Goal: Task Accomplishment & Management: Use online tool/utility

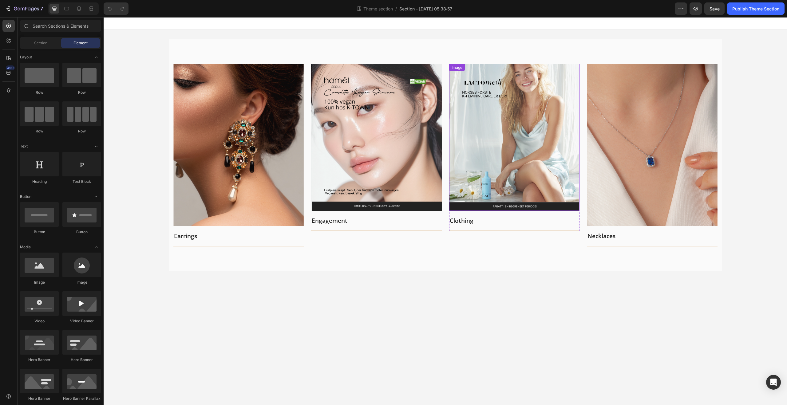
click at [515, 139] on img at bounding box center [514, 137] width 131 height 147
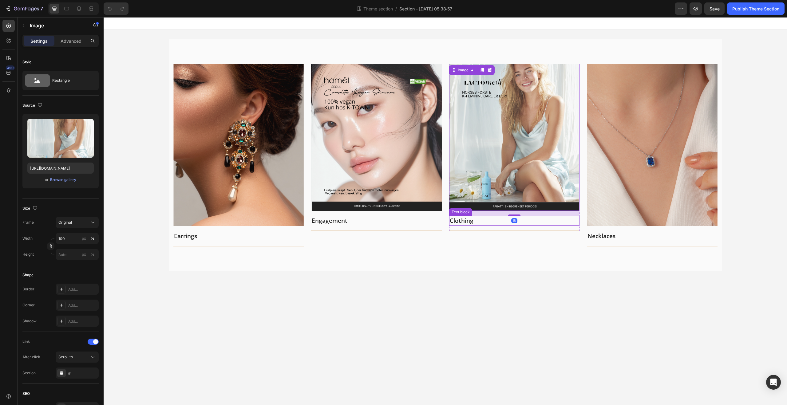
click at [475, 222] on p "Clothing" at bounding box center [514, 220] width 129 height 9
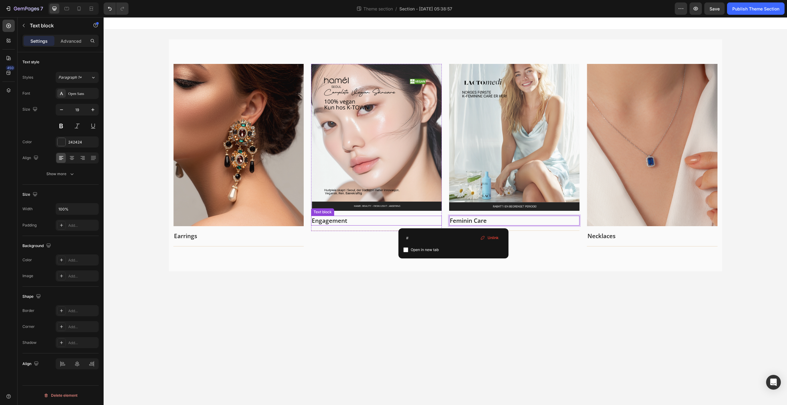
click at [355, 222] on p "Engagement" at bounding box center [376, 220] width 129 height 9
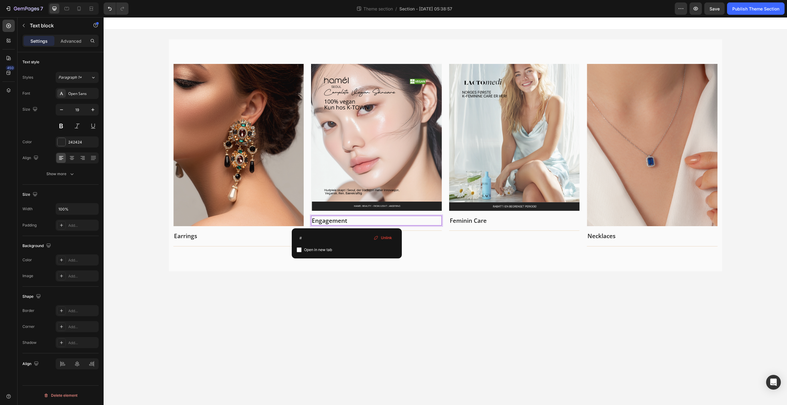
click at [355, 222] on p "Engagement" at bounding box center [376, 220] width 129 height 9
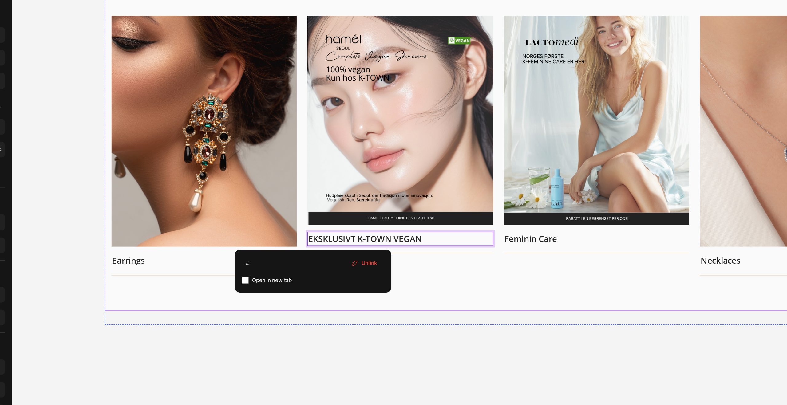
click at [388, 195] on div "Image Earrings Text block Title Line Row Image EKSKLUSIVT K-TOWN VEGAN Text blo…" at bounding box center [353, 87] width 553 height 232
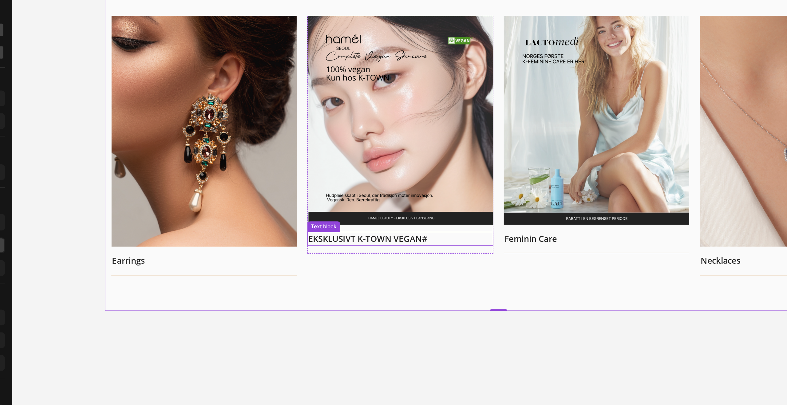
click at [281, 152] on p "EKSKLUSIVT K-TOWN VEGAN #" at bounding box center [284, 152] width 129 height 9
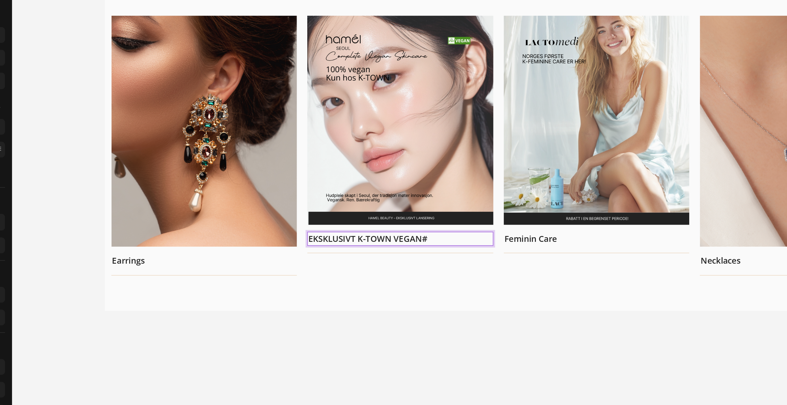
click at [323, 152] on p "EKSKLUSIVT K-TOWN VEGAN #" at bounding box center [284, 152] width 129 height 9
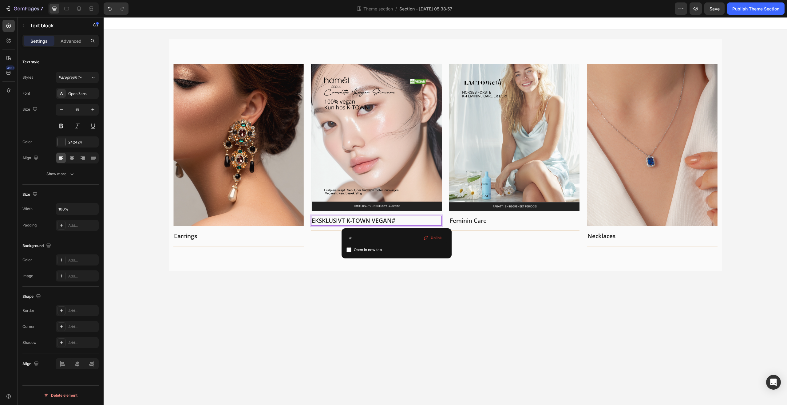
click at [414, 221] on p "EKSKLUSIVT K-TOWN VEGAN # ⁠⁠⁠⁠⁠⁠⁠" at bounding box center [376, 220] width 129 height 9
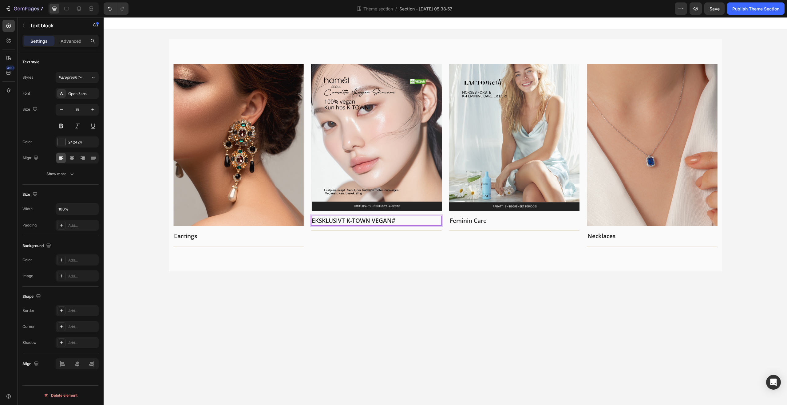
click at [414, 220] on p "EKSKLUSIVT K-TOWN VEGAN # ⁠⁠⁠⁠⁠⁠⁠" at bounding box center [376, 220] width 129 height 9
drag, startPoint x: 414, startPoint y: 219, endPoint x: 295, endPoint y: 220, distance: 119.3
click at [295, 220] on div "Image Earrings Text block Title Line Row Image EKSKLUSIVT K-TOWN VEGAN # Text b…" at bounding box center [445, 155] width 544 height 183
click at [311, 296] on body "Image Earrings Text block Title Line Row Image [PERSON_NAME] Seoul Vegan Collec…" at bounding box center [445, 211] width 683 height 388
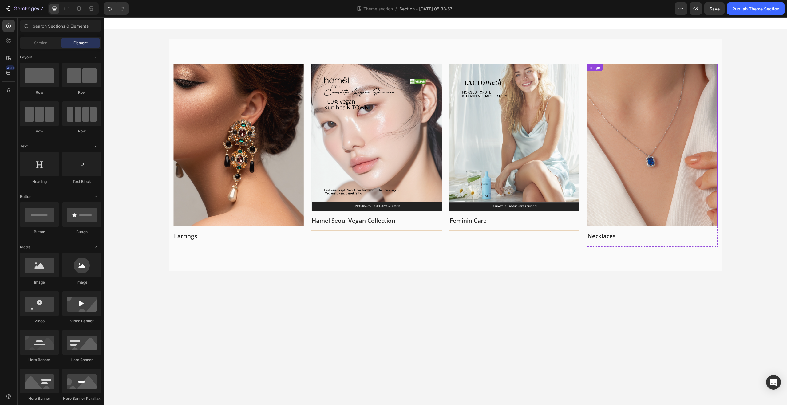
click at [673, 153] on img at bounding box center [652, 145] width 131 height 162
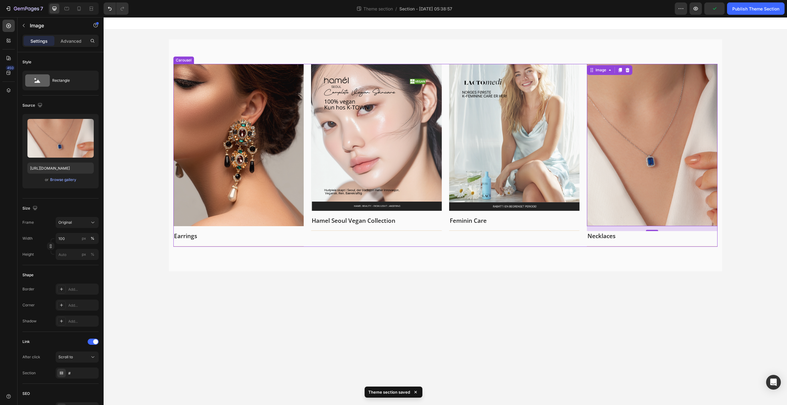
click at [482, 233] on div "Image Feminin Care Text block Title Line Row" at bounding box center [514, 155] width 131 height 183
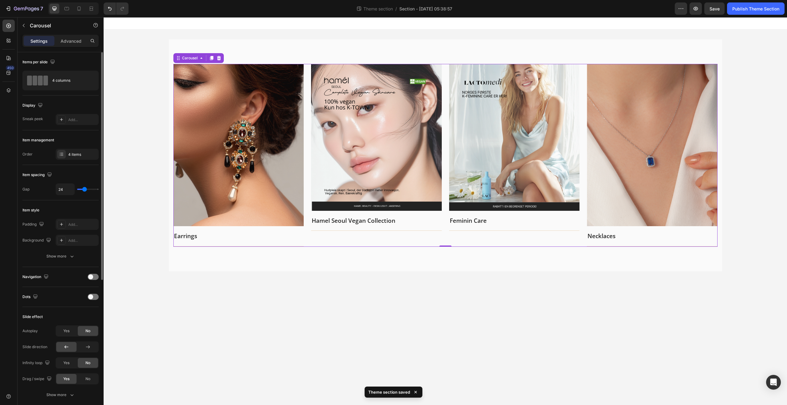
type input "17"
type input "16"
type input "15"
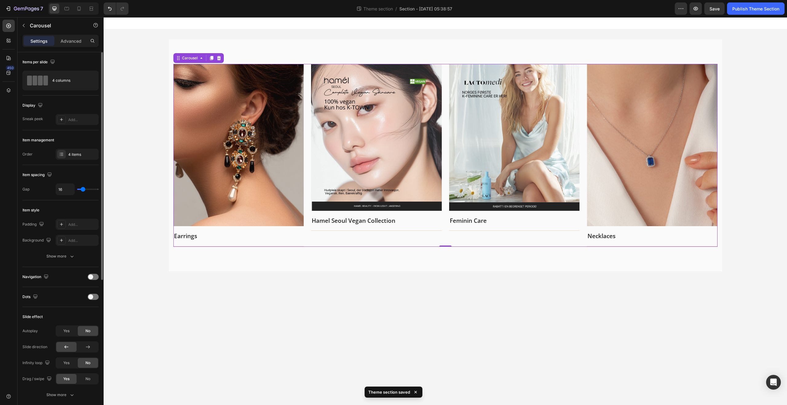
type input "15"
type input "12"
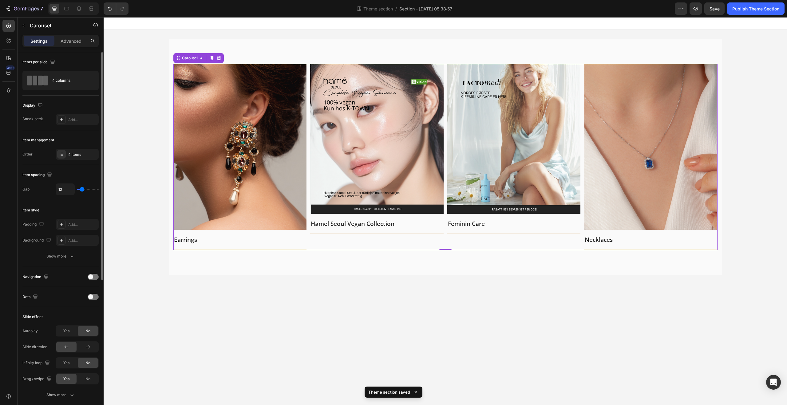
type input "6"
type input "5"
type input "0"
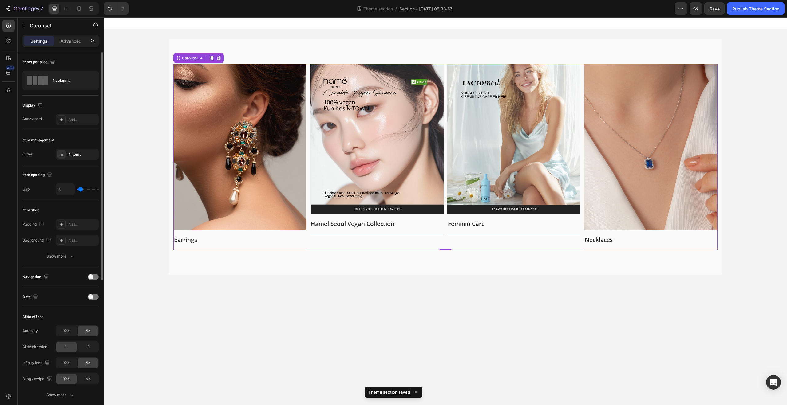
type input "0"
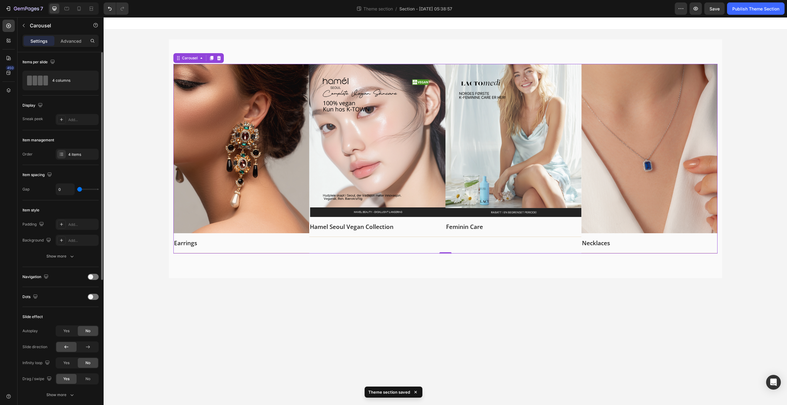
type input "7"
type input "11"
type input "13"
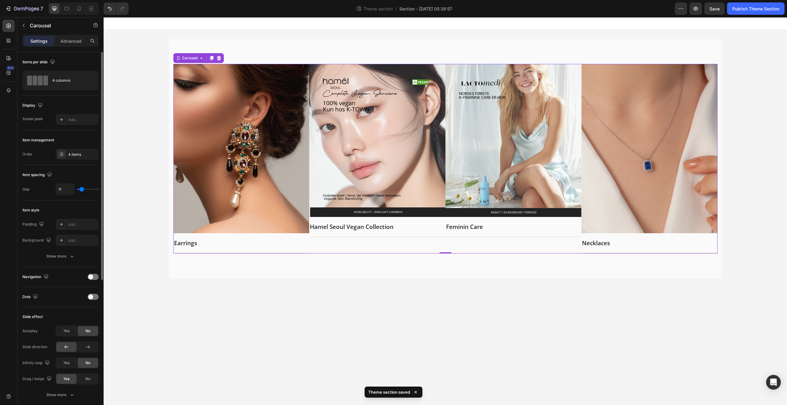
type input "13"
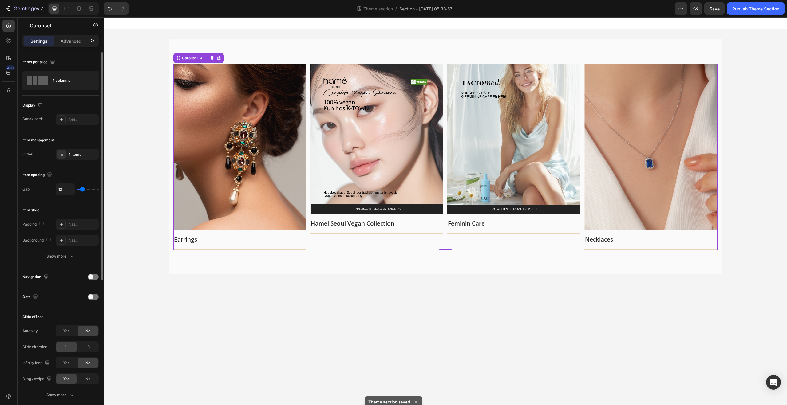
type input "14"
type input "15"
type input "14"
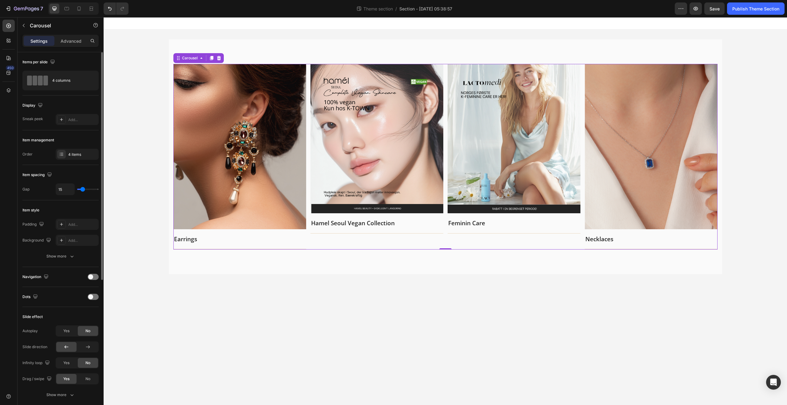
type input "14"
type input "13"
type input "11"
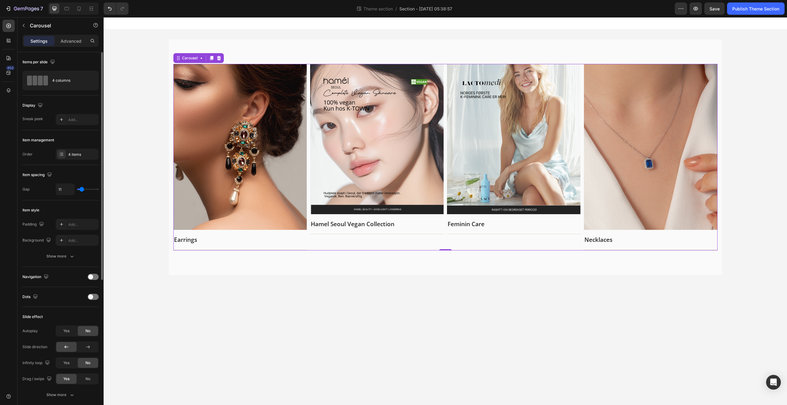
type input "11"
click at [82, 190] on input "range" at bounding box center [88, 189] width 22 height 1
click at [331, 373] on body "Image Earrings Text block Title Line Row Image [PERSON_NAME] Seoul Vegan Collec…" at bounding box center [445, 211] width 683 height 388
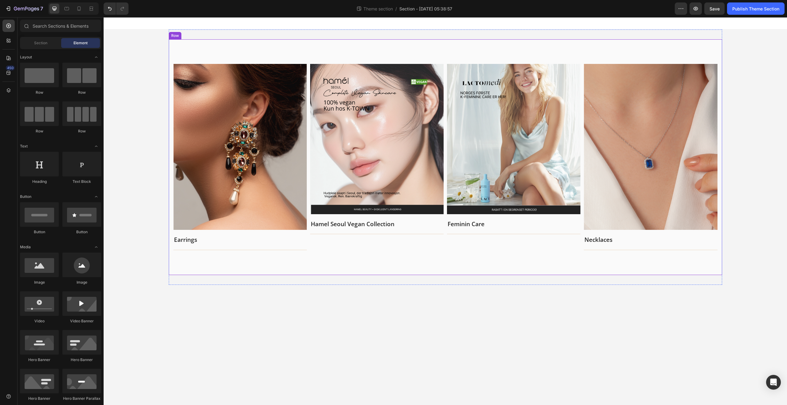
click at [332, 266] on div "Image Earrings Text block Title Line Row Image [PERSON_NAME] Seoul Vegan Collec…" at bounding box center [445, 157] width 553 height 236
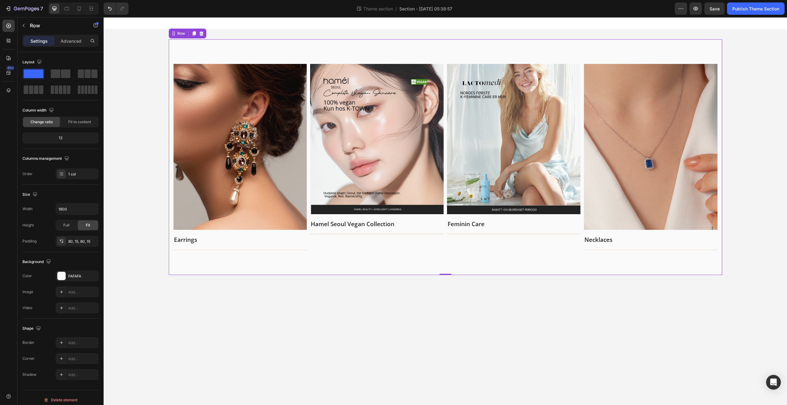
click at [361, 179] on img at bounding box center [376, 139] width 133 height 150
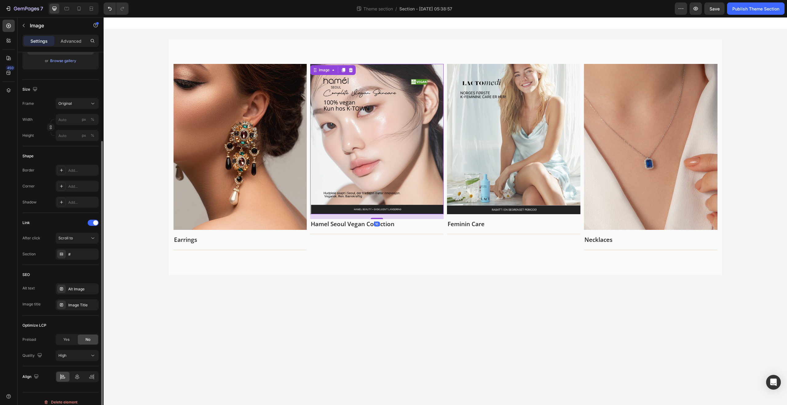
scroll to position [126, 0]
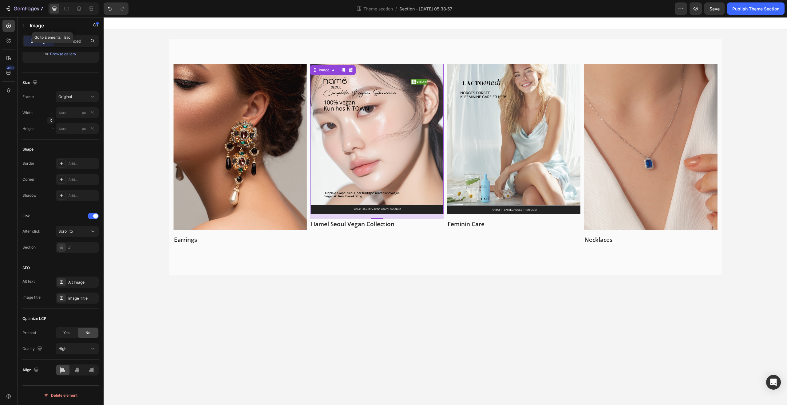
click at [80, 34] on div "Image" at bounding box center [53, 26] width 70 height 18
click at [79, 35] on div "Settings Advanced" at bounding box center [60, 41] width 76 height 12
click at [79, 37] on div "Advanced" at bounding box center [71, 41] width 31 height 10
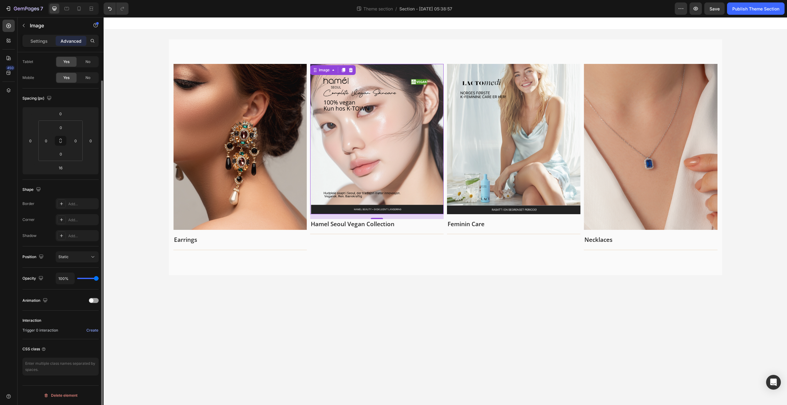
scroll to position [30, 0]
click at [65, 298] on div "Animation" at bounding box center [60, 301] width 76 height 10
click at [89, 300] on span at bounding box center [91, 300] width 4 height 4
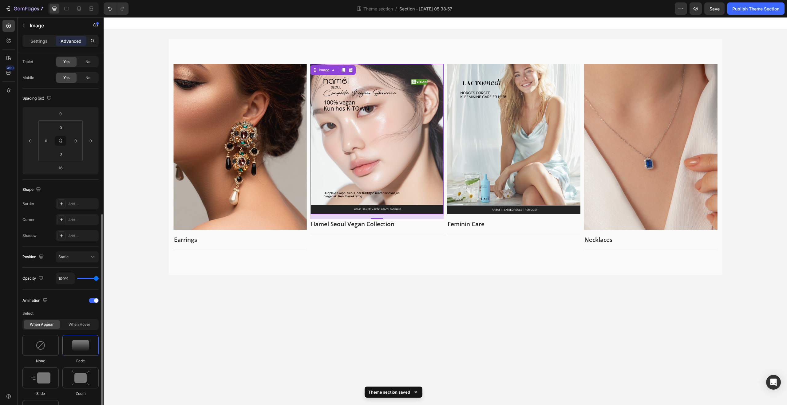
scroll to position [108, 0]
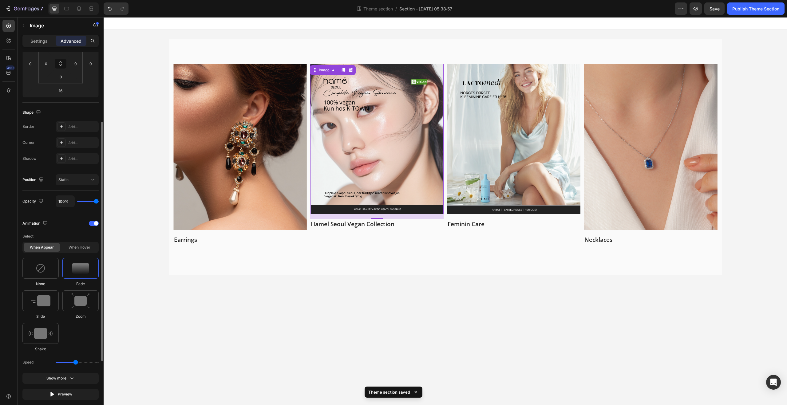
click at [59, 323] on div "Zoom" at bounding box center [40, 337] width 36 height 29
click at [78, 274] on div at bounding box center [80, 268] width 36 height 21
click at [85, 298] on img at bounding box center [80, 301] width 18 height 16
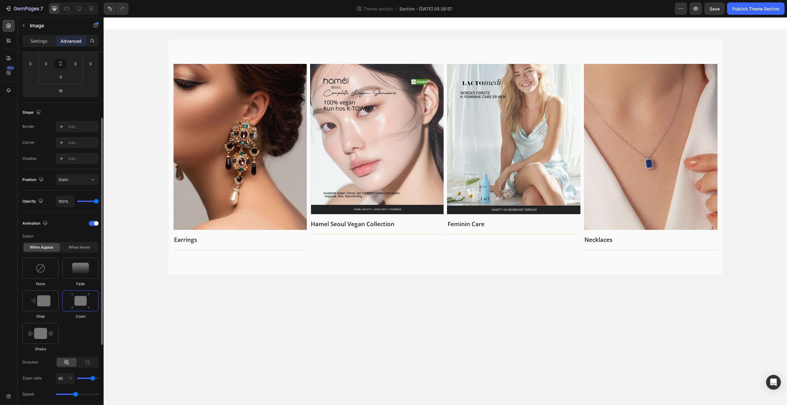
scroll to position [122, 0]
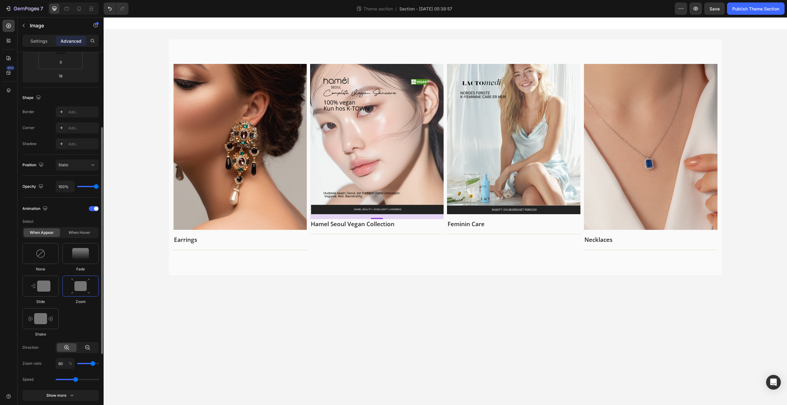
click at [85, 349] on icon at bounding box center [88, 348] width 6 height 6
type input "120"
click at [69, 349] on icon at bounding box center [67, 348] width 6 height 6
type input "80"
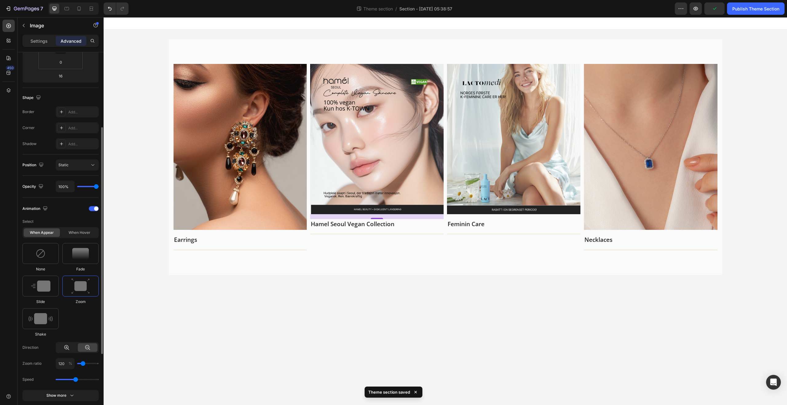
type input "80"
type input "90"
type input "100"
drag, startPoint x: 92, startPoint y: 365, endPoint x: 100, endPoint y: 365, distance: 7.4
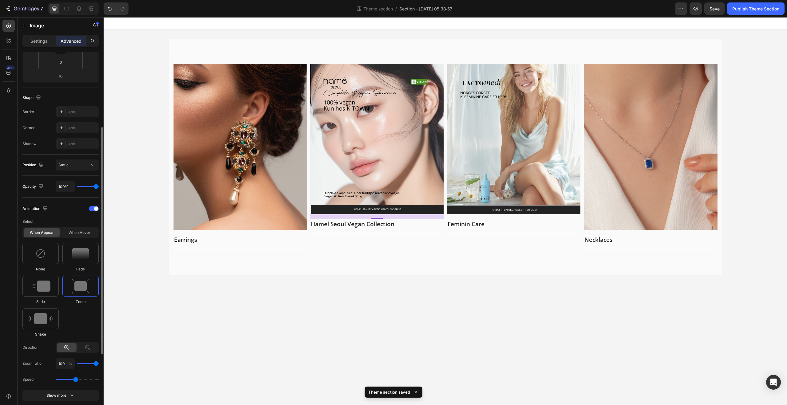
type input "100"
click at [99, 364] on input "range" at bounding box center [88, 363] width 22 height 1
click at [41, 285] on img at bounding box center [40, 286] width 19 height 11
click at [70, 282] on div at bounding box center [80, 286] width 36 height 21
click at [43, 278] on div at bounding box center [40, 286] width 36 height 21
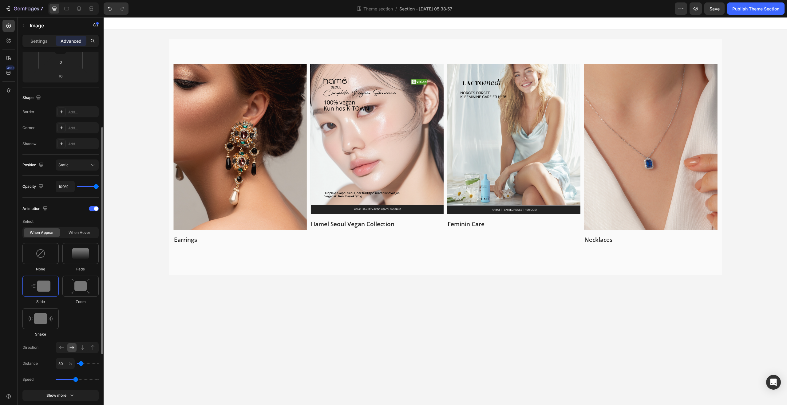
click at [60, 284] on div "None Fade Slide Zoom Shake" at bounding box center [60, 290] width 76 height 94
click at [80, 296] on div at bounding box center [80, 286] width 36 height 21
type input "90"
click at [94, 364] on input "range" at bounding box center [88, 363] width 22 height 1
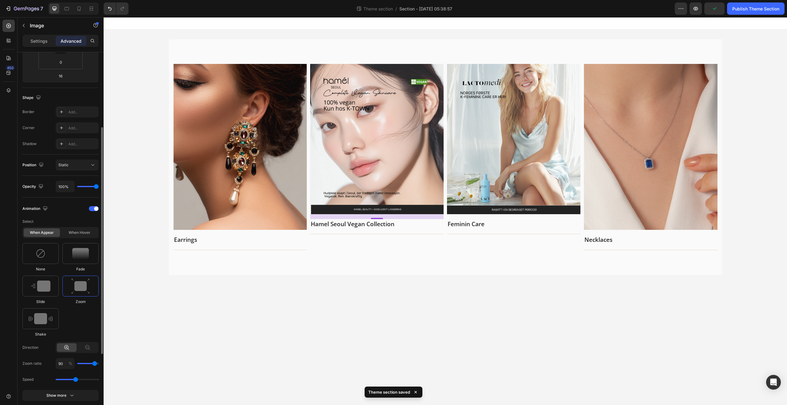
click at [90, 308] on div "None Fade Slide Zoom Shake" at bounding box center [60, 290] width 76 height 94
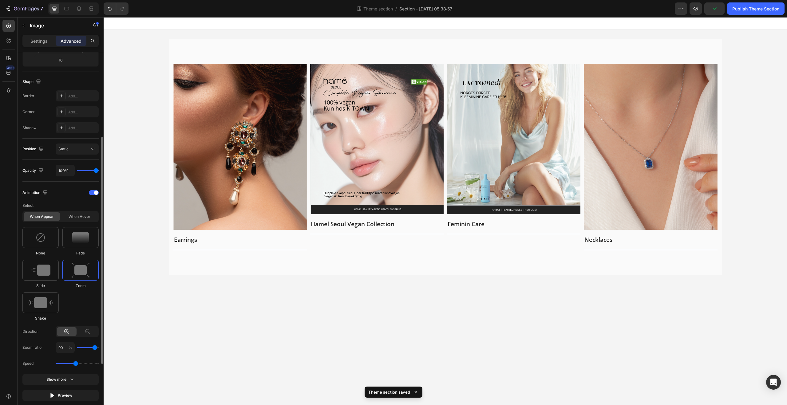
scroll to position [153, 0]
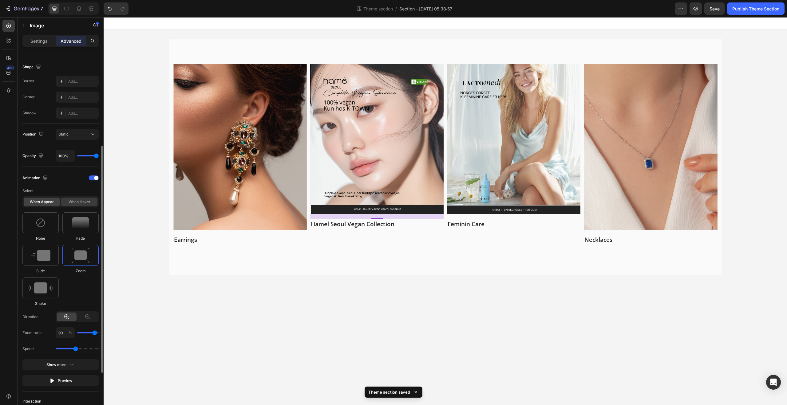
click at [77, 205] on div "When hover" at bounding box center [79, 202] width 36 height 9
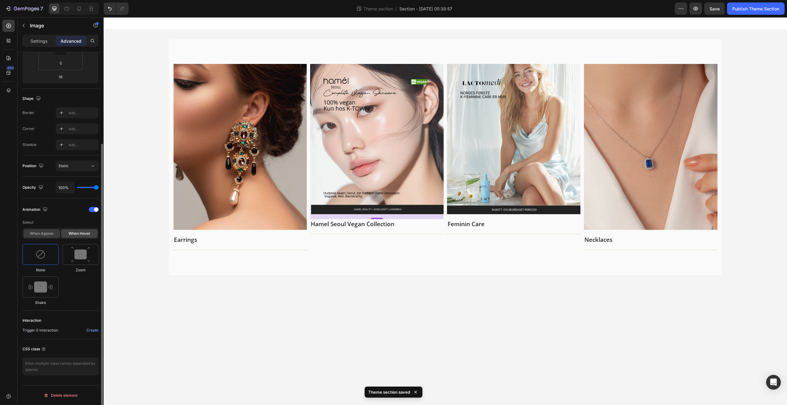
click at [53, 230] on div "When appear" at bounding box center [42, 233] width 36 height 9
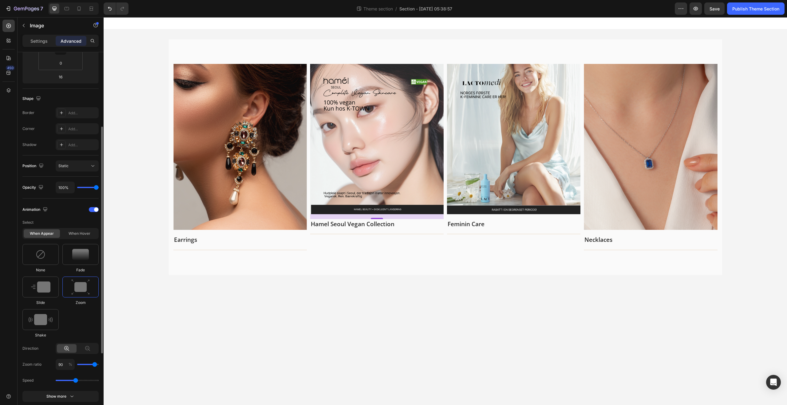
click at [85, 296] on div at bounding box center [80, 287] width 36 height 21
click at [696, 13] on button "button" at bounding box center [695, 8] width 12 height 12
click at [417, 286] on body "Image Earrings Text block Title Line Row Image 16 [PERSON_NAME] Seoul Vegan Col…" at bounding box center [445, 211] width 683 height 388
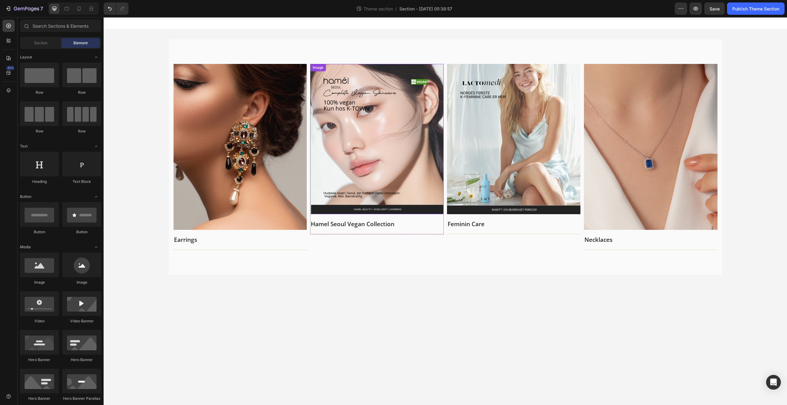
click at [362, 177] on img at bounding box center [376, 139] width 133 height 150
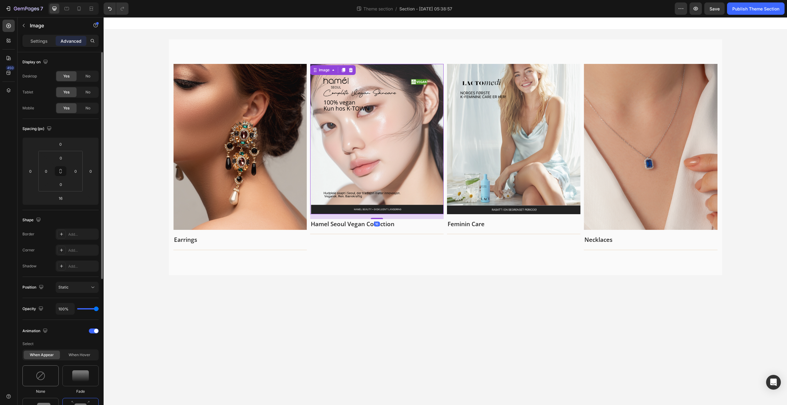
click at [47, 371] on div at bounding box center [40, 375] width 36 height 21
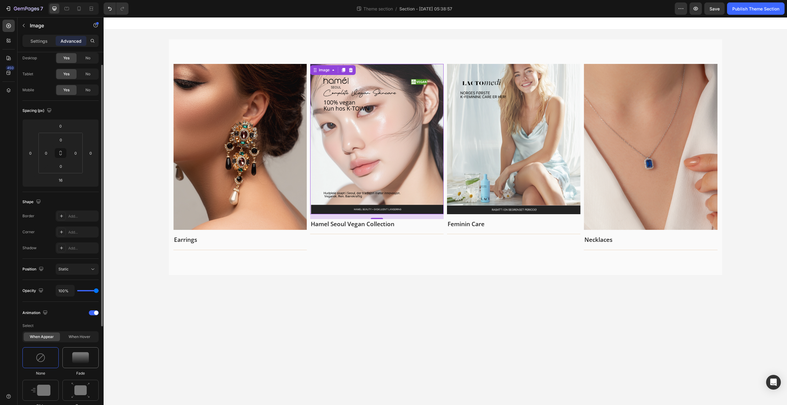
click at [84, 359] on img at bounding box center [80, 357] width 17 height 11
click at [85, 337] on div "When hover" at bounding box center [79, 337] width 36 height 9
click at [42, 336] on div "When appear" at bounding box center [42, 337] width 36 height 9
click at [49, 354] on div at bounding box center [40, 357] width 36 height 21
click at [84, 333] on div "When hover" at bounding box center [79, 337] width 36 height 9
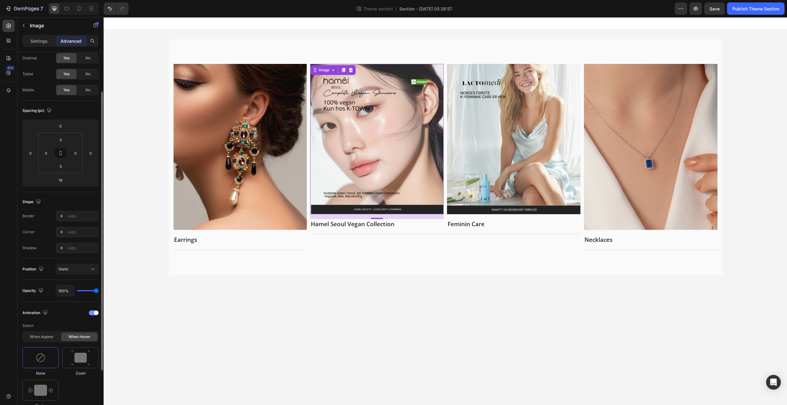
scroll to position [33, 0]
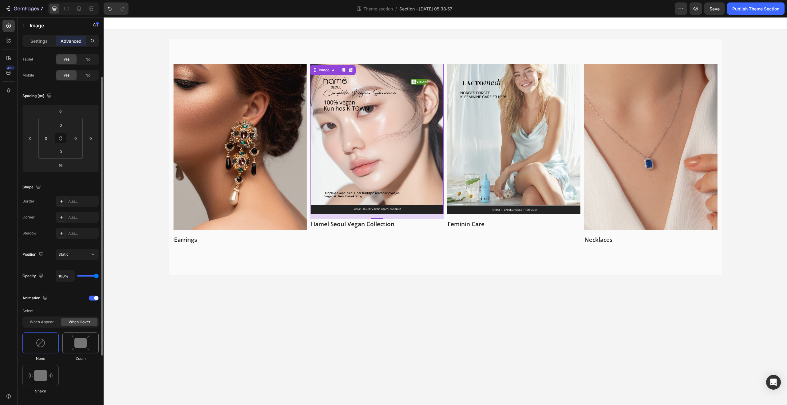
click at [83, 344] on img at bounding box center [80, 343] width 18 height 16
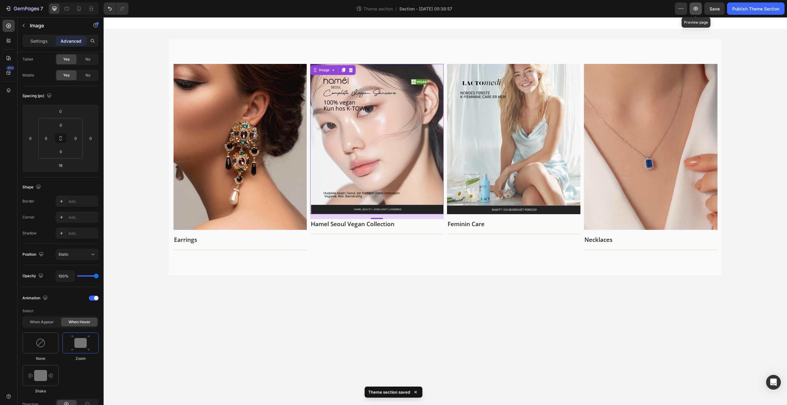
click at [696, 11] on icon "button" at bounding box center [696, 9] width 6 height 6
click at [48, 343] on div at bounding box center [40, 343] width 36 height 21
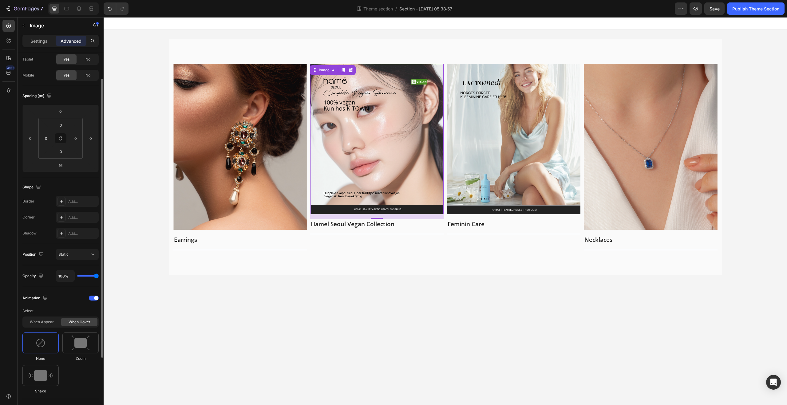
scroll to position [34, 0]
click at [50, 324] on div "When appear" at bounding box center [42, 321] width 36 height 9
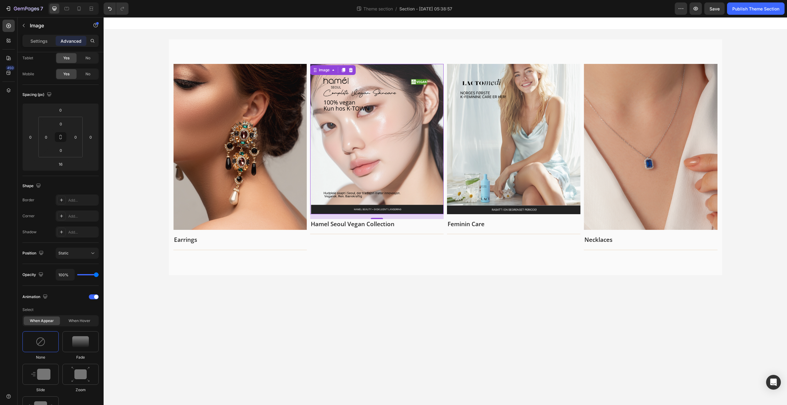
click at [472, 194] on img at bounding box center [513, 139] width 133 height 150
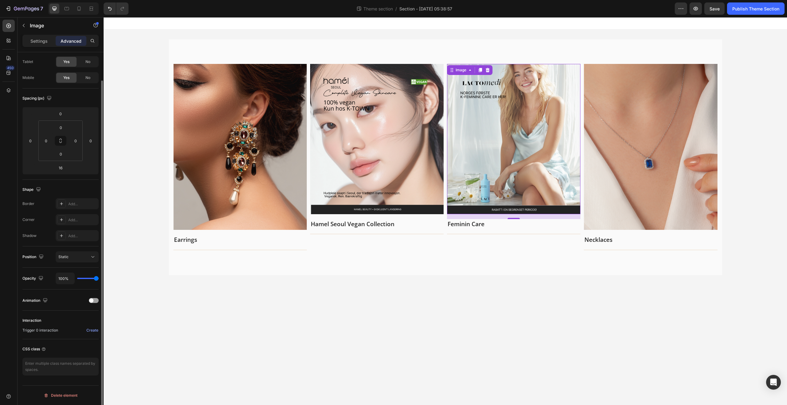
scroll to position [30, 0]
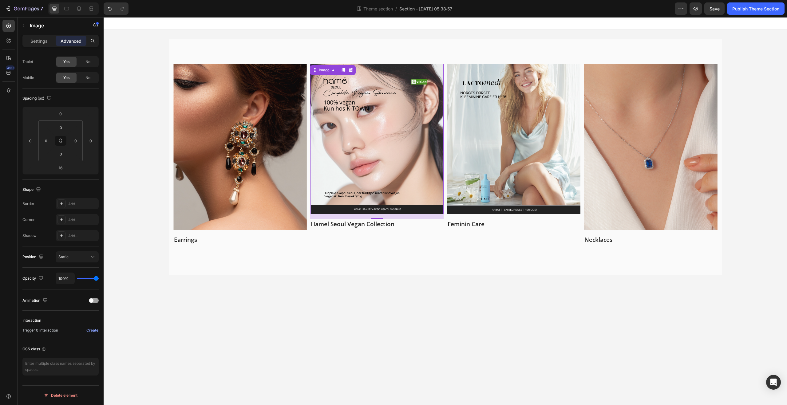
click at [383, 78] on img at bounding box center [376, 139] width 133 height 150
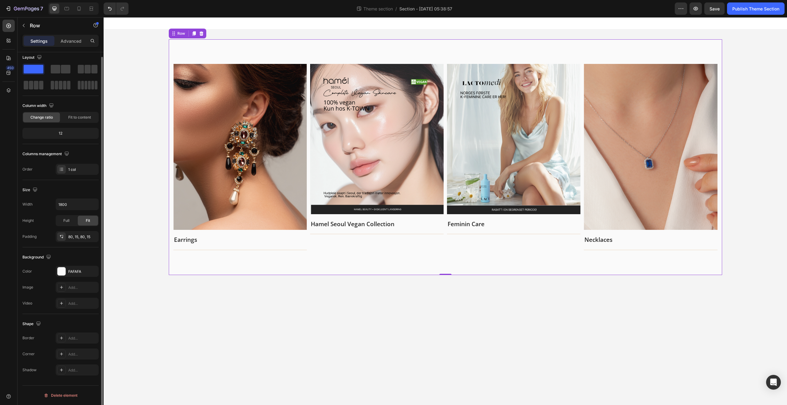
scroll to position [0, 0]
click at [390, 61] on div "Image Earrings Text block Title Line Row Image [PERSON_NAME] Seoul Vegan Collec…" at bounding box center [445, 157] width 553 height 236
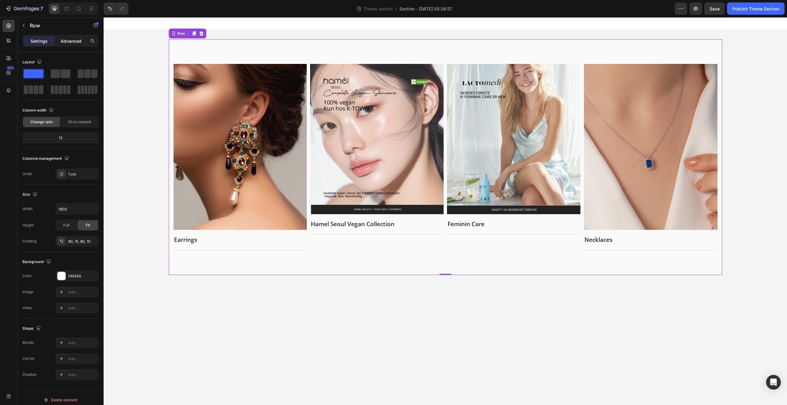
click at [73, 43] on p "Advanced" at bounding box center [71, 41] width 21 height 6
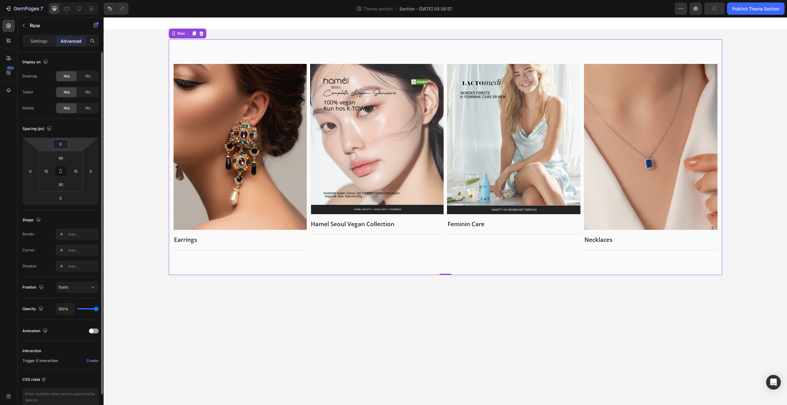
click at [60, 144] on input "0" at bounding box center [60, 144] width 12 height 9
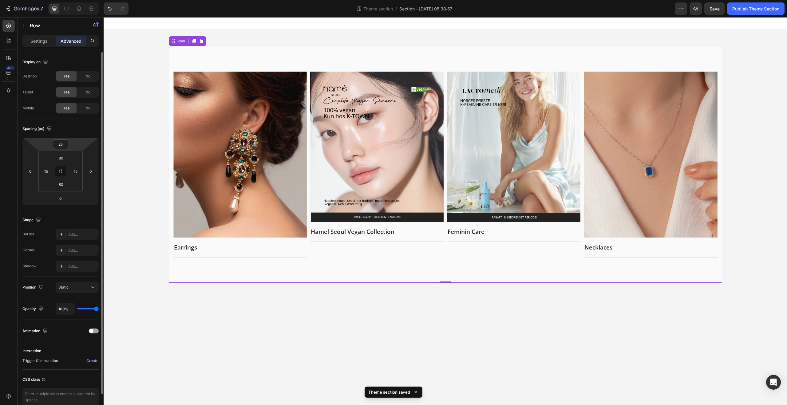
type input "25"
click at [77, 129] on div "Spacing (px)" at bounding box center [60, 129] width 76 height 10
click at [64, 202] on input "0" at bounding box center [60, 198] width 12 height 9
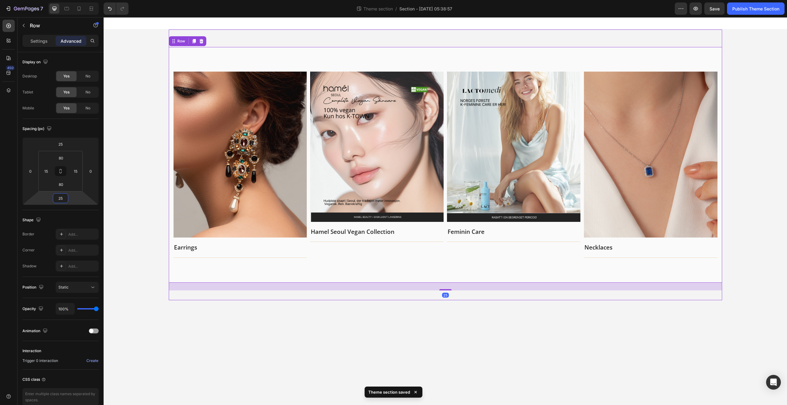
type input "25"
click at [233, 290] on div "25" at bounding box center [445, 287] width 553 height 8
click at [273, 57] on div "Image Earrings Text block Title Line Row Image [PERSON_NAME] Seoul Vegan Collec…" at bounding box center [445, 165] width 553 height 236
click at [311, 79] on div "Image" at bounding box center [376, 147] width 133 height 150
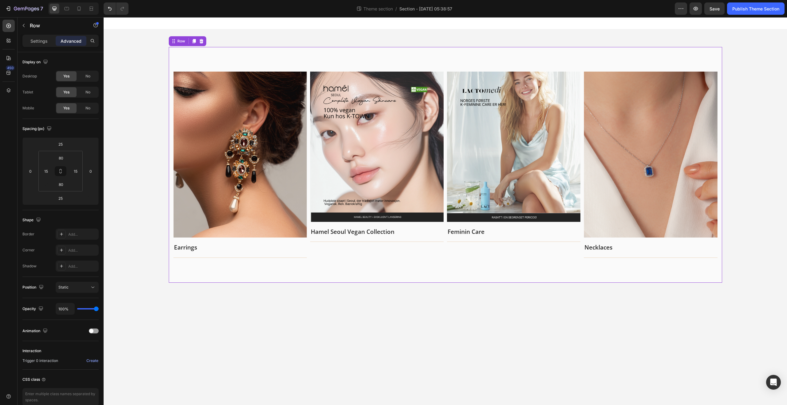
click at [322, 64] on div "Image Earrings Text block Title Line Row Image [PERSON_NAME] Seoul Vegan Collec…" at bounding box center [445, 165] width 553 height 236
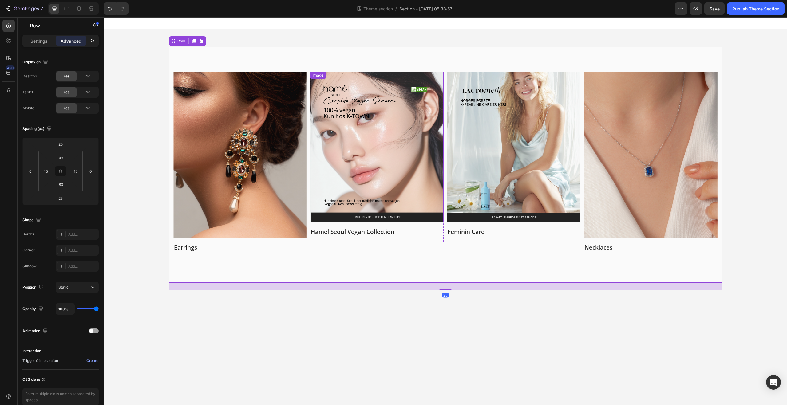
click at [313, 75] on div "Image" at bounding box center [317, 76] width 13 height 6
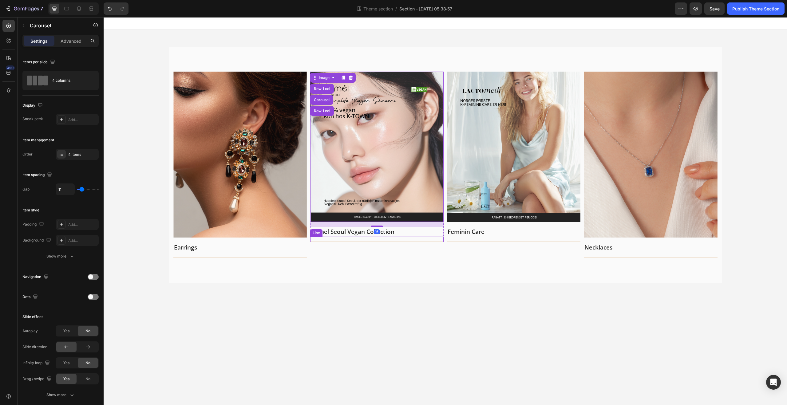
click at [332, 245] on div "Image Row 1 col Carousel Row 1 col 16 [PERSON_NAME] Seoul Vegan Collection Text…" at bounding box center [376, 165] width 133 height 187
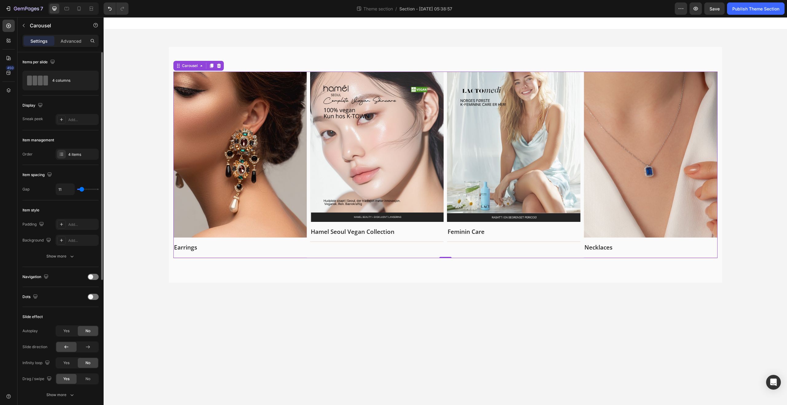
click at [77, 59] on div "Items per slide" at bounding box center [60, 62] width 76 height 10
click at [77, 50] on div "Settings Advanced" at bounding box center [61, 44] width 86 height 18
click at [77, 47] on div "Settings Advanced" at bounding box center [61, 44] width 86 height 18
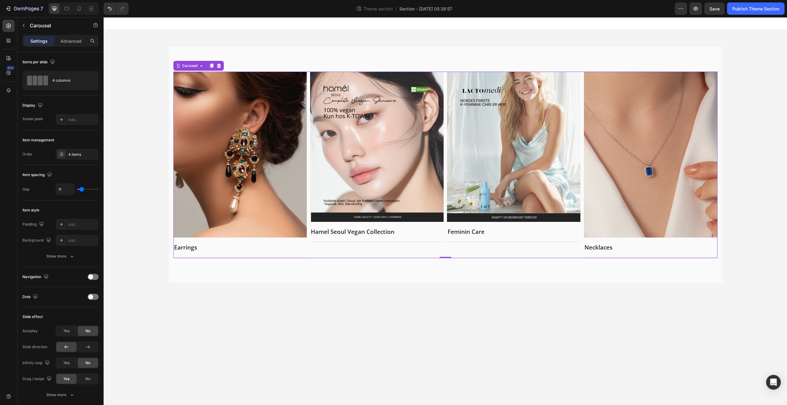
click at [77, 46] on div "Settings Advanced" at bounding box center [60, 41] width 76 height 12
click at [77, 45] on div "Advanced" at bounding box center [71, 41] width 31 height 10
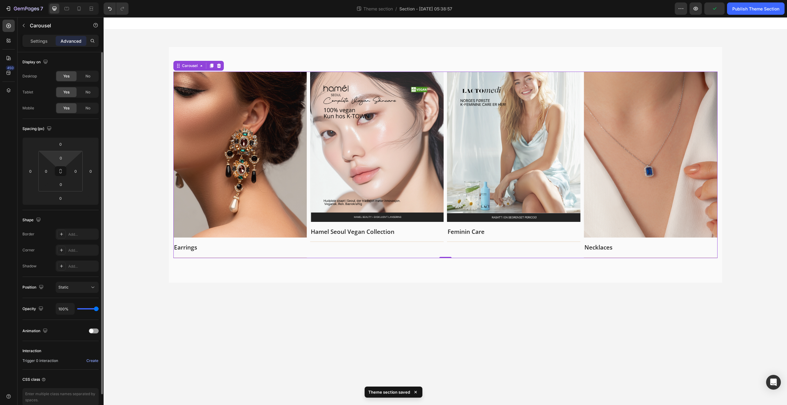
click at [58, 0] on html "7 Theme section / Section - [DATE] 05:38:57 Preview Publish Theme Section 450 S…" at bounding box center [393, 0] width 787 height 0
click at [58, 163] on div "0" at bounding box center [60, 158] width 15 height 10
click at [63, 159] on input "0" at bounding box center [61, 157] width 12 height 9
drag, startPoint x: 63, startPoint y: 159, endPoint x: 51, endPoint y: 161, distance: 11.6
click at [51, 161] on div "0 0 0 0" at bounding box center [60, 171] width 44 height 41
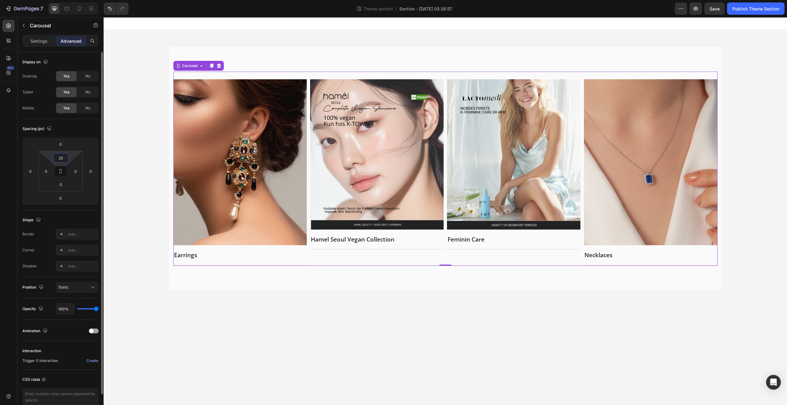
type input "2"
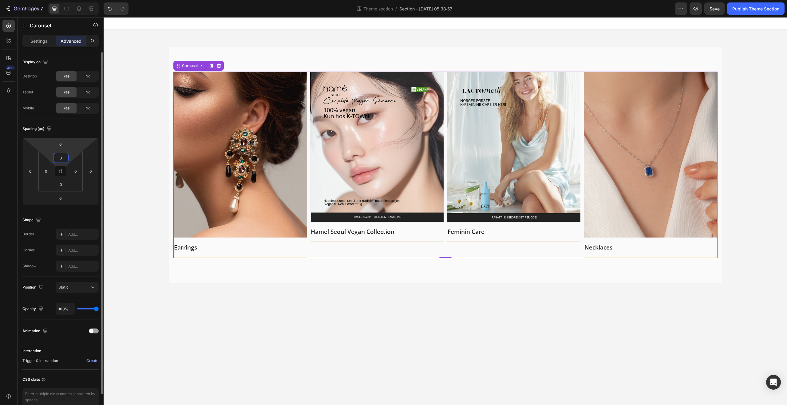
click at [61, 0] on html "7 Theme section / Section - [DATE] 05:38:57 Preview Save Publish Theme Section …" at bounding box center [393, 0] width 787 height 0
type input "2"
click at [62, 0] on html "7 Theme section / Section - [DATE] 05:38:57 Preview Save Publish Theme Section …" at bounding box center [393, 0] width 787 height 0
click at [62, 145] on input "0" at bounding box center [60, 144] width 12 height 9
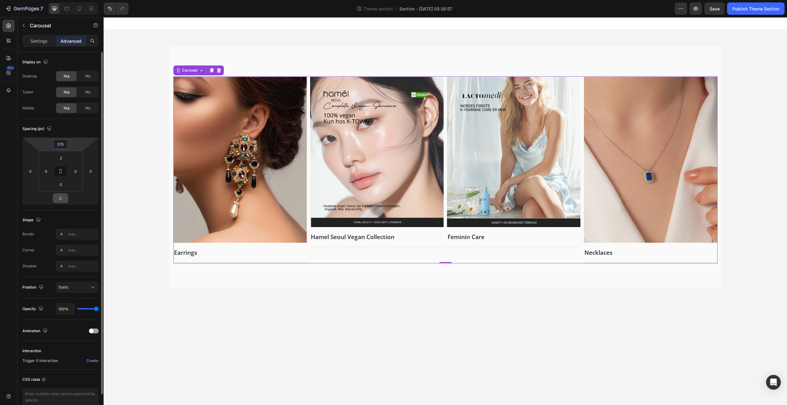
type input "15"
click at [65, 200] on input "0" at bounding box center [60, 198] width 12 height 9
type input "15"
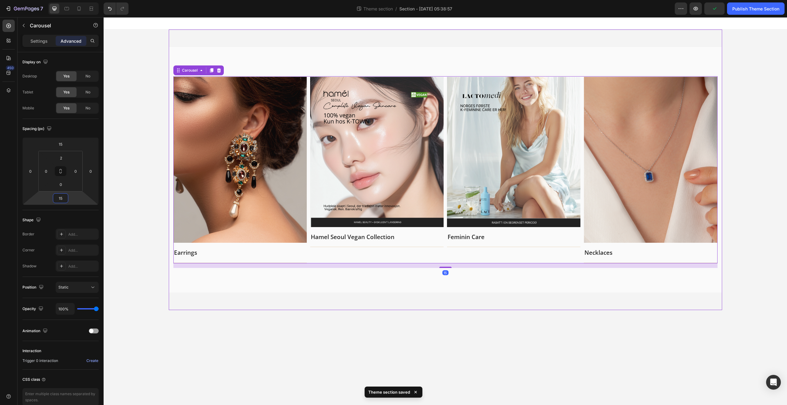
click at [210, 32] on div "Image Earrings Text block Title Line Row Image [PERSON_NAME] Seoul Vegan Collec…" at bounding box center [445, 170] width 553 height 281
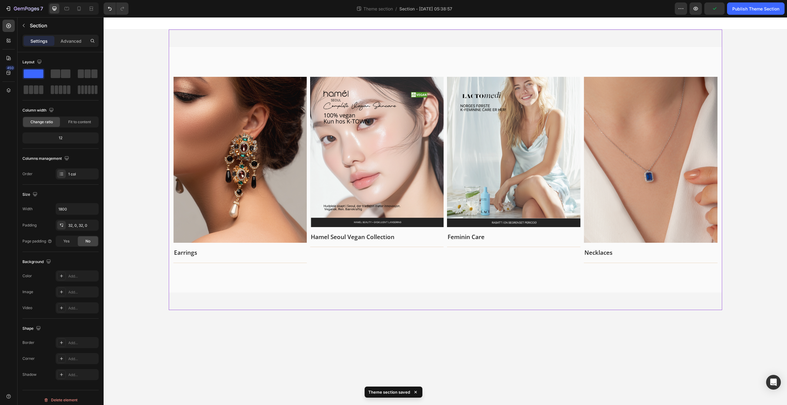
click at [224, 32] on div "Image Earrings Text block Title Line Row Image [PERSON_NAME] Seoul Vegan Collec…" at bounding box center [445, 170] width 553 height 281
click at [72, 43] on p "Advanced" at bounding box center [71, 41] width 21 height 6
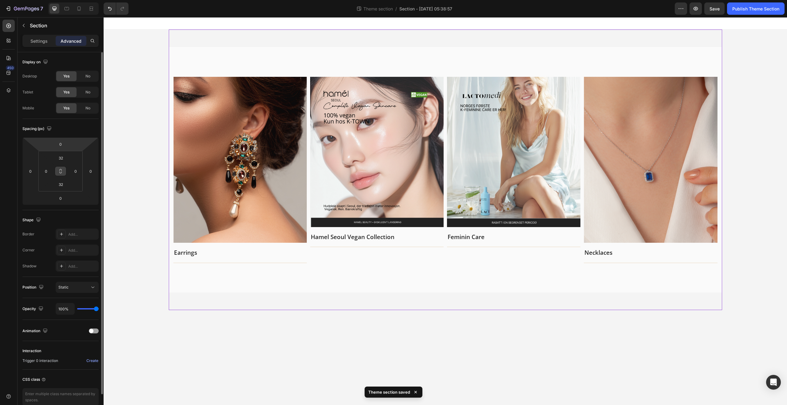
drag, startPoint x: 57, startPoint y: 166, endPoint x: 60, endPoint y: 162, distance: 4.7
click at [57, 166] on div "32 0 32 0" at bounding box center [60, 171] width 44 height 41
click at [61, 158] on input "32" at bounding box center [61, 157] width 12 height 9
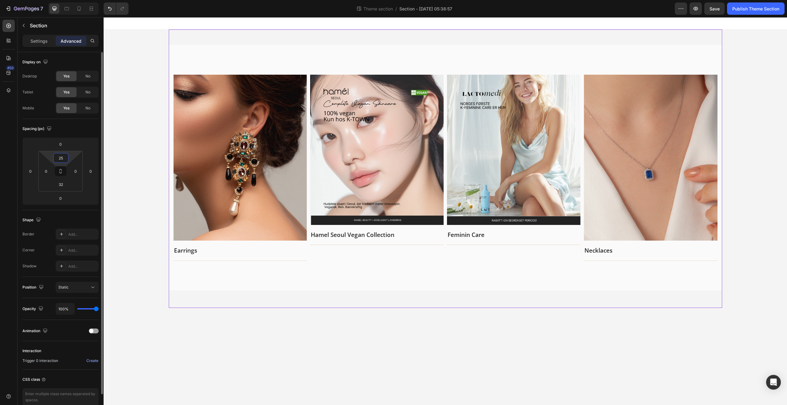
drag, startPoint x: 62, startPoint y: 157, endPoint x: 57, endPoint y: 158, distance: 5.3
click at [57, 158] on input "25" at bounding box center [61, 157] width 12 height 9
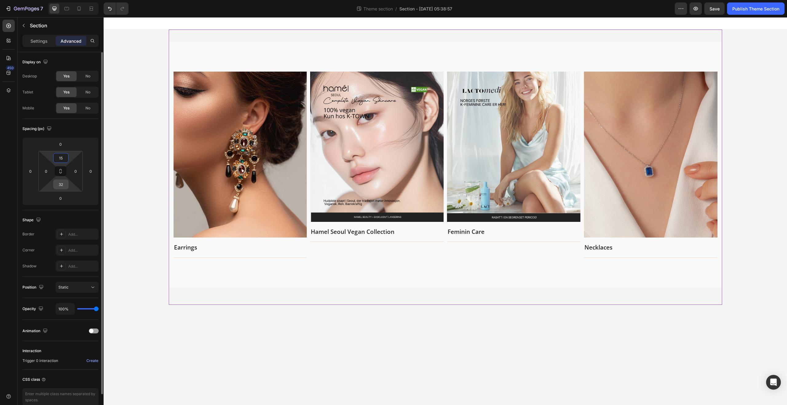
type input "15"
click at [63, 187] on input "32" at bounding box center [61, 184] width 12 height 9
type input "15"
click at [207, 224] on img at bounding box center [239, 155] width 133 height 166
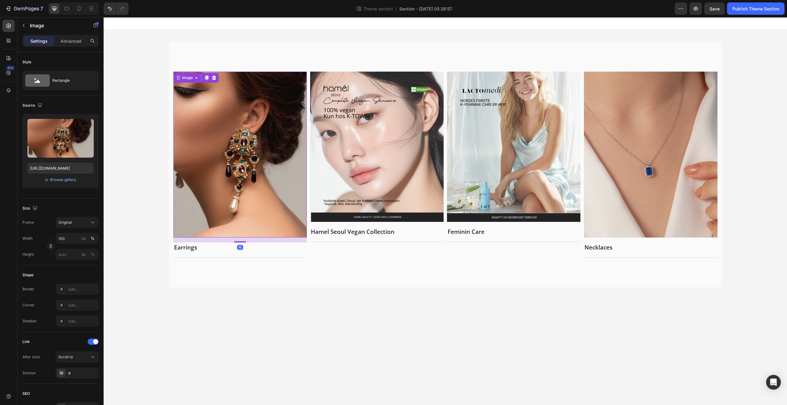
click at [158, 52] on div "Image 16 Earrings Text block Title Line Row Image [PERSON_NAME] Seoul Vegan Col…" at bounding box center [445, 165] width 683 height 270
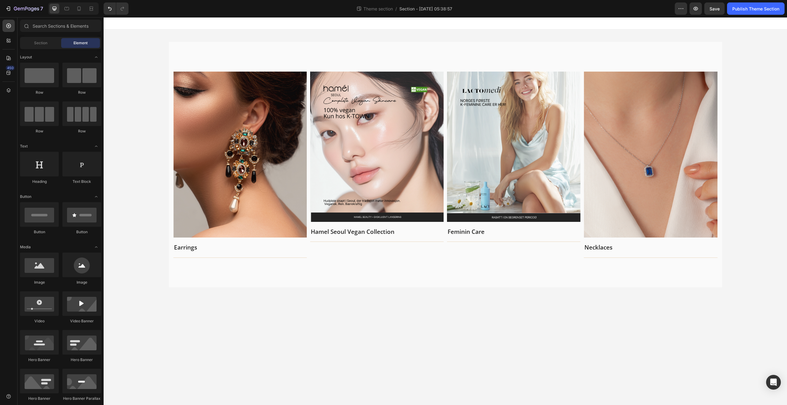
click at [165, 53] on section "Image Earrings Text block Title Line Row Image [PERSON_NAME] Seoul Vegan Collec…" at bounding box center [445, 165] width 563 height 270
click at [174, 54] on div "Image Earrings Text block Title Line Row Image [PERSON_NAME] Seoul Vegan Collec…" at bounding box center [445, 165] width 553 height 246
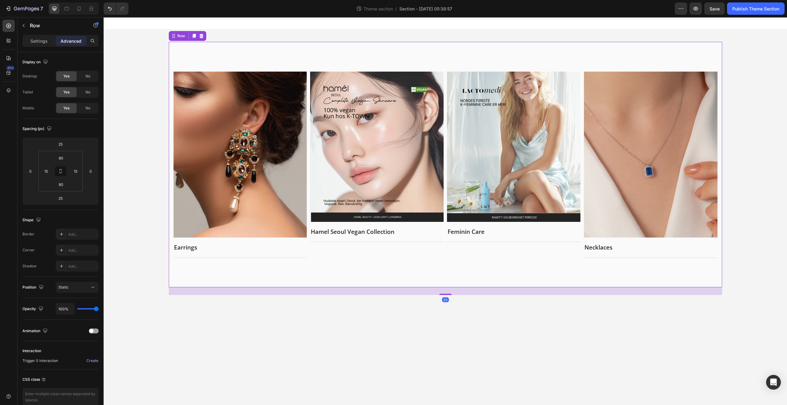
click at [195, 52] on div "Image Earrings Text block Title Line Row Image [PERSON_NAME] Seoul Vegan Collec…" at bounding box center [445, 165] width 553 height 246
click at [83, 9] on div at bounding box center [79, 9] width 10 height 10
type input "0"
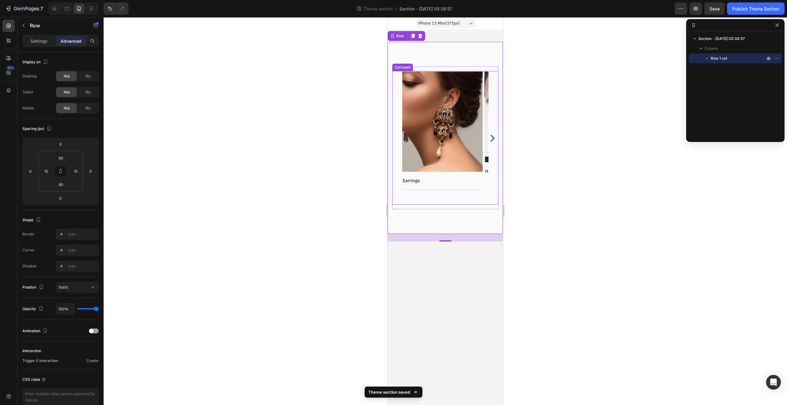
click at [492, 143] on button "Carousel Next Arrow" at bounding box center [493, 138] width 10 height 10
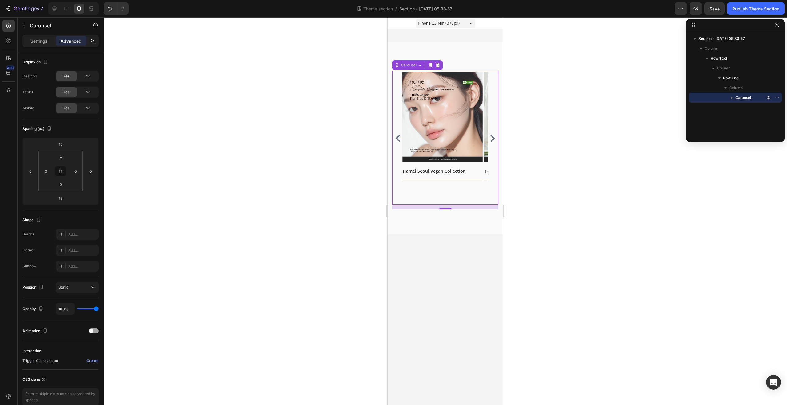
click at [494, 142] on button "Carousel Next Arrow" at bounding box center [493, 138] width 10 height 10
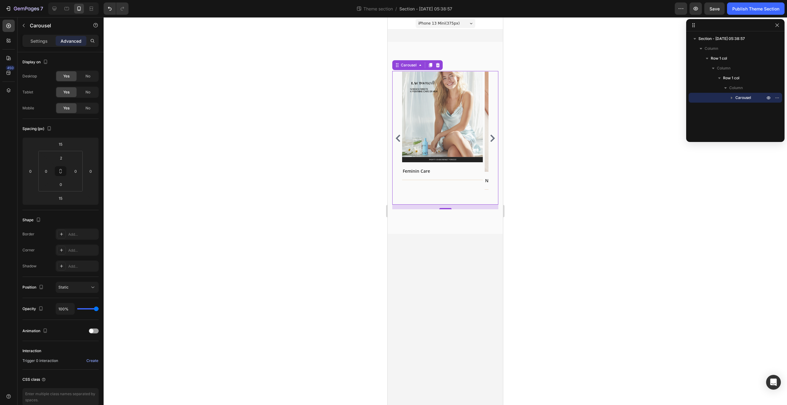
click at [495, 141] on icon "Carousel Next Arrow" at bounding box center [492, 138] width 7 height 7
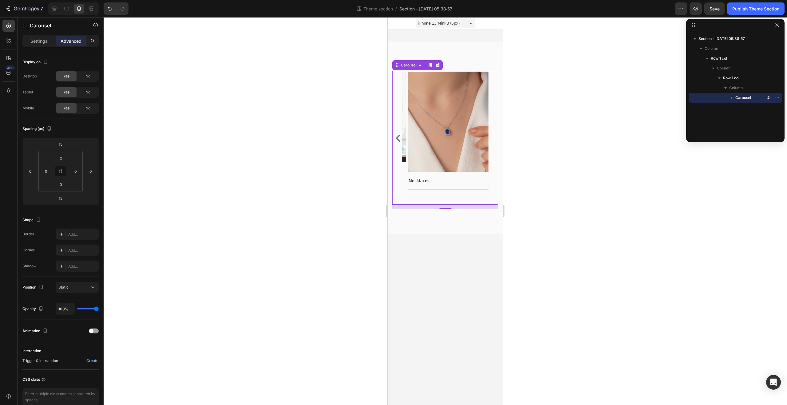
click at [495, 141] on div "Image Earrings Text block Title Line Row Image [PERSON_NAME] Seoul Vegan Collec…" at bounding box center [445, 138] width 106 height 133
click at [393, 141] on button "Carousel Back Arrow" at bounding box center [398, 138] width 10 height 10
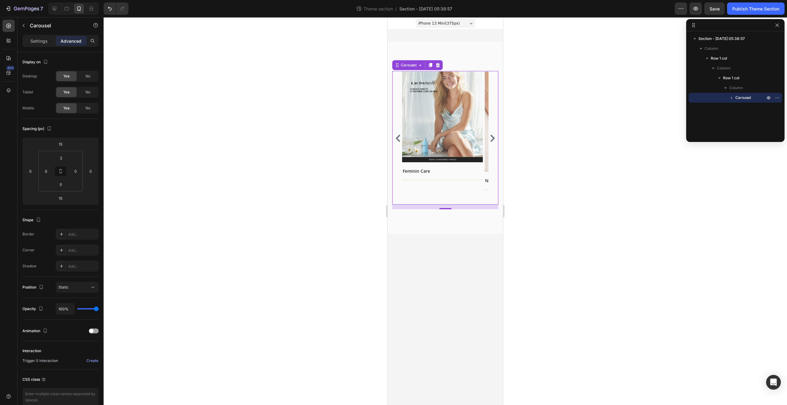
click at [393, 141] on button "Carousel Back Arrow" at bounding box center [398, 138] width 10 height 10
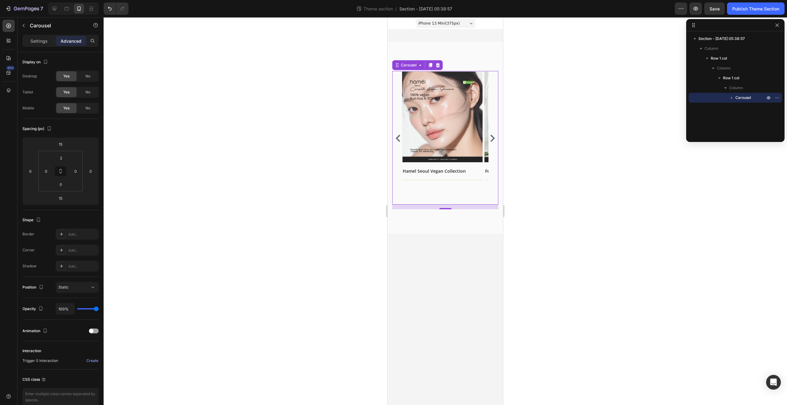
click at [452, 193] on div "Image [PERSON_NAME] Seoul Vegan Collection Text block Title Line Row" at bounding box center [442, 138] width 81 height 133
click at [454, 186] on div "Image [PERSON_NAME] Seoul Vegan Collection Text block Title Line Row" at bounding box center [442, 138] width 81 height 133
click at [44, 45] on div "Settings" at bounding box center [39, 41] width 31 height 10
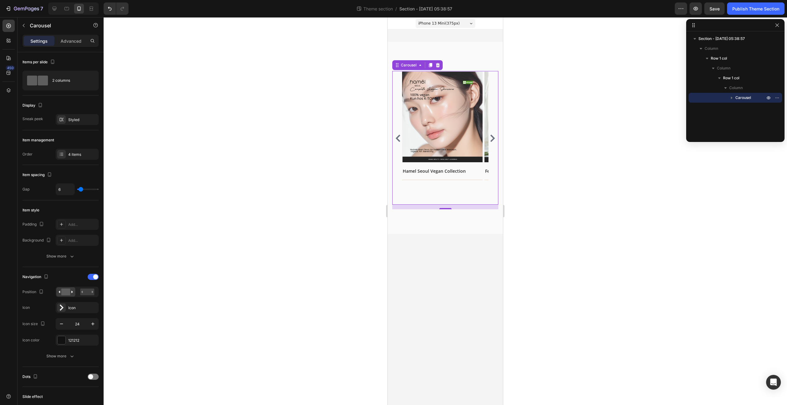
click at [466, 196] on div "Image [PERSON_NAME] Seoul Vegan Collection Text block Title Line Row" at bounding box center [442, 138] width 81 height 133
click at [483, 199] on div "Image Earrings Text block Title Line Row Image [PERSON_NAME] Seoul Vegan Collec…" at bounding box center [445, 138] width 86 height 133
click at [468, 223] on div "Image Earrings Text block Title Line Row Image [PERSON_NAME] Seoul Vegan Collec…" at bounding box center [445, 138] width 115 height 192
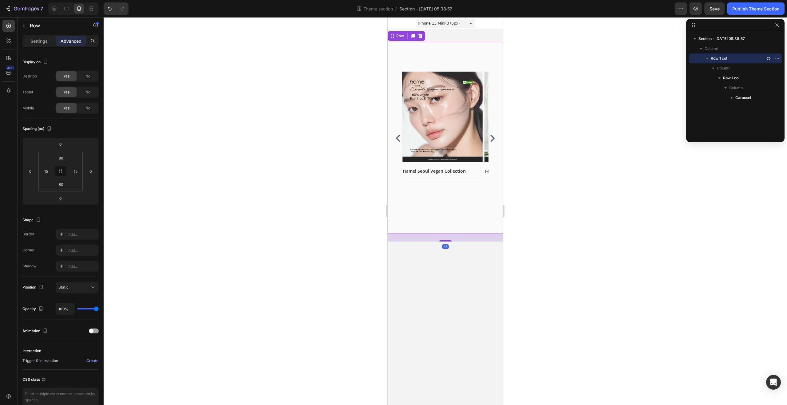
click at [450, 240] on div "25" at bounding box center [445, 238] width 115 height 8
click at [452, 220] on div "Image Earrings Text block Title Line Row Image [PERSON_NAME] Seoul Vegan Collec…" at bounding box center [445, 138] width 115 height 192
drag, startPoint x: 447, startPoint y: 241, endPoint x: 449, endPoint y: 229, distance: 12.2
click at [449, 230] on div "Image Earrings Text block Title Line Row Image [PERSON_NAME] Seoul Vegan Collec…" at bounding box center [445, 138] width 115 height 192
click at [456, 210] on div "Image Earrings Text block Title Line Row Image [PERSON_NAME] Seoul Vegan Collec…" at bounding box center [445, 138] width 115 height 192
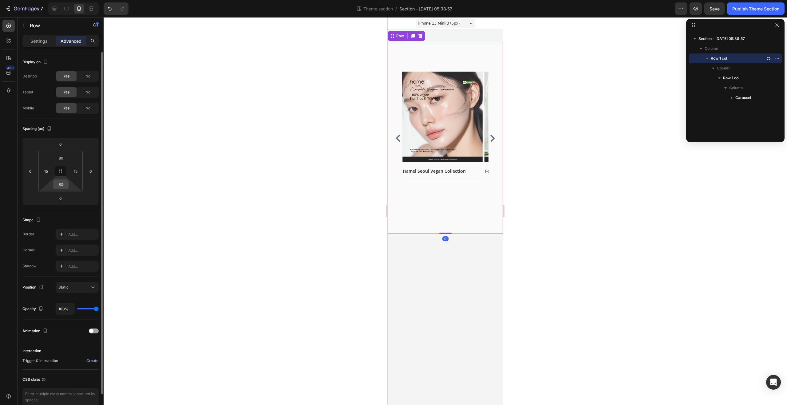
click at [67, 186] on div "80" at bounding box center [60, 185] width 15 height 10
click at [65, 185] on input "80" at bounding box center [61, 184] width 12 height 9
click at [63, 183] on input "25" at bounding box center [61, 184] width 12 height 9
drag, startPoint x: 63, startPoint y: 183, endPoint x: 55, endPoint y: 183, distance: 7.4
click at [56, 183] on input "25" at bounding box center [61, 184] width 12 height 9
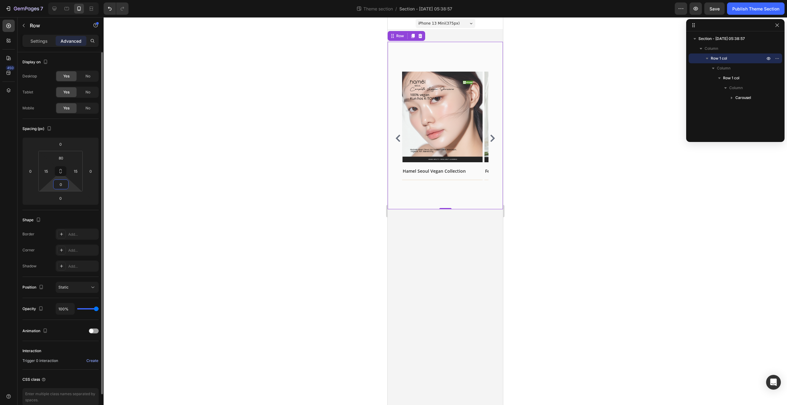
click at [58, 185] on input "0" at bounding box center [61, 184] width 12 height 9
drag, startPoint x: 58, startPoint y: 185, endPoint x: 67, endPoint y: 184, distance: 9.0
click at [67, 184] on div "0" at bounding box center [60, 185] width 15 height 10
type input "10"
click at [64, 156] on input "80" at bounding box center [61, 157] width 12 height 9
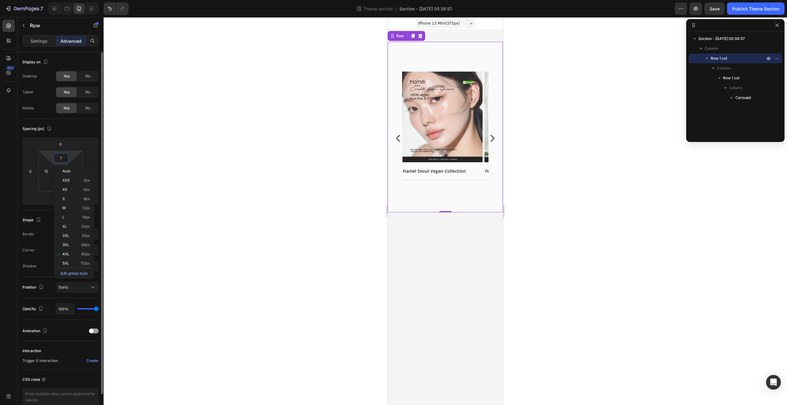
type input "10"
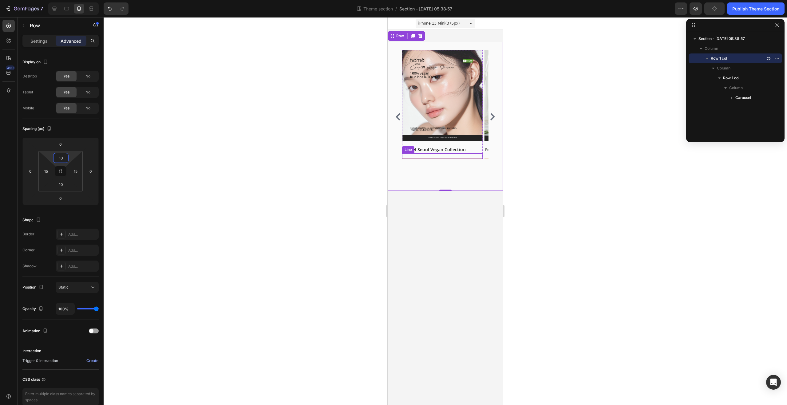
click at [434, 156] on div "Title Line" at bounding box center [442, 156] width 81 height 6
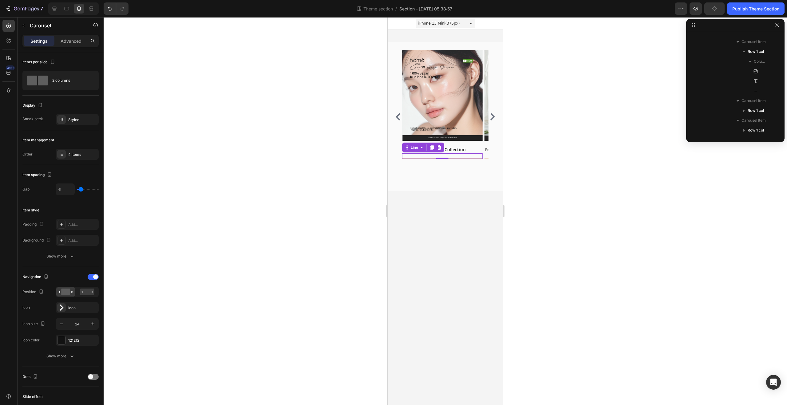
click at [428, 172] on div "Image [PERSON_NAME] Seoul Vegan Collection Text block Title Line 0 Row" at bounding box center [442, 116] width 81 height 133
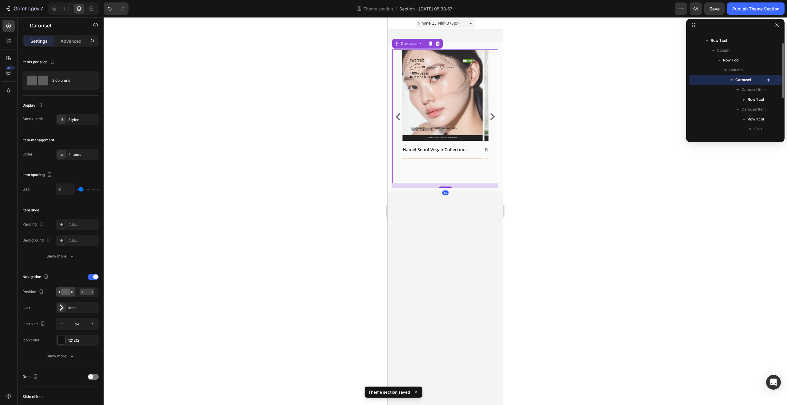
click at [436, 173] on div "Image [PERSON_NAME] Seoul Vegan Collection Text block Title Line Row" at bounding box center [442, 116] width 81 height 133
click at [66, 38] on p "Advanced" at bounding box center [71, 41] width 21 height 6
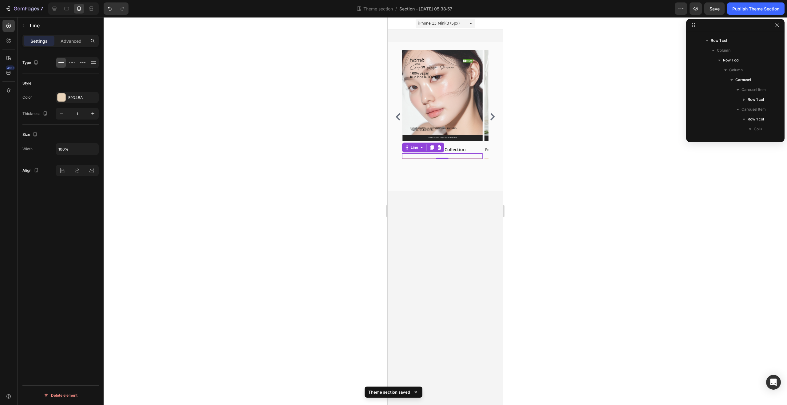
click at [469, 154] on div "Title Line 0" at bounding box center [442, 156] width 81 height 6
click at [480, 158] on div at bounding box center [442, 158] width 81 height 0
click at [438, 49] on div "Image Earrings Text block Title Line Row Image [PERSON_NAME] Seoul Vegan Collec…" at bounding box center [445, 116] width 106 height 143
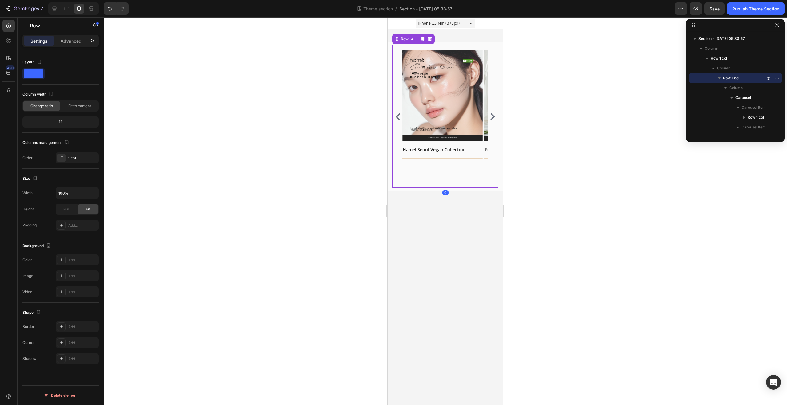
click at [70, 46] on div "Settings Advanced" at bounding box center [60, 41] width 76 height 12
click at [72, 42] on p "Advanced" at bounding box center [71, 41] width 21 height 6
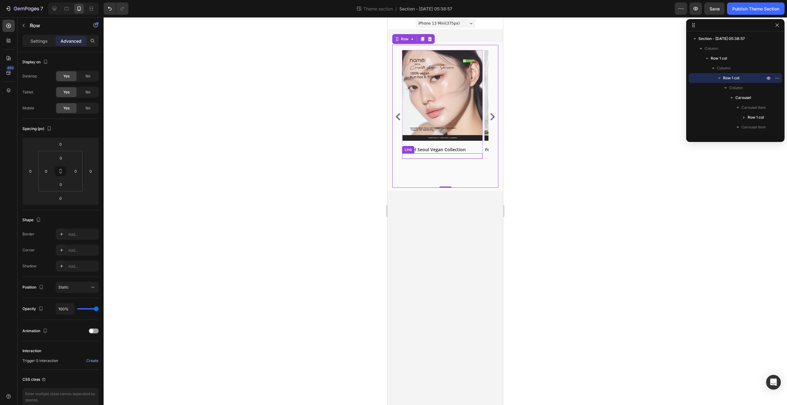
click at [407, 156] on div "Title Line" at bounding box center [442, 156] width 81 height 6
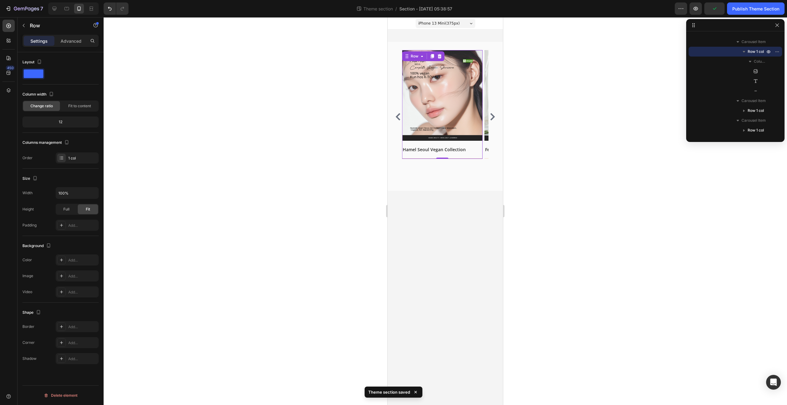
click at [482, 141] on div "Image [PERSON_NAME] Seoul Vegan Collection Text block Title Line" at bounding box center [442, 104] width 81 height 109
click at [58, 38] on div "Advanced" at bounding box center [71, 41] width 31 height 10
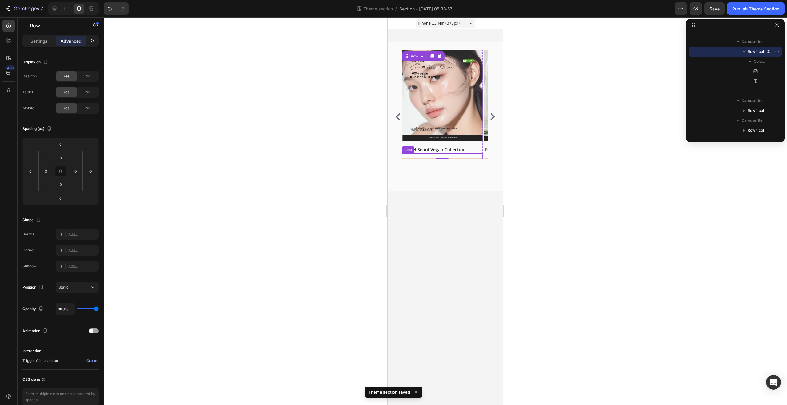
click at [466, 159] on div "Image [PERSON_NAME] Seoul Vegan Collection Text block Title Line Row 0" at bounding box center [442, 116] width 81 height 133
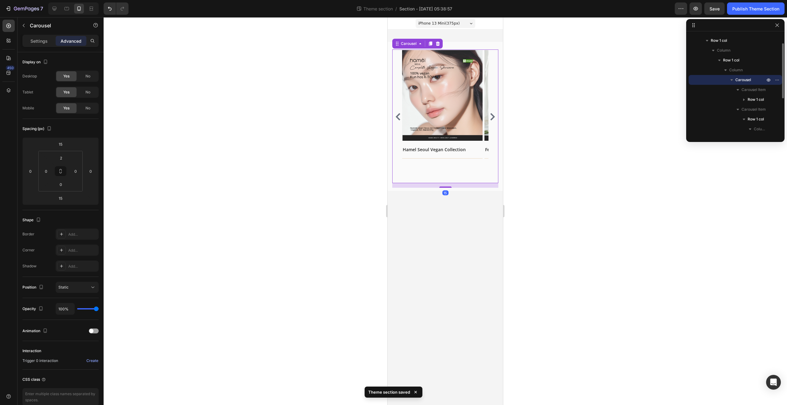
click at [464, 165] on div "Image [PERSON_NAME] Seoul Vegan Collection Text block Title Line Row" at bounding box center [442, 116] width 81 height 133
click at [449, 179] on div "Image [PERSON_NAME] Seoul Vegan Collection Text block Title Line Row" at bounding box center [442, 116] width 81 height 133
click at [343, 168] on div at bounding box center [445, 211] width 683 height 388
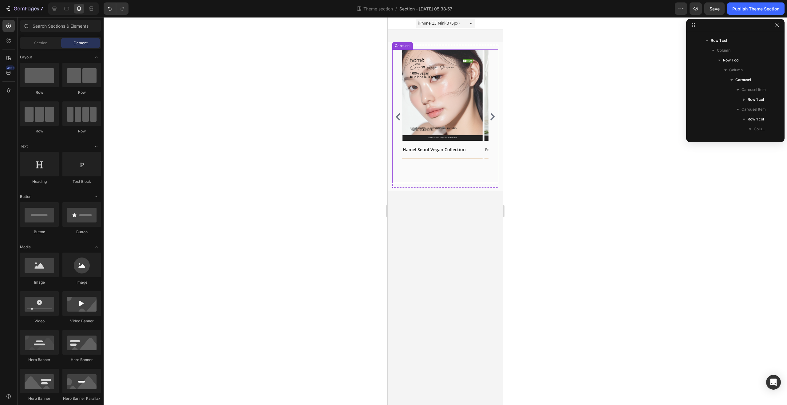
click at [465, 163] on div "Image [PERSON_NAME] Seoul Vegan Collection Text block Title Line Row" at bounding box center [442, 116] width 81 height 133
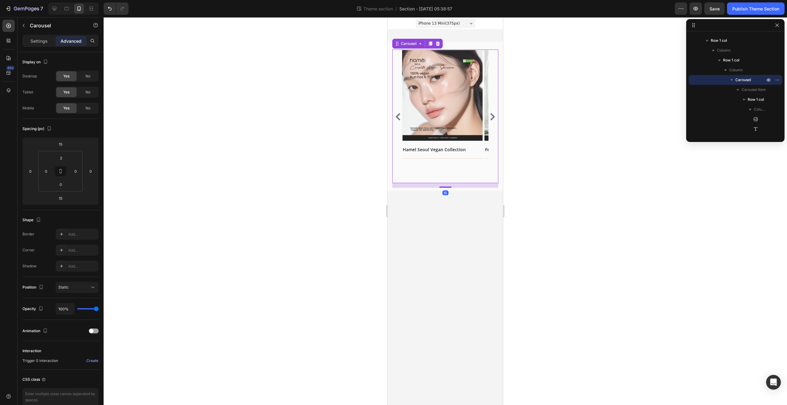
click at [450, 167] on div "Image [PERSON_NAME] Seoul Vegan Collection Text block Title Line Row" at bounding box center [442, 116] width 81 height 133
click at [492, 119] on icon "Carousel Next Arrow" at bounding box center [492, 116] width 5 height 7
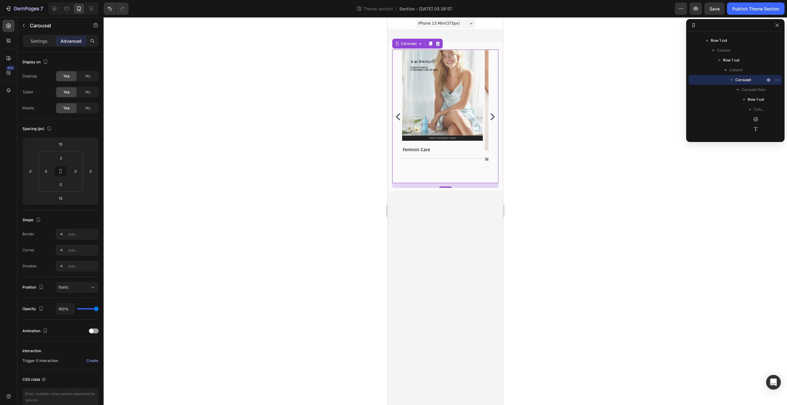
click at [492, 119] on icon "Carousel Next Arrow" at bounding box center [492, 116] width 5 height 7
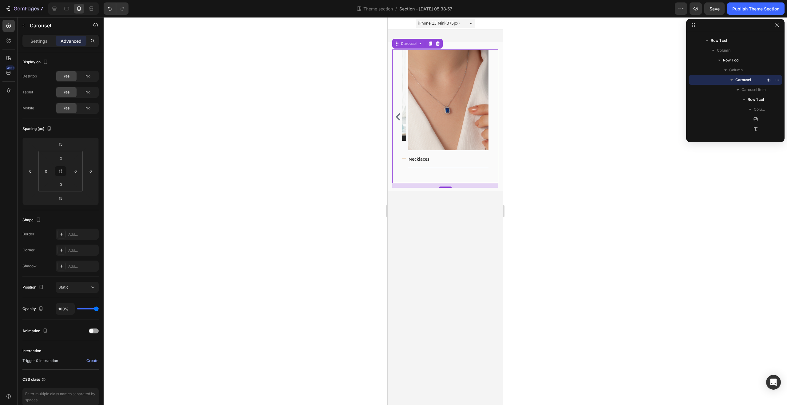
click at [492, 119] on div "Image Earrings Text block Title Line Row Image [PERSON_NAME] Seoul Vegan Collec…" at bounding box center [445, 116] width 106 height 133
click at [397, 114] on icon "Carousel Back Arrow" at bounding box center [397, 116] width 7 height 7
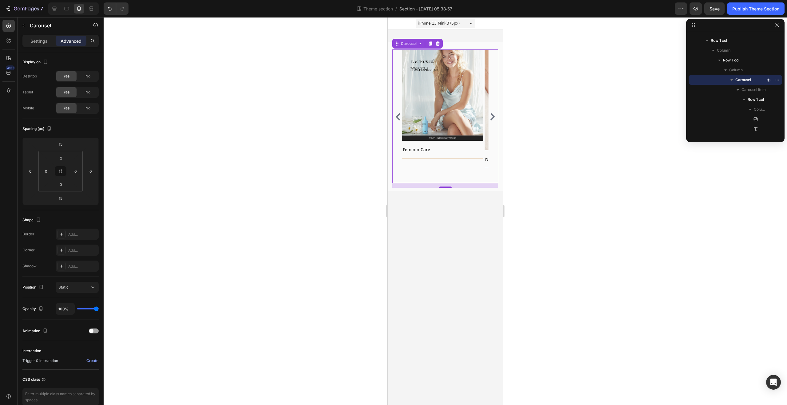
click at [397, 114] on icon "Carousel Back Arrow" at bounding box center [397, 116] width 7 height 7
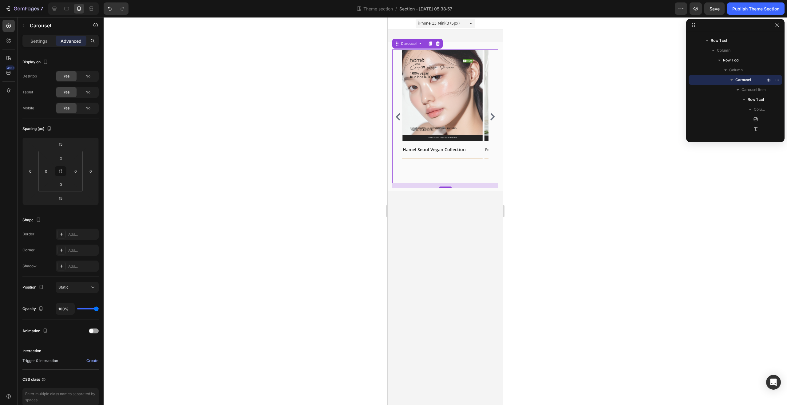
click at [395, 113] on icon "Carousel Back Arrow" at bounding box center [397, 116] width 7 height 7
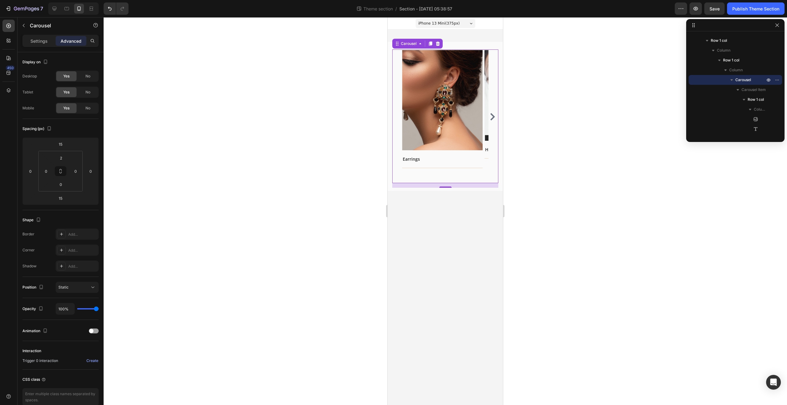
click at [491, 184] on div "15" at bounding box center [445, 185] width 106 height 5
click at [485, 205] on body "iPhone 13 Mini ( 375 px) iPhone 13 Mini iPhone 13 Pro iPhone 11 Pro Max iPhone …" at bounding box center [445, 211] width 115 height 388
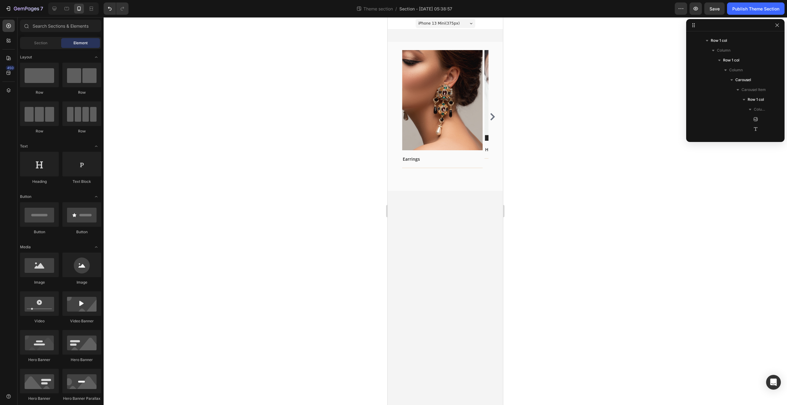
click at [457, 201] on body "iPhone 13 Mini ( 375 px) iPhone 13 Mini iPhone 13 Pro iPhone 11 Pro Max iPhone …" at bounding box center [445, 211] width 115 height 388
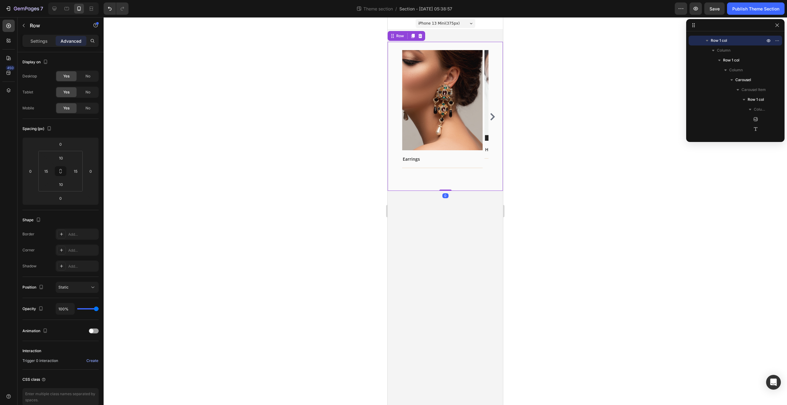
click at [440, 188] on div "Image Earrings Text block Title Line Row Image [PERSON_NAME] Seoul Vegan Collec…" at bounding box center [445, 116] width 115 height 149
click at [436, 189] on div "Image Earrings Text block Title Line Row Image [PERSON_NAME] Seoul Vegan Collec…" at bounding box center [445, 116] width 115 height 149
click at [414, 36] on icon at bounding box center [412, 36] width 3 height 4
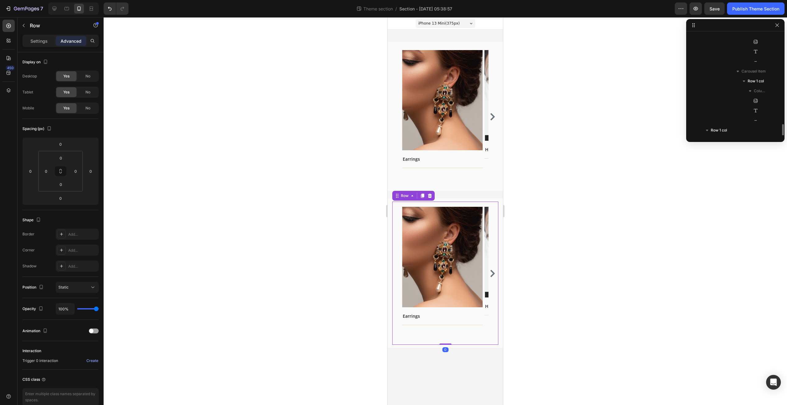
click at [469, 203] on div "Image Earrings Text block Title Line Row Image [PERSON_NAME] Seoul Vegan Collec…" at bounding box center [445, 273] width 106 height 143
click at [465, 227] on img at bounding box center [442, 257] width 81 height 100
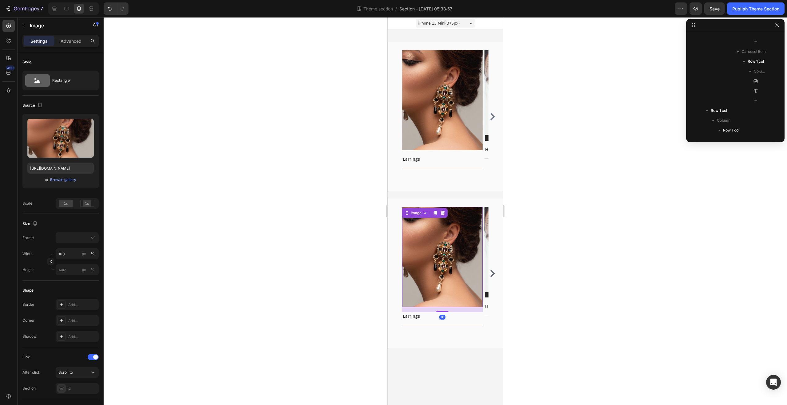
scroll to position [342, 0]
click at [419, 319] on div "Earrings" at bounding box center [442, 316] width 81 height 8
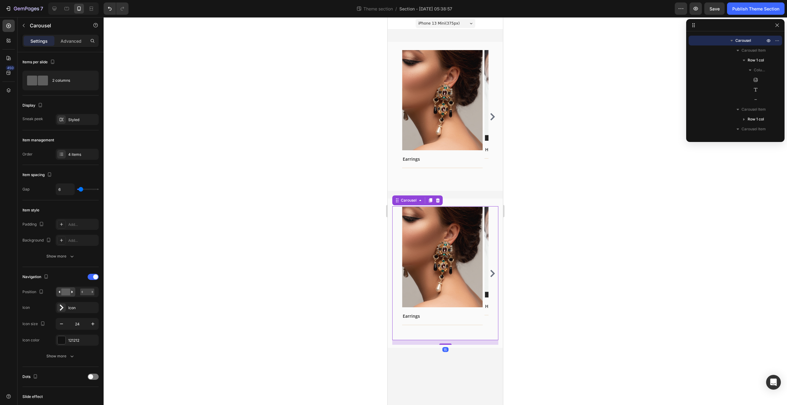
click at [401, 305] on div "Image Earrings Text block Title Line Row Image [PERSON_NAME] Seoul Vegan Collec…" at bounding box center [445, 273] width 106 height 133
click at [402, 302] on img at bounding box center [442, 257] width 81 height 100
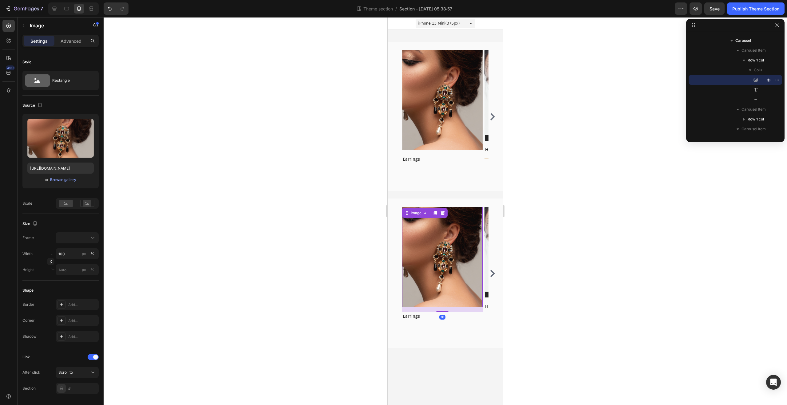
click at [402, 303] on img at bounding box center [442, 257] width 81 height 100
click at [404, 311] on div "16" at bounding box center [442, 309] width 81 height 5
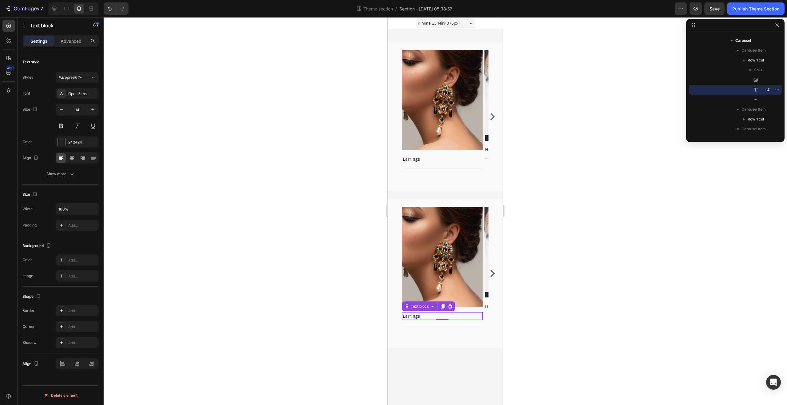
click at [404, 314] on link "Earrings" at bounding box center [411, 316] width 17 height 6
click at [406, 215] on div "Image" at bounding box center [442, 257] width 81 height 100
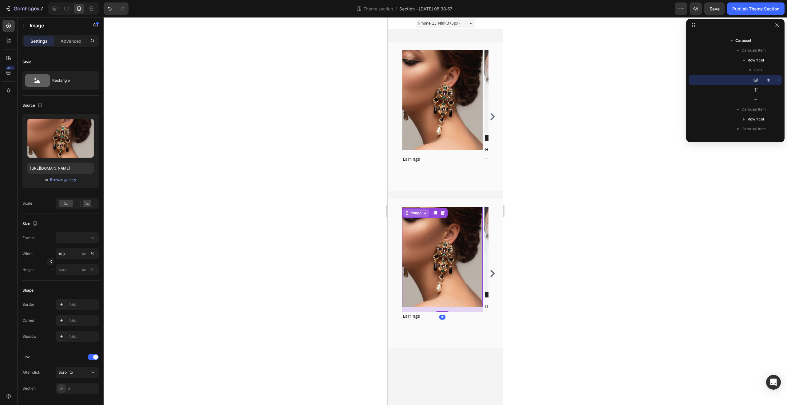
click at [405, 210] on div "Image" at bounding box center [416, 212] width 26 height 7
click at [402, 210] on div "Image Row 1 col Carousel Row 1 col 16 Earrings Text block Title Line Row Image …" at bounding box center [445, 273] width 106 height 133
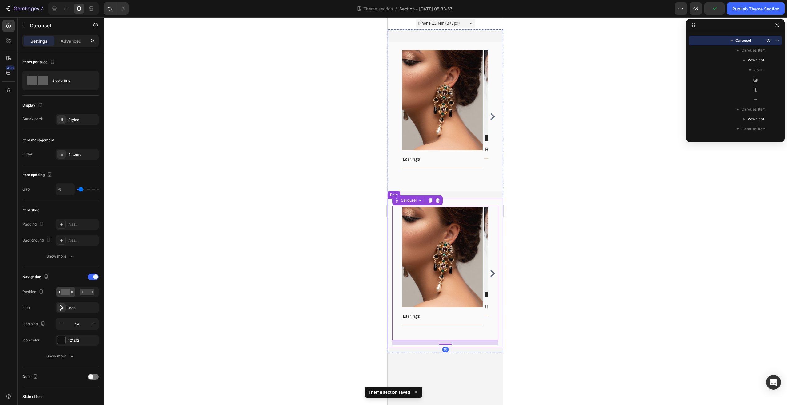
click at [444, 200] on div "Image Earrings Text block Title Line Row Image [PERSON_NAME] Seoul Vegan Collec…" at bounding box center [445, 273] width 115 height 149
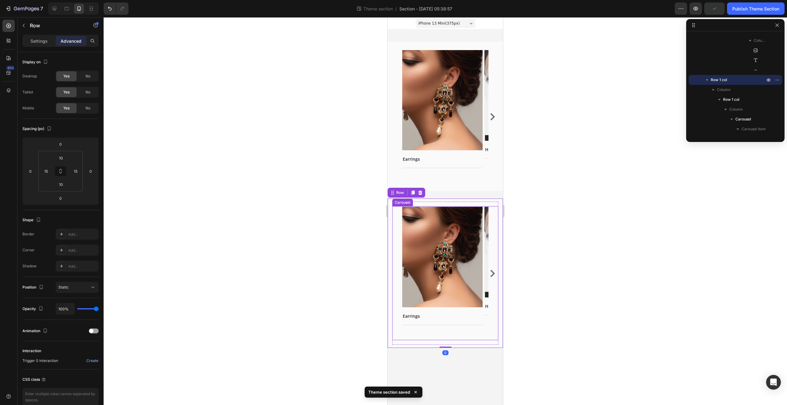
click at [401, 212] on div "Image Earrings Text block Title Line Row Image [PERSON_NAME] Seoul Vegan Collec…" at bounding box center [445, 273] width 106 height 133
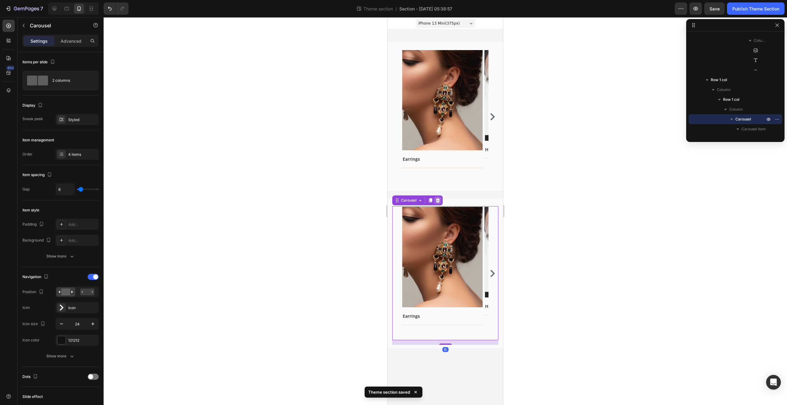
click at [441, 199] on div at bounding box center [437, 200] width 7 height 7
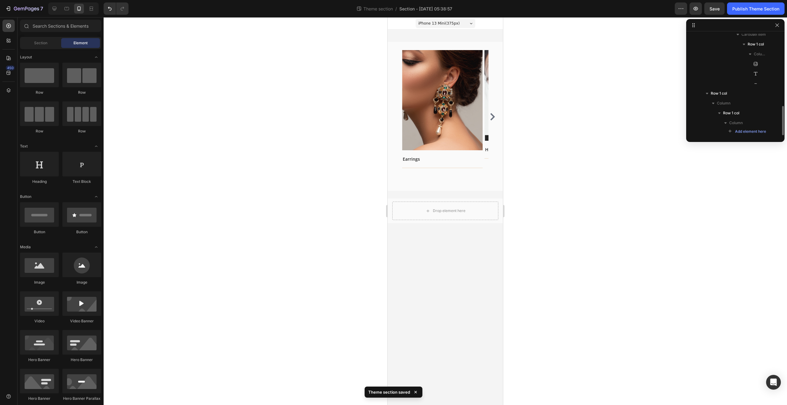
scroll to position [250, 0]
drag, startPoint x: 440, startPoint y: 94, endPoint x: 423, endPoint y: 211, distance: 118.1
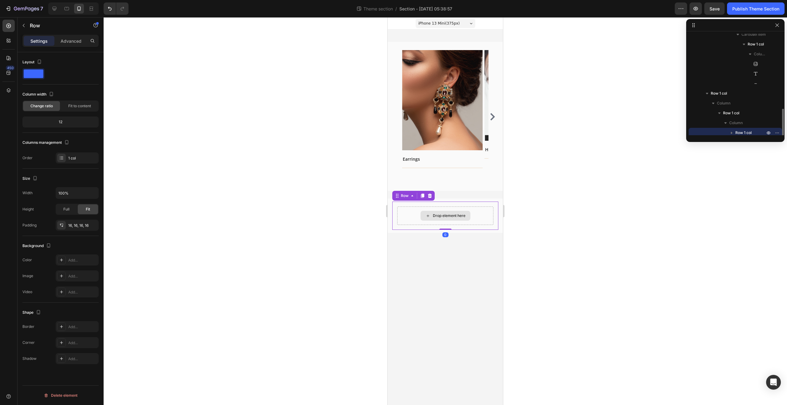
scroll to position [253, 0]
click at [22, 23] on icon "button" at bounding box center [23, 25] width 5 height 5
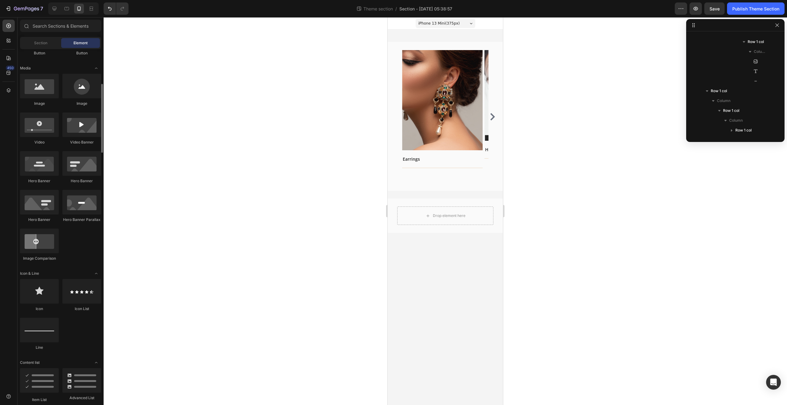
scroll to position [0, 0]
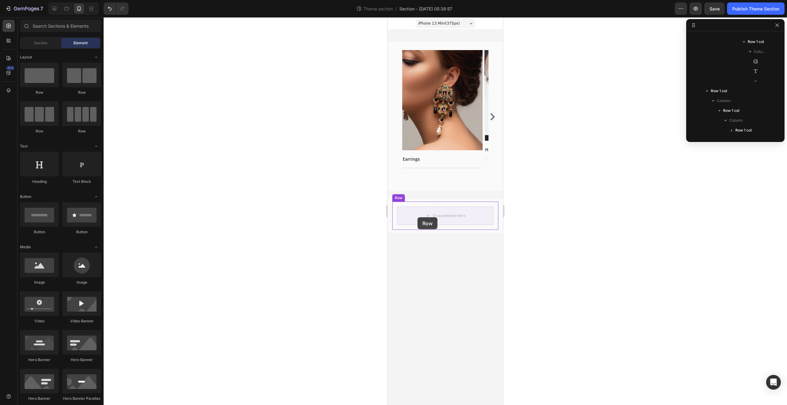
drag, startPoint x: 474, startPoint y: 98, endPoint x: 432, endPoint y: 217, distance: 126.8
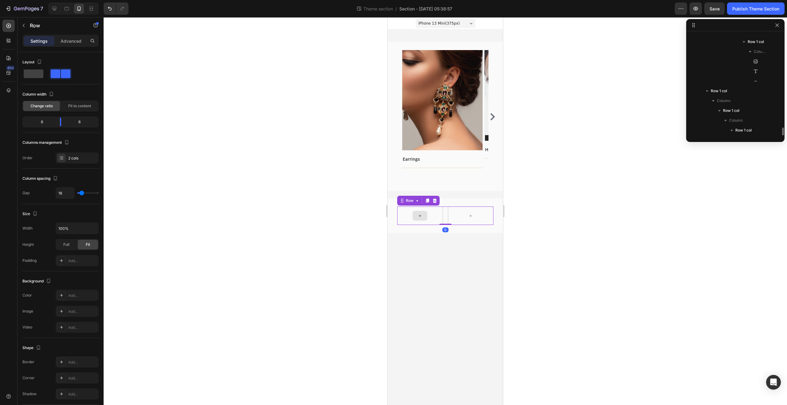
scroll to position [272, 0]
click at [425, 221] on div at bounding box center [420, 216] width 46 height 18
click at [435, 216] on div at bounding box center [420, 216] width 46 height 18
click at [28, 24] on button "button" at bounding box center [24, 26] width 10 height 10
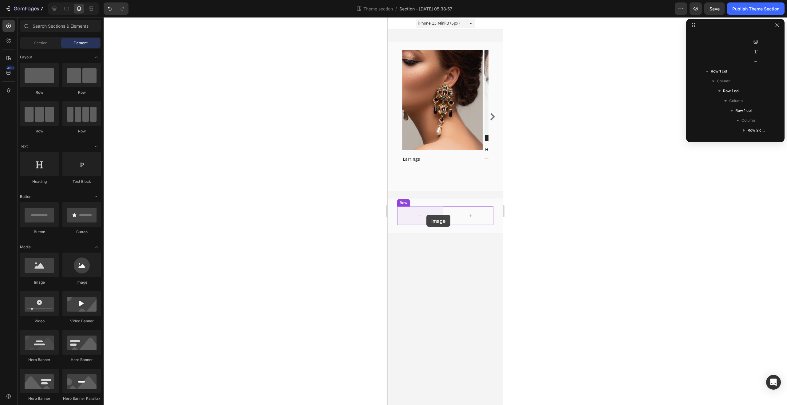
drag, startPoint x: 439, startPoint y: 293, endPoint x: 426, endPoint y: 215, distance: 78.8
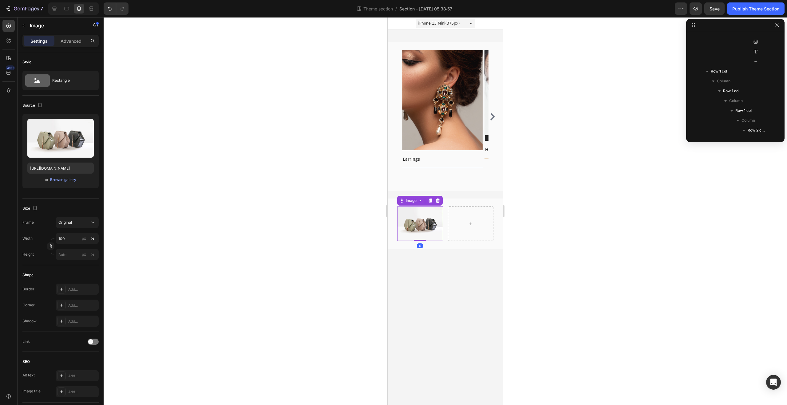
scroll to position [309, 0]
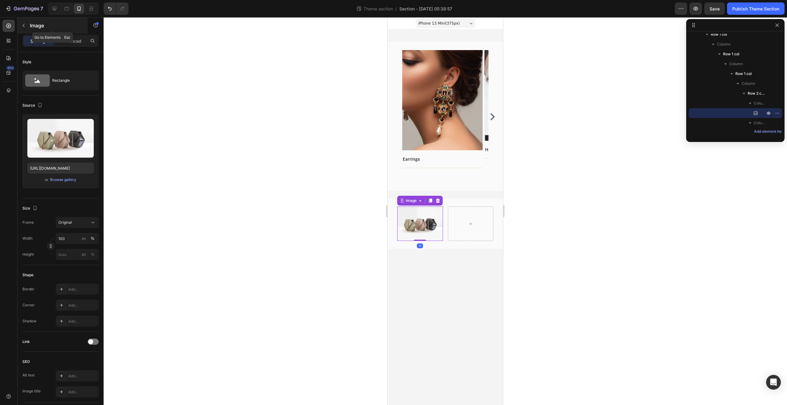
click at [29, 30] on div "Image" at bounding box center [53, 26] width 70 height 16
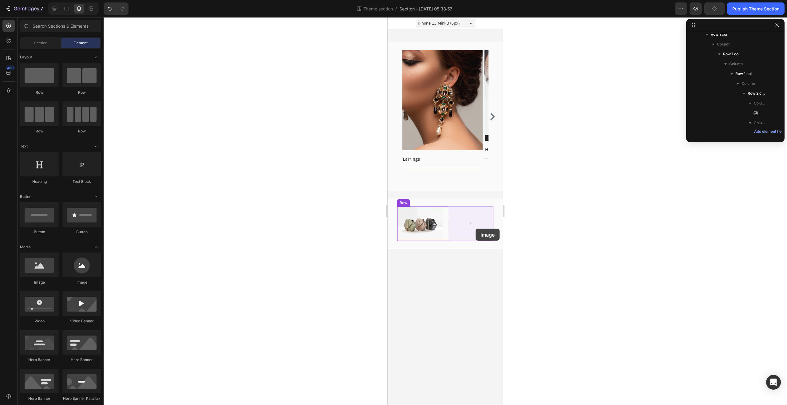
drag, startPoint x: 555, startPoint y: 276, endPoint x: 476, endPoint y: 229, distance: 92.7
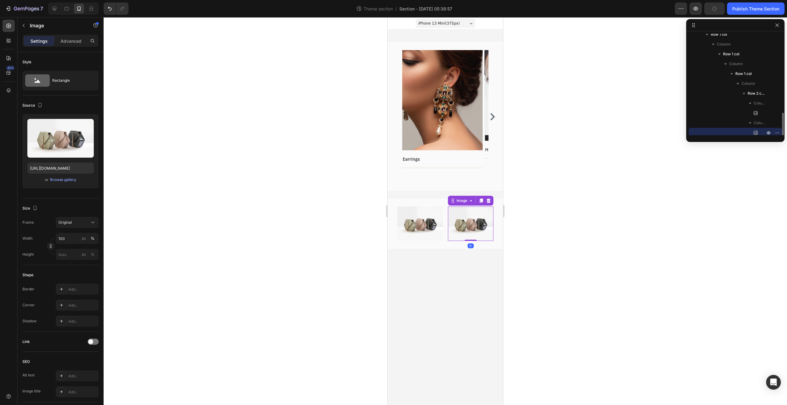
scroll to position [312, 0]
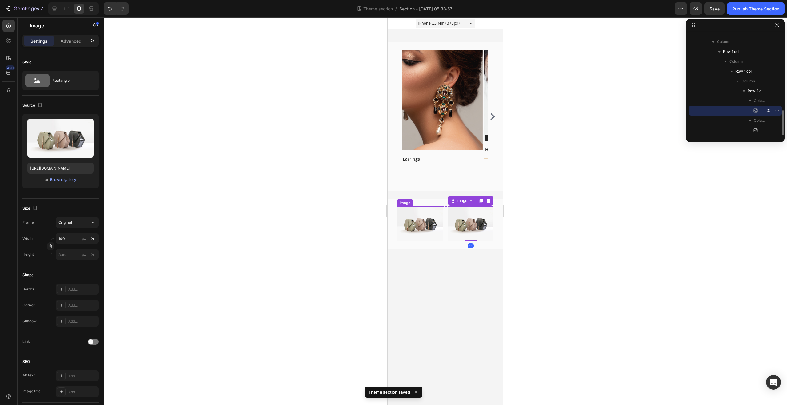
click at [427, 234] on img at bounding box center [420, 224] width 46 height 34
click at [433, 245] on div "Image Image Row Row 0" at bounding box center [445, 224] width 106 height 44
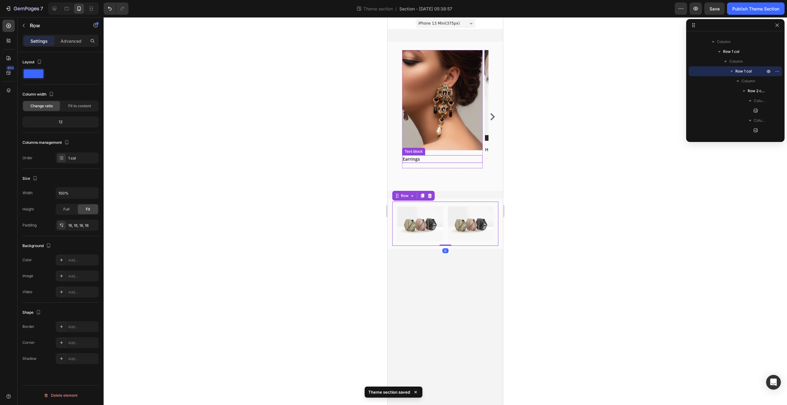
click at [428, 160] on p "Earrings" at bounding box center [442, 159] width 79 height 6
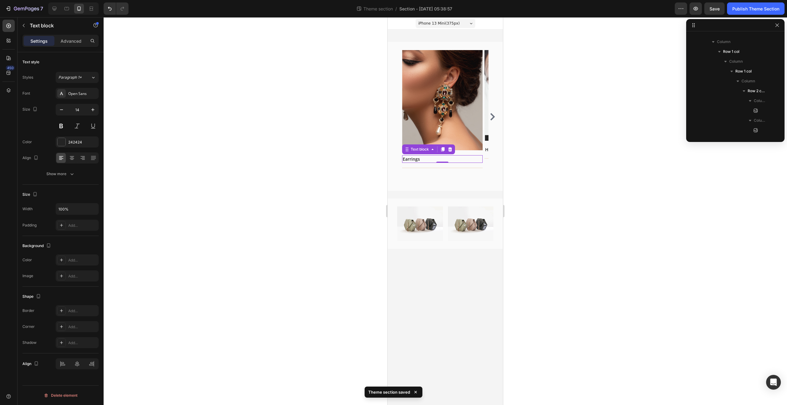
scroll to position [67, 0]
click at [444, 150] on icon at bounding box center [442, 150] width 3 height 4
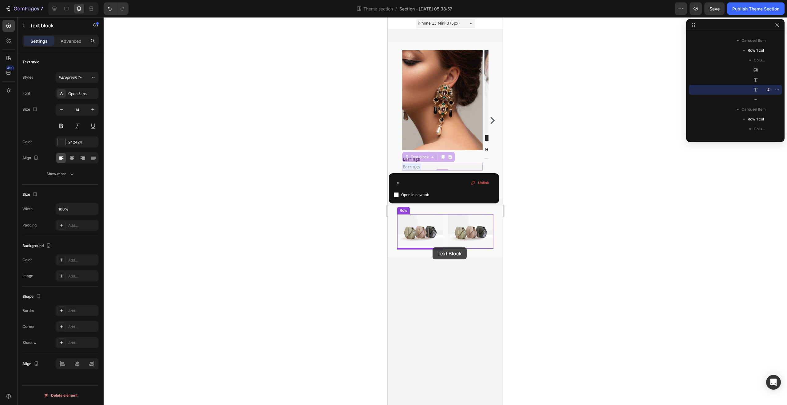
drag, startPoint x: 425, startPoint y: 168, endPoint x: 432, endPoint y: 247, distance: 79.9
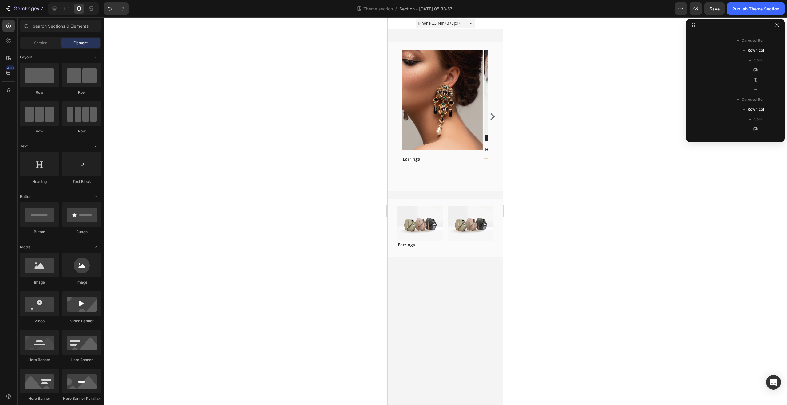
click at [441, 278] on body "iPhone 13 Mini ( 375 px) iPhone 13 Mini iPhone 13 Pro iPhone 11 Pro Max iPhone …" at bounding box center [445, 211] width 115 height 388
click at [420, 156] on p "Earrings" at bounding box center [442, 159] width 79 height 6
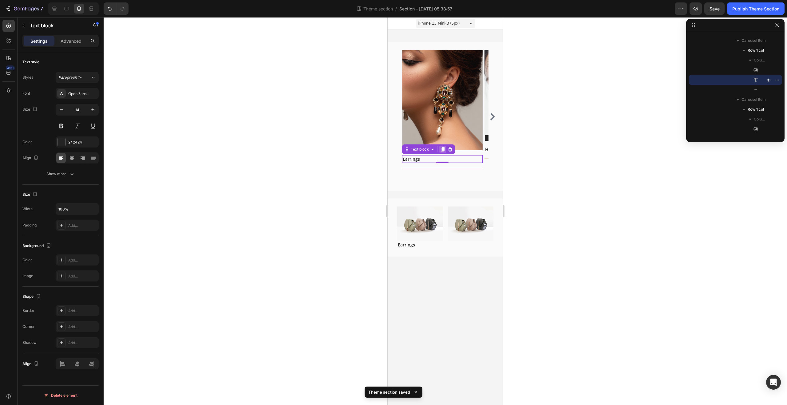
click at [444, 147] on icon at bounding box center [442, 149] width 5 height 5
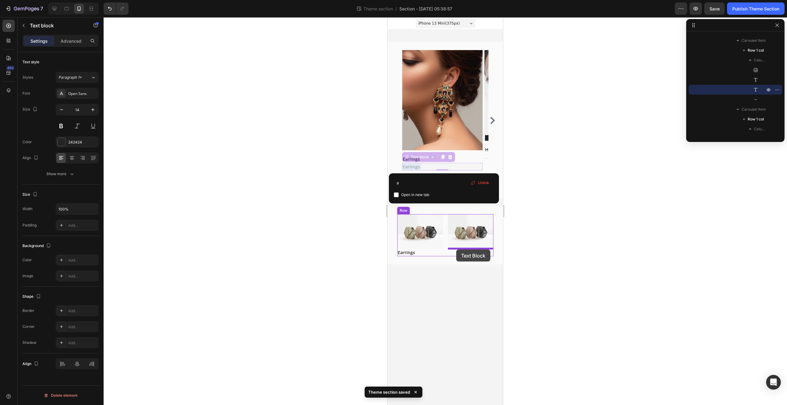
drag, startPoint x: 416, startPoint y: 163, endPoint x: 456, endPoint y: 250, distance: 95.2
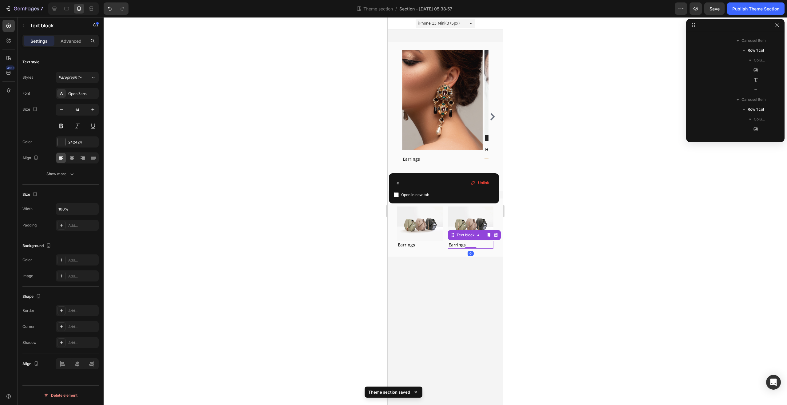
click at [536, 243] on div at bounding box center [445, 211] width 683 height 388
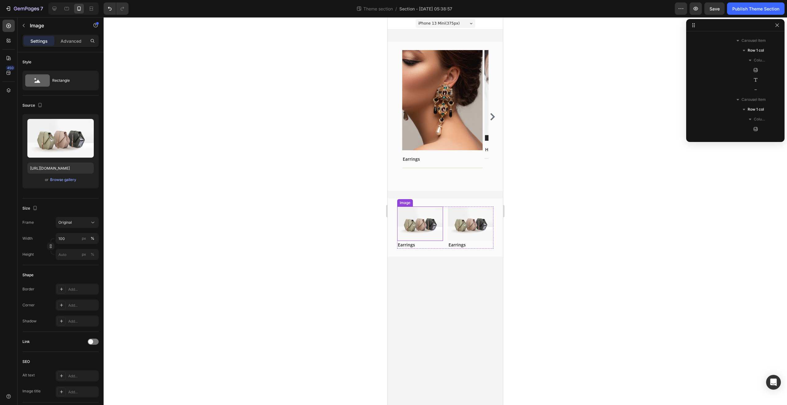
click at [425, 223] on img at bounding box center [420, 224] width 46 height 34
click at [494, 116] on icon "Carousel Next Arrow" at bounding box center [492, 116] width 5 height 7
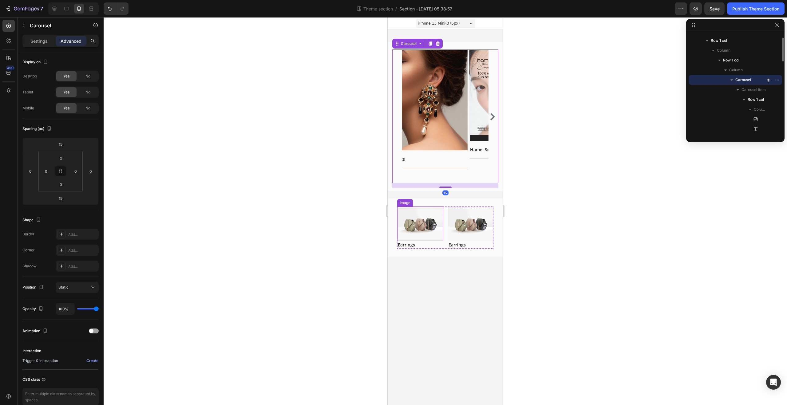
click at [420, 236] on img at bounding box center [420, 224] width 46 height 34
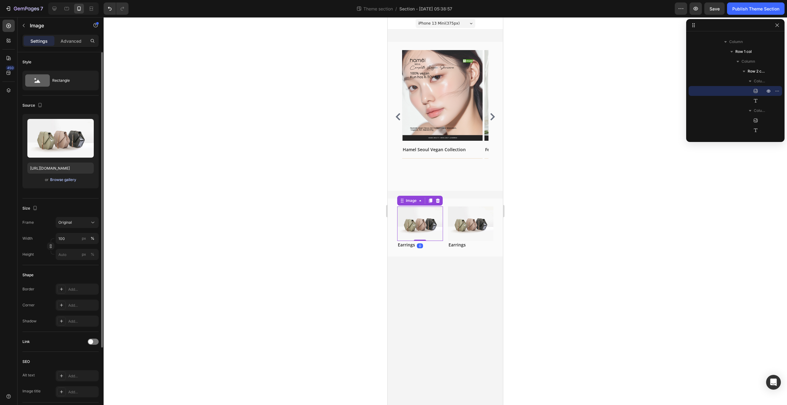
click at [53, 178] on div "Browse gallery" at bounding box center [63, 180] width 26 height 6
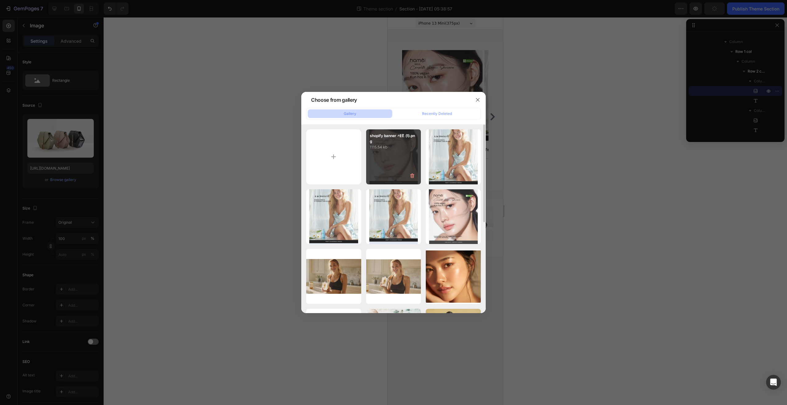
click at [395, 159] on div "shopify banner 세로 (1).png 1115.54 kb" at bounding box center [393, 156] width 55 height 55
type input "[URL][DOMAIN_NAME]"
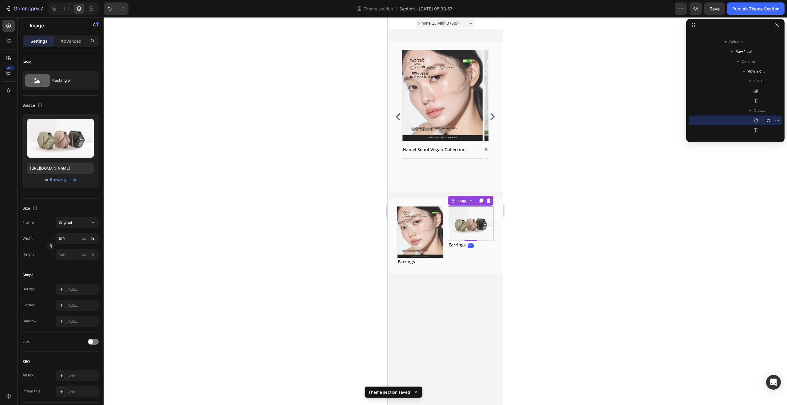
drag, startPoint x: 473, startPoint y: 218, endPoint x: 727, endPoint y: 192, distance: 255.2
click at [473, 218] on img at bounding box center [471, 224] width 46 height 34
click at [67, 180] on div "Browse gallery" at bounding box center [63, 180] width 26 height 6
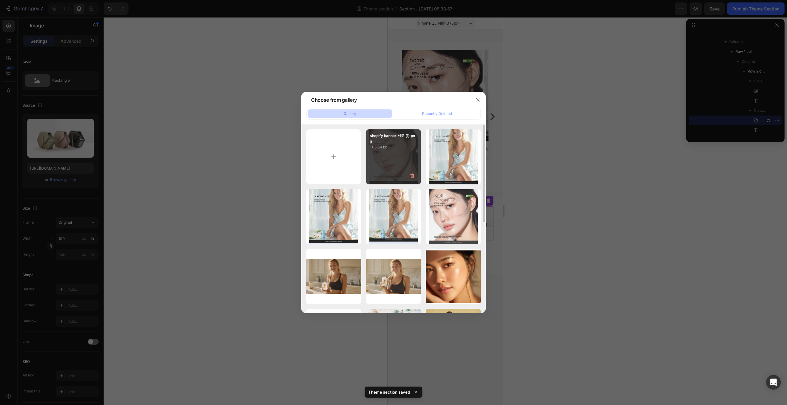
click at [418, 156] on div "shopify banner 세로 (1).png 1115.54 kb" at bounding box center [393, 156] width 55 height 55
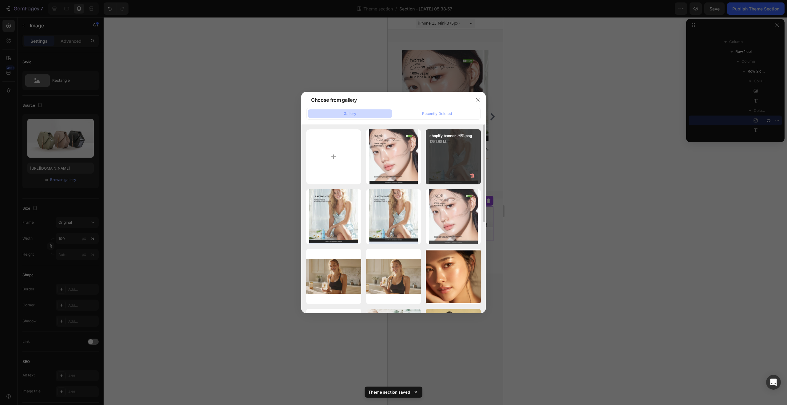
type input "[URL][DOMAIN_NAME]"
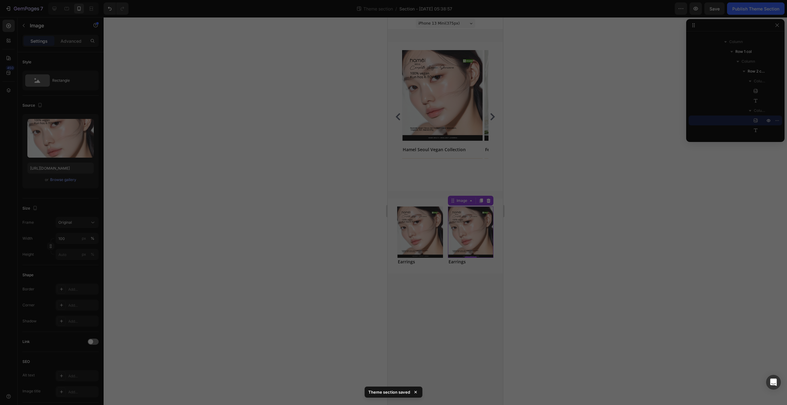
click at [455, 156] on div "Title Line" at bounding box center [442, 156] width 81 height 6
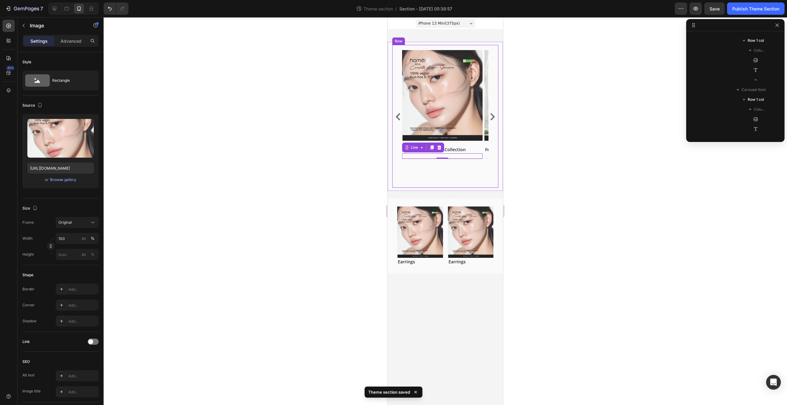
click at [477, 211] on img at bounding box center [471, 232] width 46 height 51
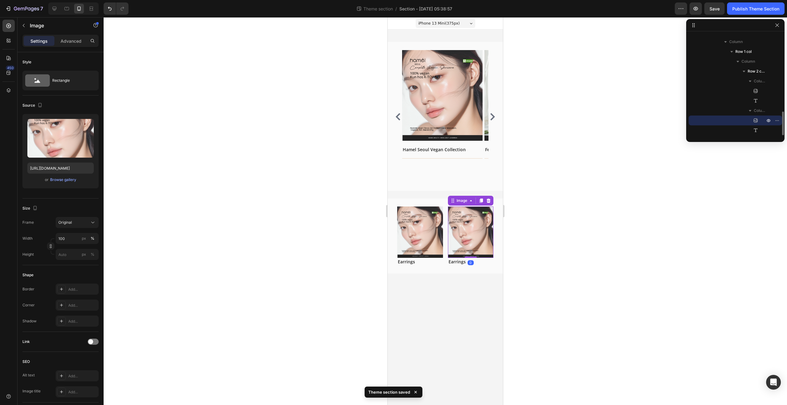
drag, startPoint x: 477, startPoint y: 221, endPoint x: 641, endPoint y: 208, distance: 164.0
click at [477, 221] on img at bounding box center [471, 232] width 46 height 51
click at [61, 180] on div "Browse gallery" at bounding box center [63, 180] width 26 height 6
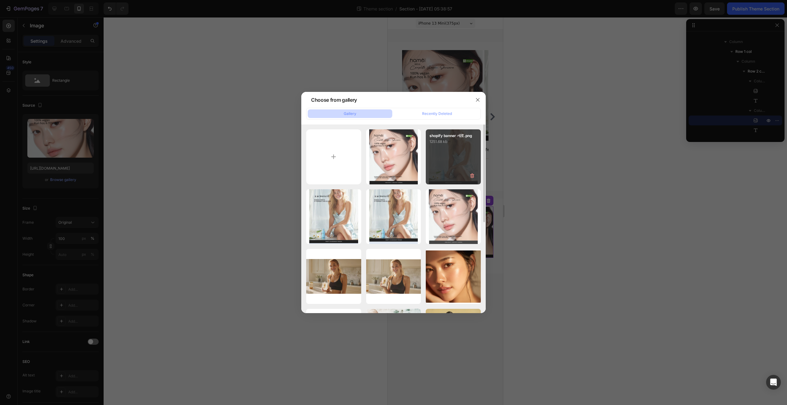
click at [467, 167] on div "shopify banner 세로.png 1251.68 kb" at bounding box center [453, 156] width 55 height 55
type input "[URL][DOMAIN_NAME]"
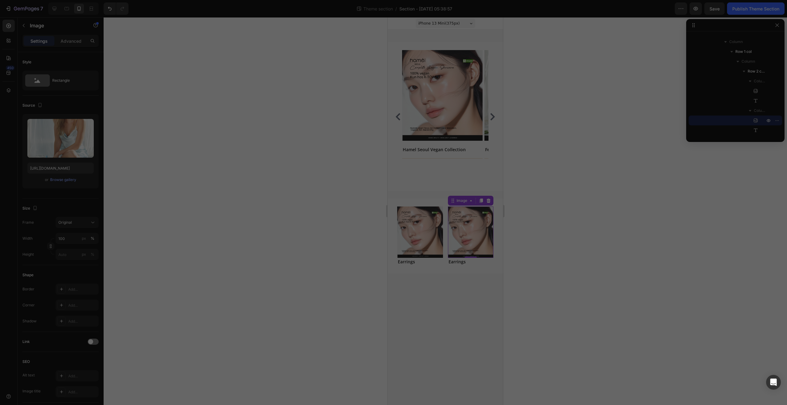
click at [530, 167] on div at bounding box center [445, 211] width 683 height 388
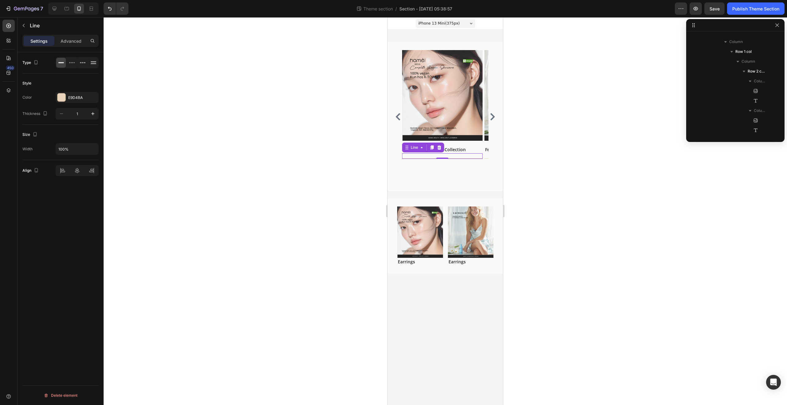
click at [435, 157] on div "Title Line 0" at bounding box center [442, 156] width 81 height 6
click at [434, 147] on icon at bounding box center [431, 147] width 5 height 5
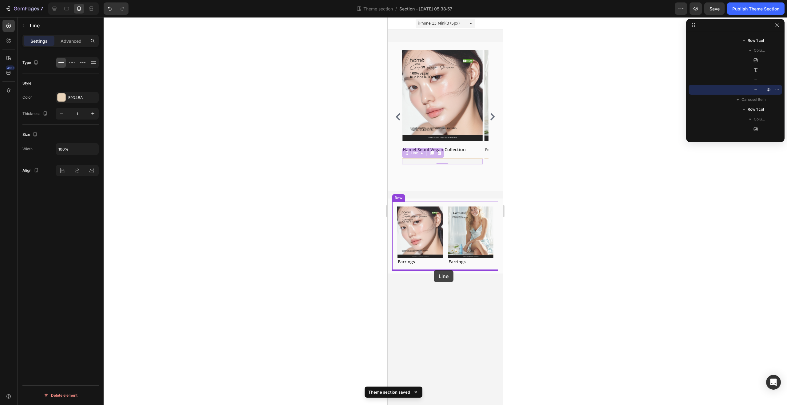
drag, startPoint x: 417, startPoint y: 154, endPoint x: 930, endPoint y: 271, distance: 527.0
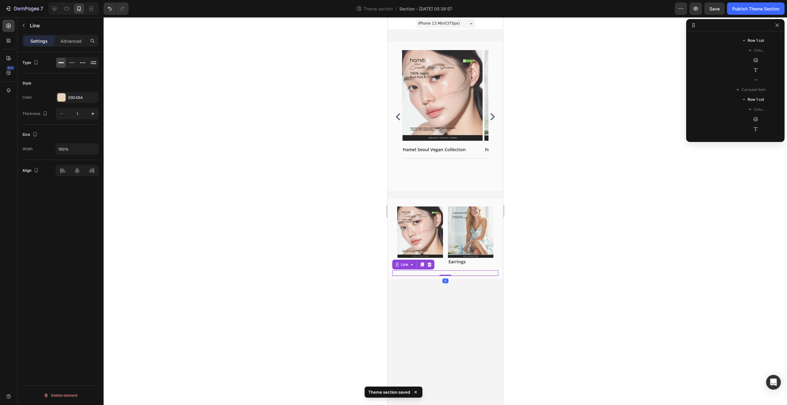
click at [546, 253] on div at bounding box center [445, 211] width 683 height 388
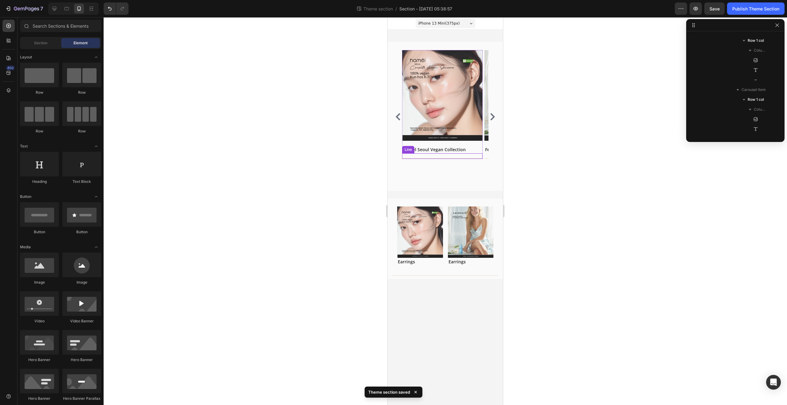
click at [467, 156] on div "Title Line" at bounding box center [442, 156] width 81 height 6
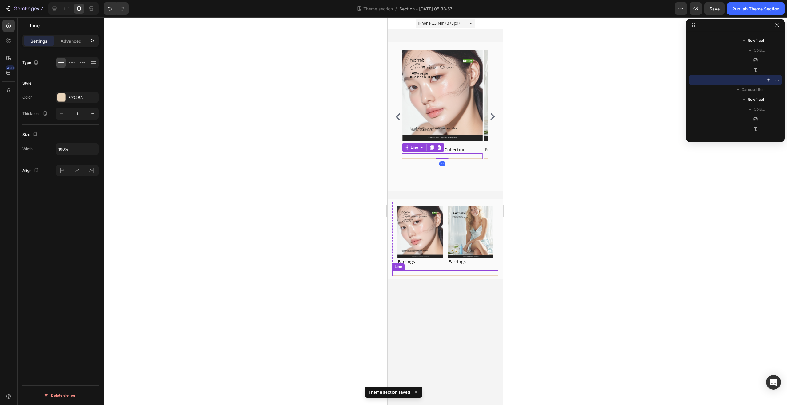
scroll to position [341, 0]
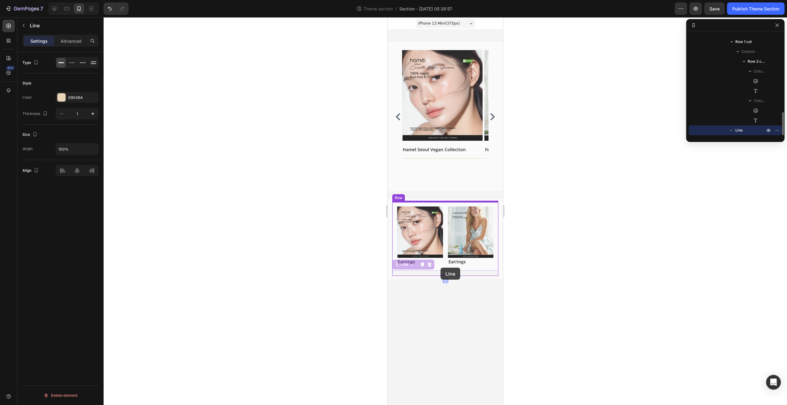
drag, startPoint x: 440, startPoint y: 274, endPoint x: 440, endPoint y: 268, distance: 5.8
click at [440, 268] on div "iPhone 13 Mini ( 375 px) iPhone 13 Mini iPhone 13 Pro iPhone 11 Pro Max iPhone …" at bounding box center [445, 150] width 115 height 266
click at [466, 266] on div "Image Earrings Text block Image Earrings Text block Row Row" at bounding box center [445, 236] width 106 height 69
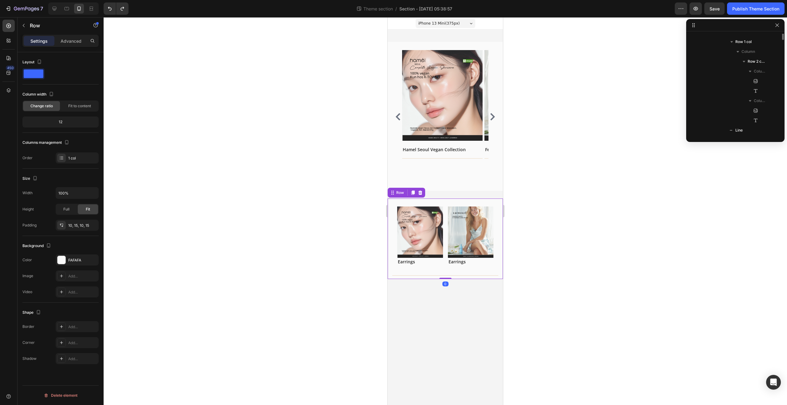
click at [485, 278] on div "Image Earrings Text block Image Earrings Text block Row Row Title Line Row Row 0" at bounding box center [445, 239] width 115 height 81
click at [494, 306] on body "iPhone 13 Mini ( 375 px) iPhone 13 Mini iPhone 13 Pro iPhone 11 Pro Max iPhone …" at bounding box center [445, 211] width 115 height 388
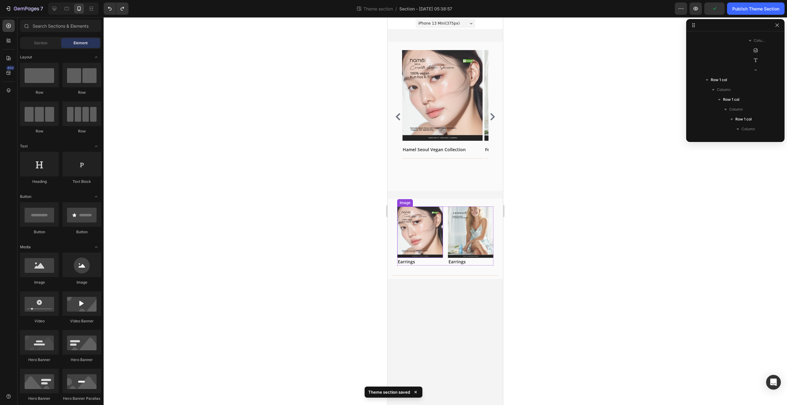
click at [424, 226] on img at bounding box center [420, 232] width 46 height 51
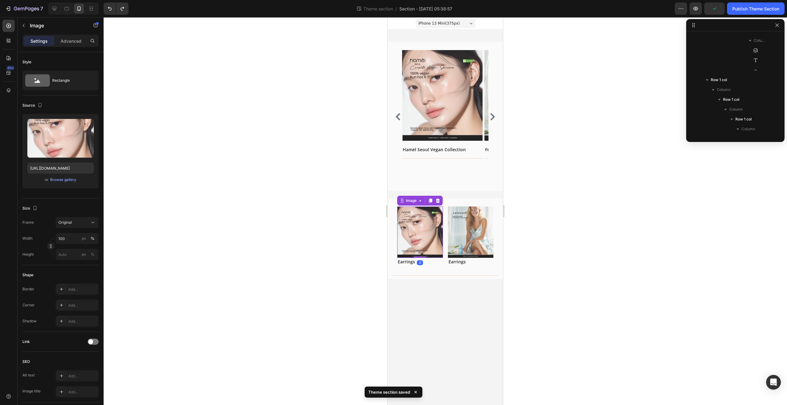
scroll to position [341, 0]
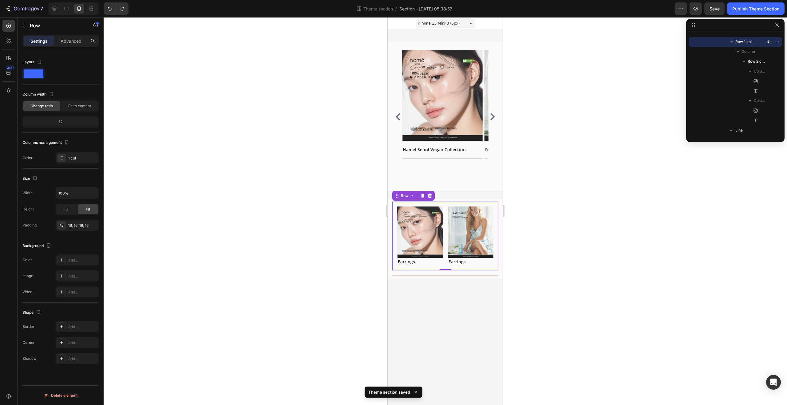
click at [444, 267] on div "Image Earrings Text block Image Earrings Text block Row Row 0" at bounding box center [445, 236] width 106 height 69
click at [68, 210] on span "Full" at bounding box center [66, 210] width 6 height 6
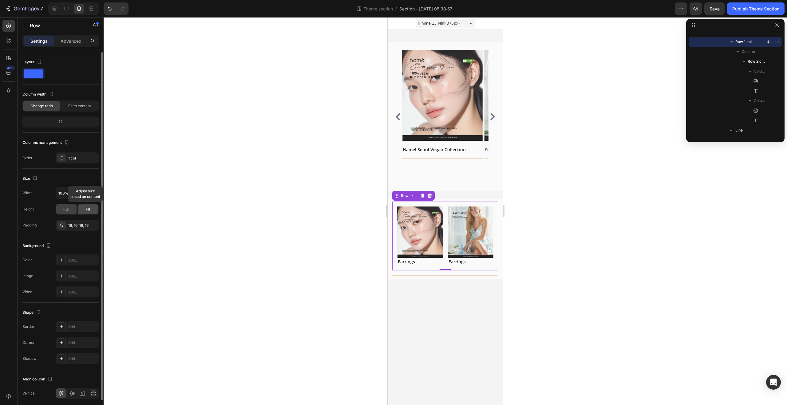
click at [83, 211] on div "Fit" at bounding box center [88, 209] width 20 height 10
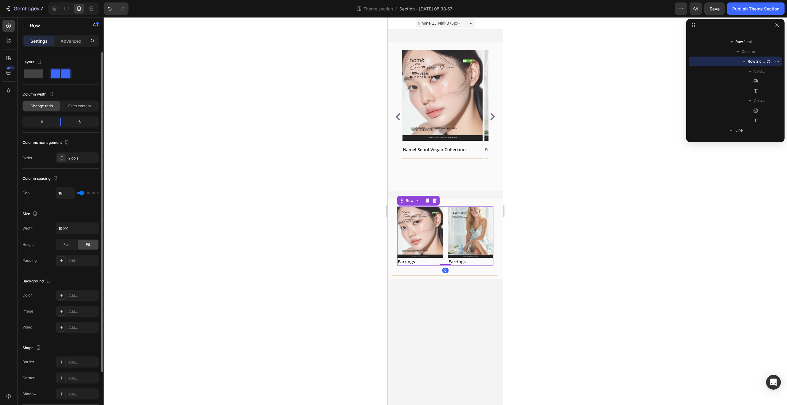
click at [446, 260] on div "Image Earrings Text block Image Earrings Text block Row 0" at bounding box center [445, 236] width 96 height 59
type input "5"
type input "6"
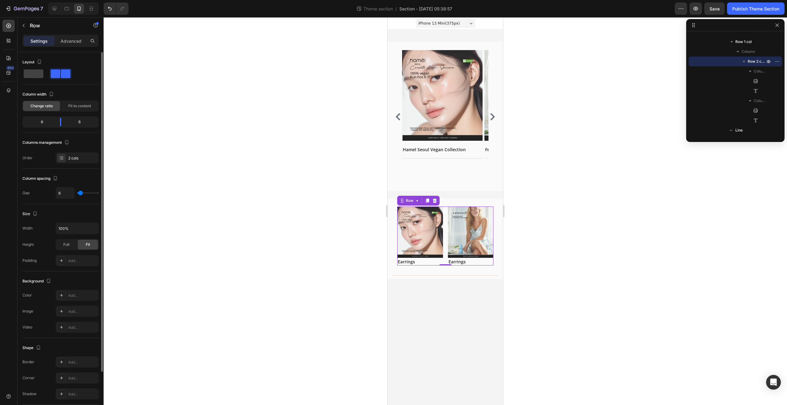
type input "5"
type input "4"
click at [80, 192] on input "range" at bounding box center [88, 192] width 22 height 1
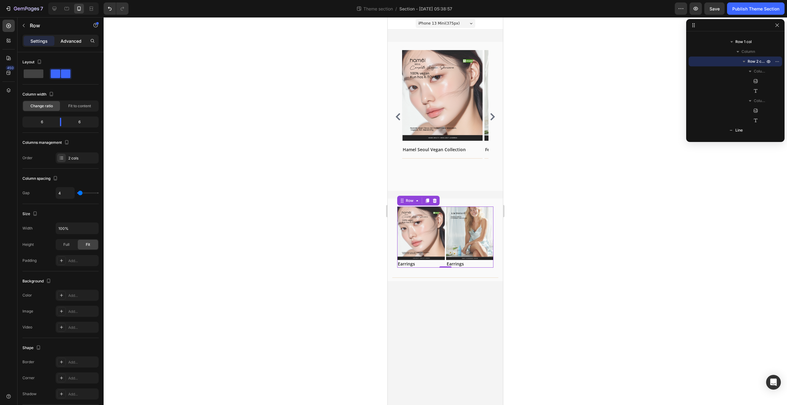
click at [66, 36] on div "Advanced" at bounding box center [71, 41] width 31 height 10
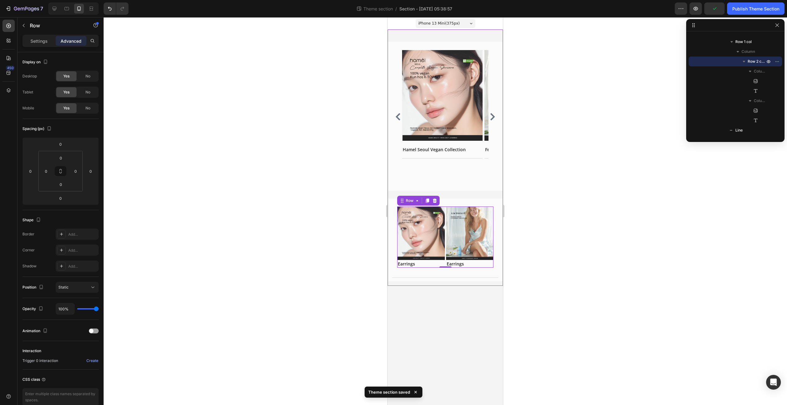
click at [477, 195] on div "Image Earrings Text block Title Line Row Image [PERSON_NAME] Seoul Vegan Collec…" at bounding box center [445, 157] width 115 height 247
click at [478, 194] on div "Image Earrings Text block Title Line Row Image [PERSON_NAME] Seoul Vegan Collec…" at bounding box center [445, 157] width 115 height 247
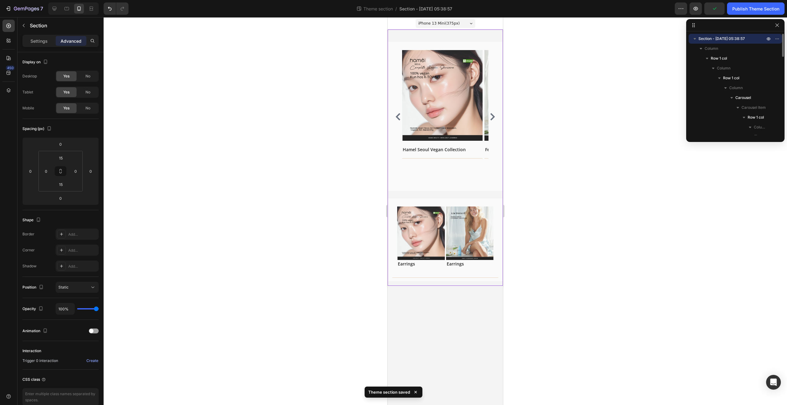
click at [478, 193] on div "Image Earrings Text block Title Line Row Image [PERSON_NAME] Seoul Vegan Collec…" at bounding box center [445, 157] width 115 height 247
click at [484, 282] on div "Image Earrings Text block Title Line Row Image [PERSON_NAME] Seoul Vegan Collec…" at bounding box center [445, 158] width 115 height 256
click at [458, 270] on div "Image Earrings Text block Image Earrings Text block Row Row" at bounding box center [445, 237] width 106 height 71
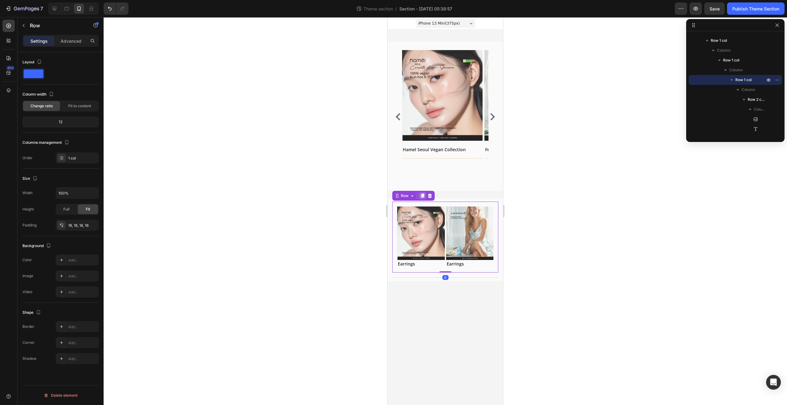
click at [420, 194] on icon at bounding box center [422, 195] width 5 height 5
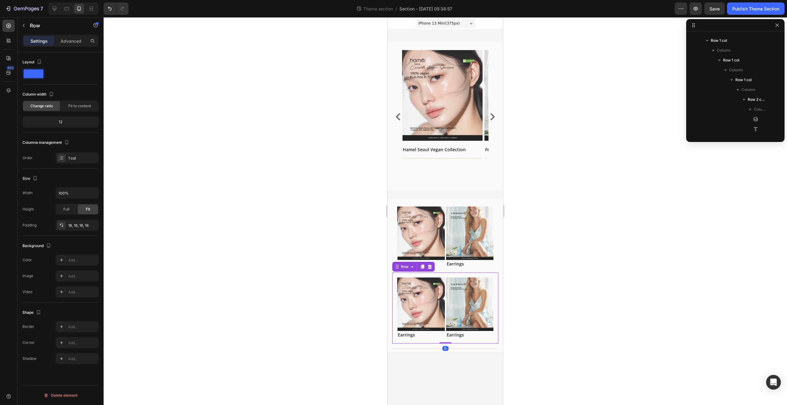
scroll to position [351, 0]
click at [519, 264] on div at bounding box center [445, 211] width 683 height 388
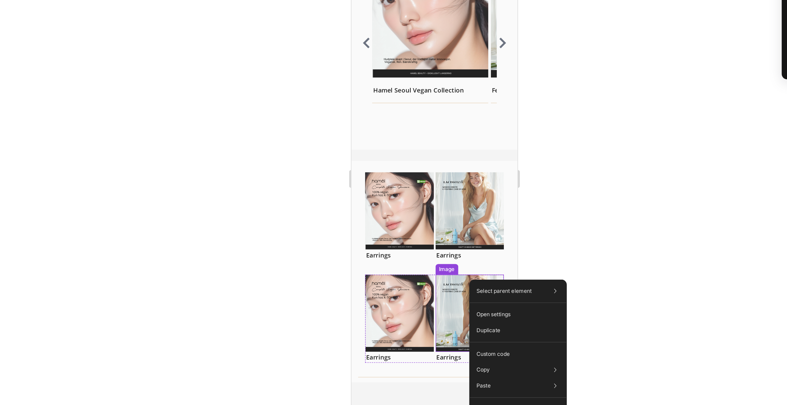
scroll to position [430, 0]
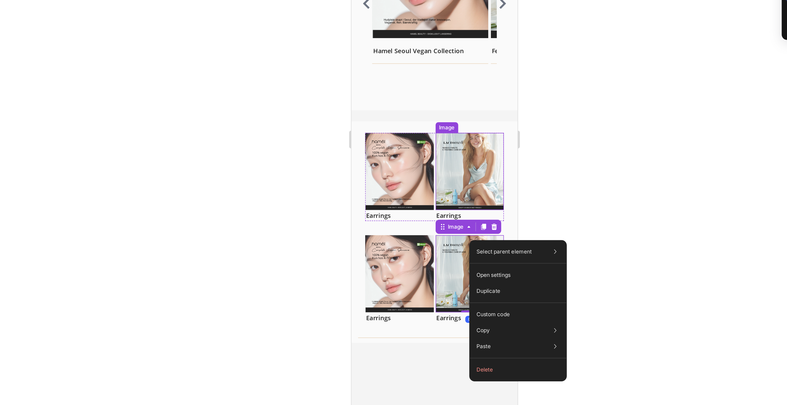
click at [534, 236] on div at bounding box center [445, 211] width 683 height 388
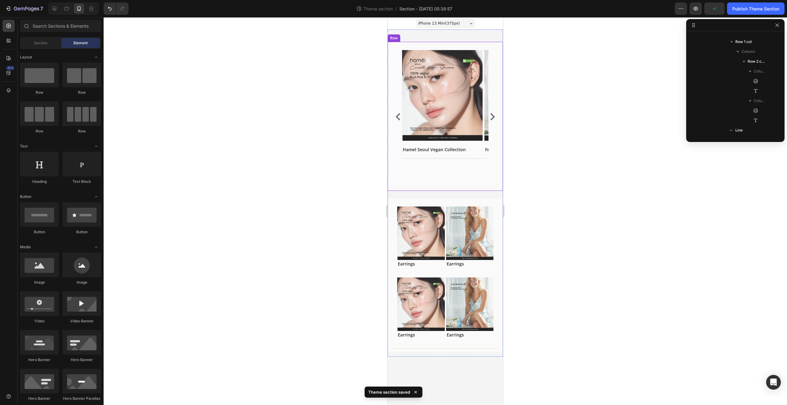
scroll to position [341, 0]
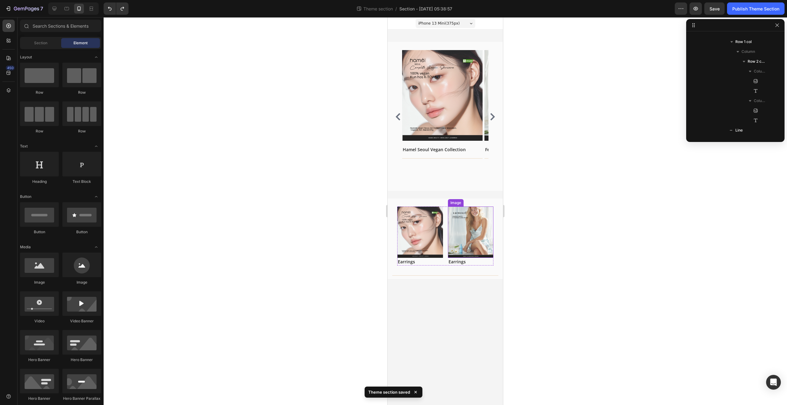
click at [486, 243] on img at bounding box center [471, 232] width 46 height 51
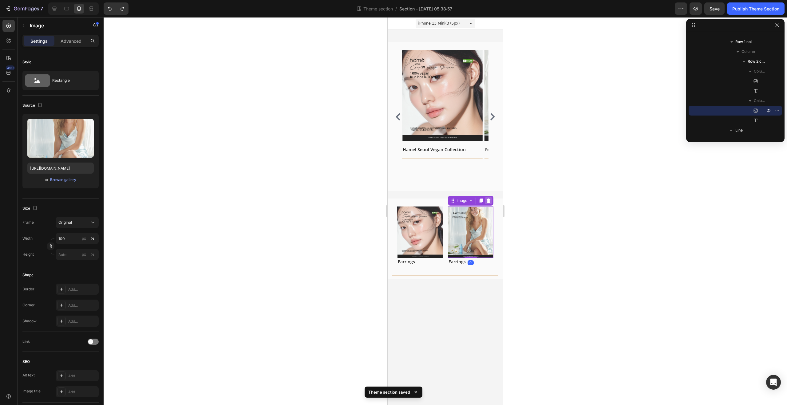
click at [487, 203] on icon at bounding box center [488, 200] width 5 height 5
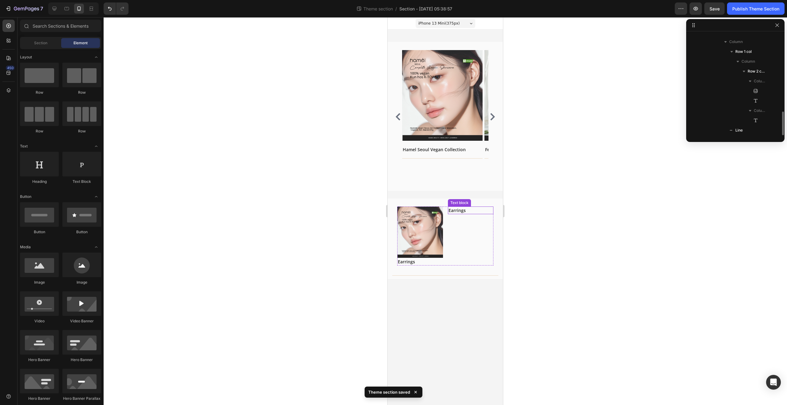
click at [462, 212] on link "Earrings" at bounding box center [456, 210] width 17 height 6
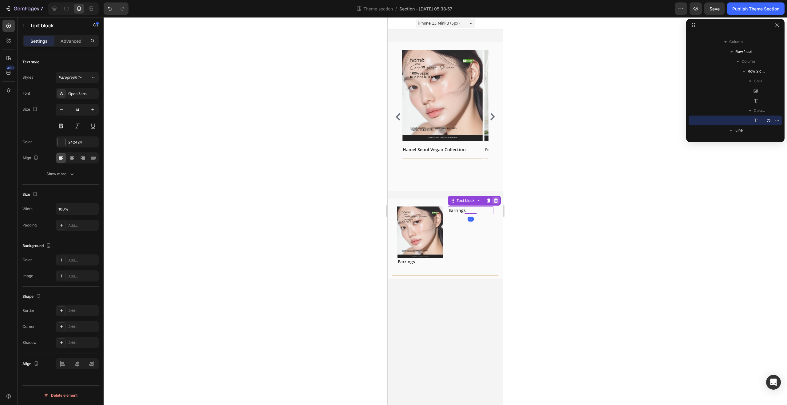
click at [497, 200] on icon at bounding box center [496, 201] width 4 height 4
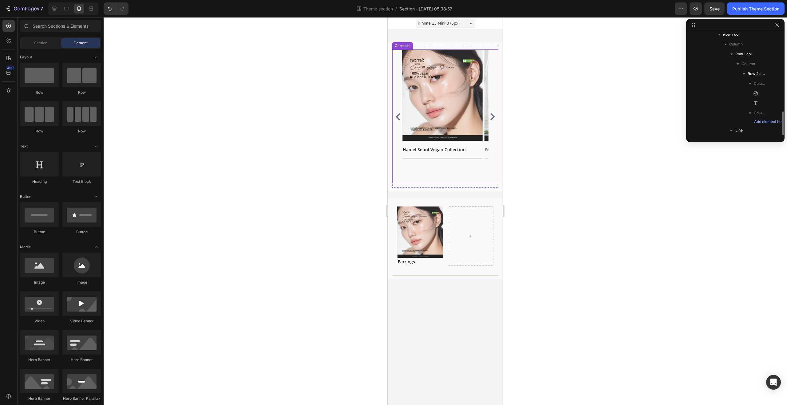
click at [493, 113] on button "Carousel Next Arrow" at bounding box center [493, 117] width 10 height 10
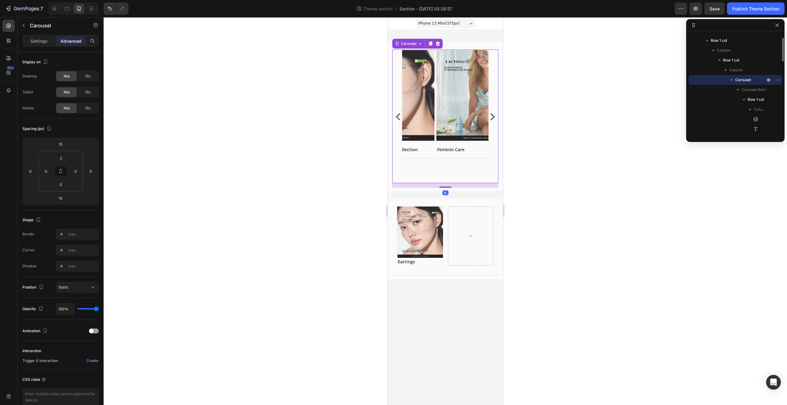
click at [493, 113] on button "Carousel Next Arrow" at bounding box center [493, 117] width 10 height 10
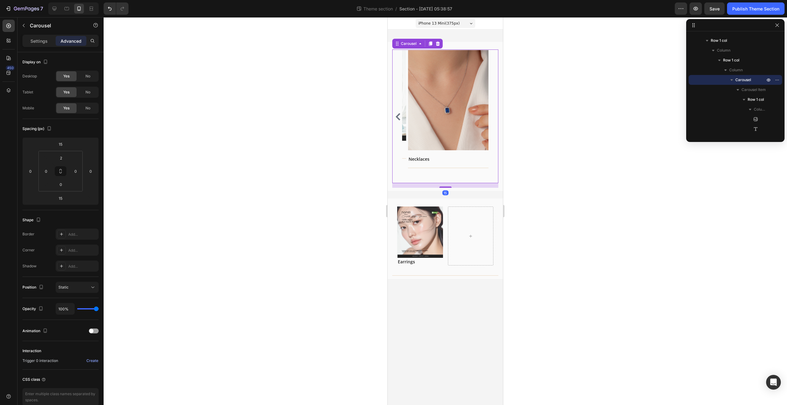
click at [493, 113] on div "Image Earrings Text block Title Line Row Image [PERSON_NAME] Seoul Vegan Collec…" at bounding box center [445, 116] width 106 height 133
click at [468, 221] on div at bounding box center [471, 236] width 46 height 59
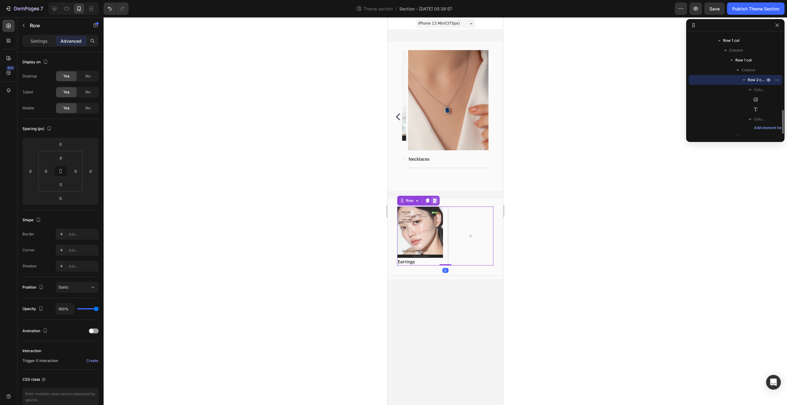
click at [433, 201] on icon at bounding box center [435, 201] width 4 height 4
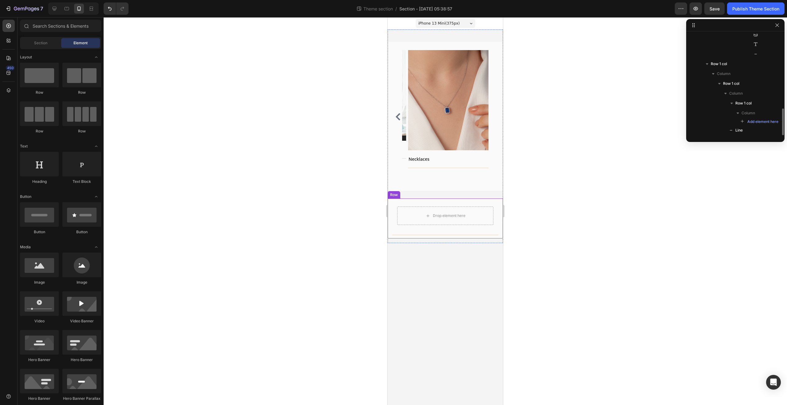
scroll to position [280, 0]
click at [456, 210] on div "Drop element here" at bounding box center [445, 216] width 96 height 18
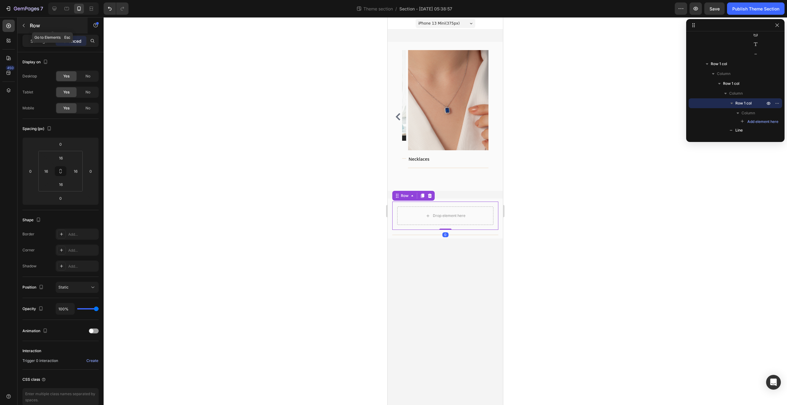
click at [24, 28] on button "button" at bounding box center [24, 26] width 10 height 10
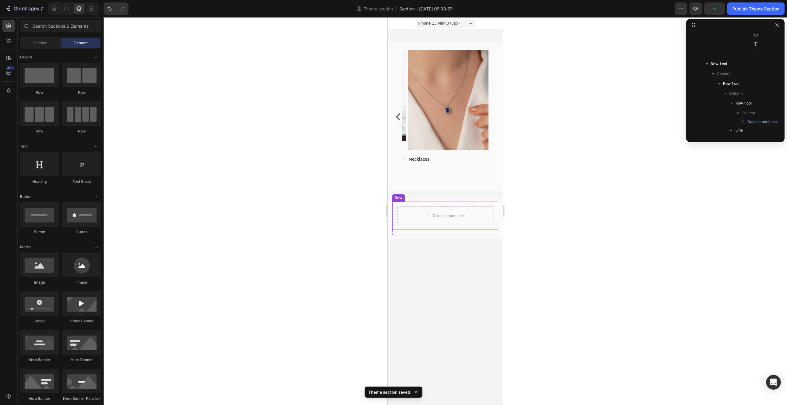
click at [491, 203] on div "Drop element here Row" at bounding box center [445, 216] width 106 height 28
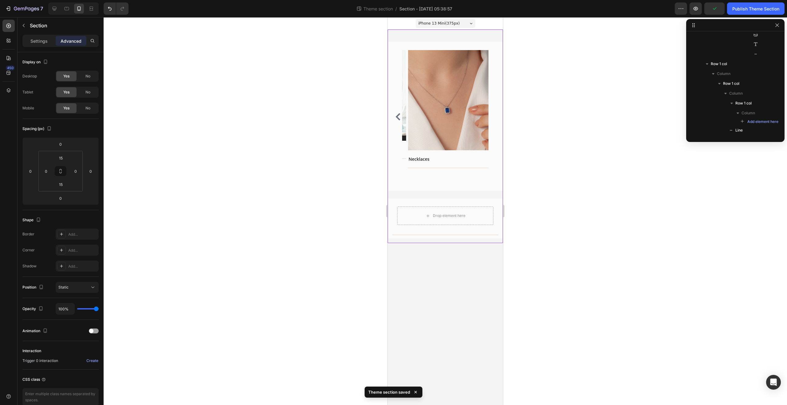
scroll to position [0, 0]
drag, startPoint x: 493, startPoint y: 194, endPoint x: 491, endPoint y: 199, distance: 5.9
click at [493, 194] on div "Image Earrings Text block Title Line Row Image [PERSON_NAME] Seoul Vegan Collec…" at bounding box center [445, 136] width 115 height 204
click at [487, 212] on div "Drop element here" at bounding box center [445, 216] width 96 height 18
click at [431, 195] on icon at bounding box center [429, 195] width 5 height 5
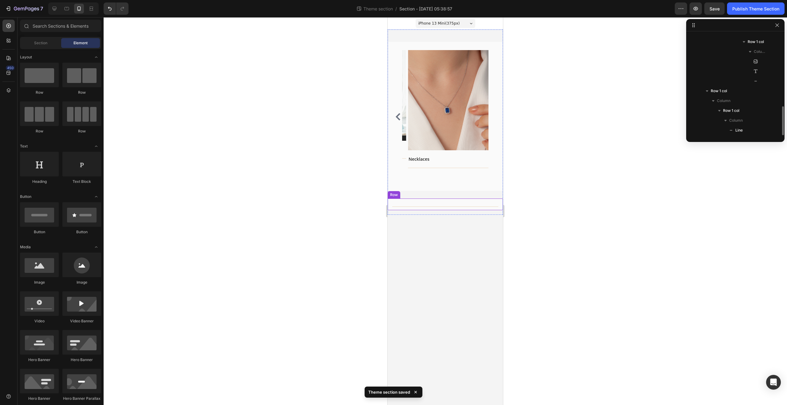
click at [448, 200] on div "Title Line Row Row" at bounding box center [445, 205] width 115 height 12
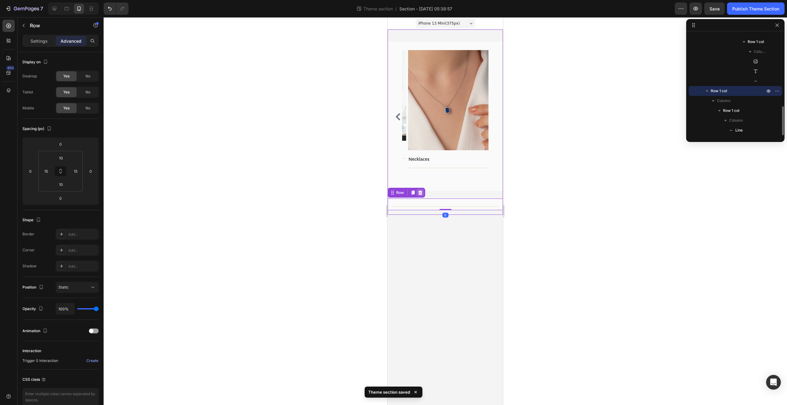
click at [417, 195] on div at bounding box center [420, 192] width 7 height 7
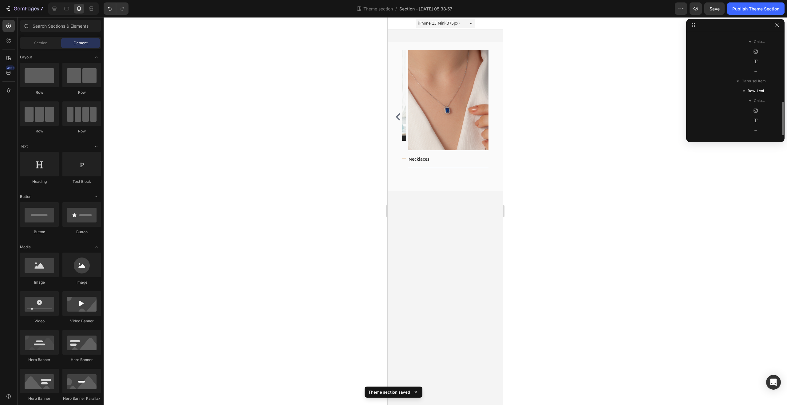
scroll to position [203, 0]
click at [422, 199] on body "iPhone 13 Mini ( 375 px) iPhone 13 Mini iPhone 13 Pro iPhone 11 Pro Max iPhone …" at bounding box center [445, 211] width 115 height 388
click at [58, 7] on div at bounding box center [54, 9] width 10 height 10
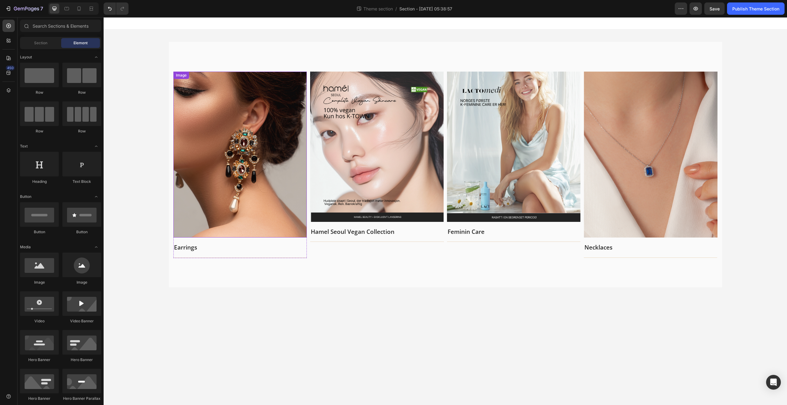
click at [246, 186] on img at bounding box center [239, 155] width 133 height 166
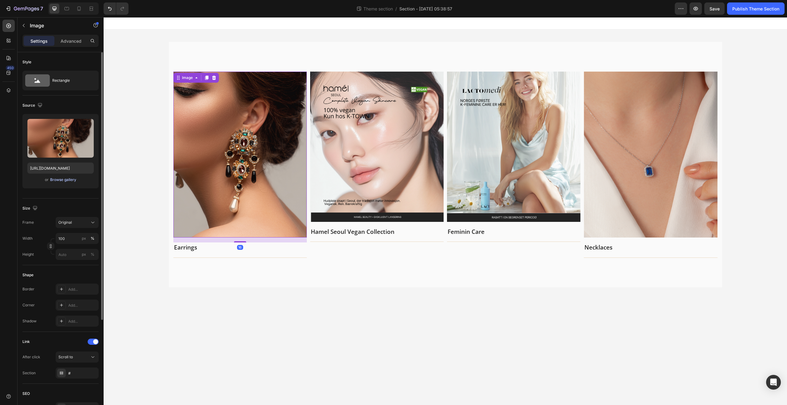
click at [57, 180] on div "Browse gallery" at bounding box center [63, 180] width 26 height 6
click at [72, 181] on div "Browse gallery" at bounding box center [63, 180] width 26 height 6
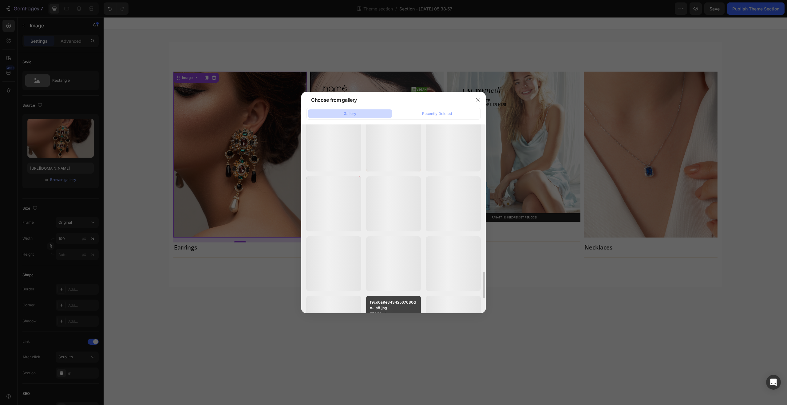
scroll to position [1133, 0]
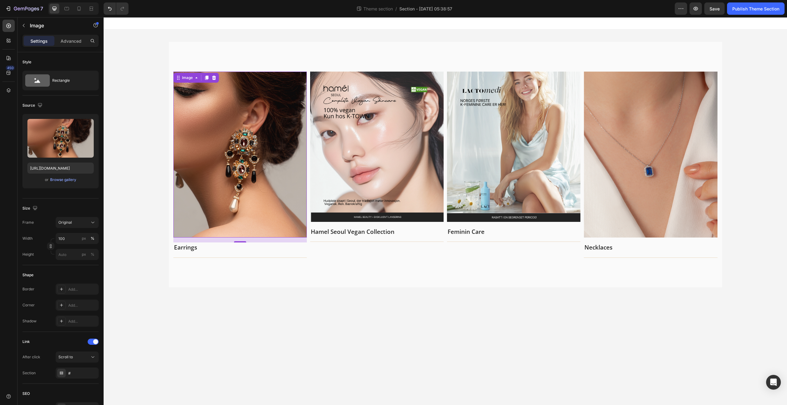
click at [272, 175] on img at bounding box center [239, 155] width 133 height 166
click at [677, 161] on img at bounding box center [650, 155] width 133 height 166
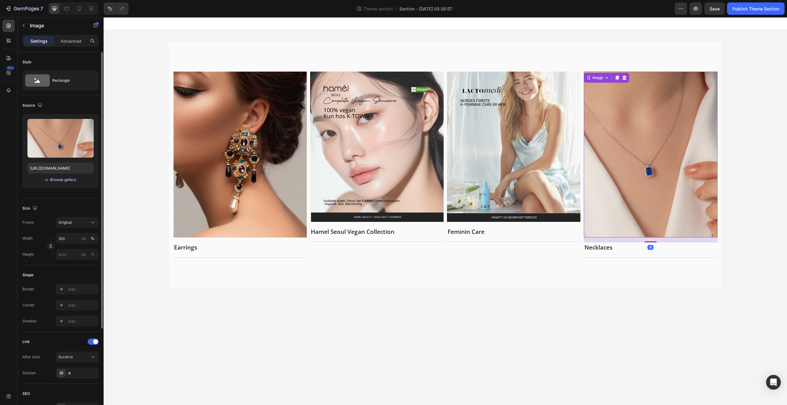
click at [53, 179] on div "Browse gallery" at bounding box center [63, 180] width 26 height 6
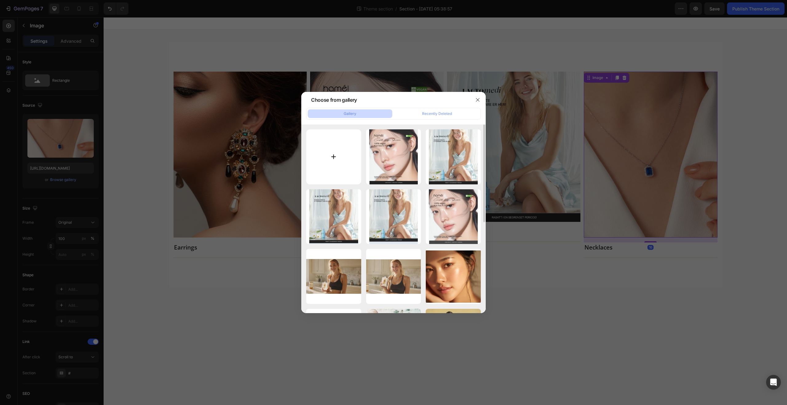
click at [310, 162] on input "file" at bounding box center [333, 156] width 55 height 55
type input "C:\fakepath\shopify banner 세로 (1).jpg"
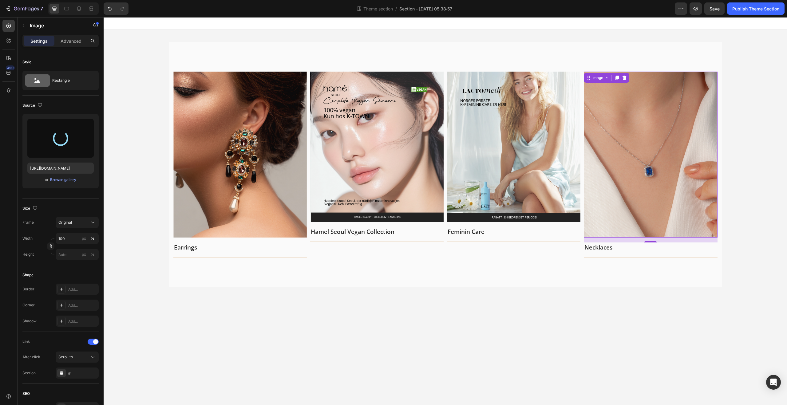
type input "[URL][DOMAIN_NAME]"
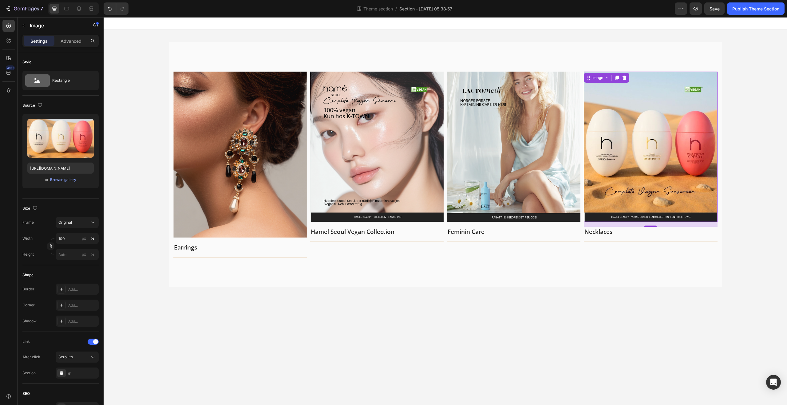
click at [740, 118] on div "Image Earrings Text block Title Line Row Image [PERSON_NAME] Seoul Vegan Collec…" at bounding box center [445, 165] width 683 height 270
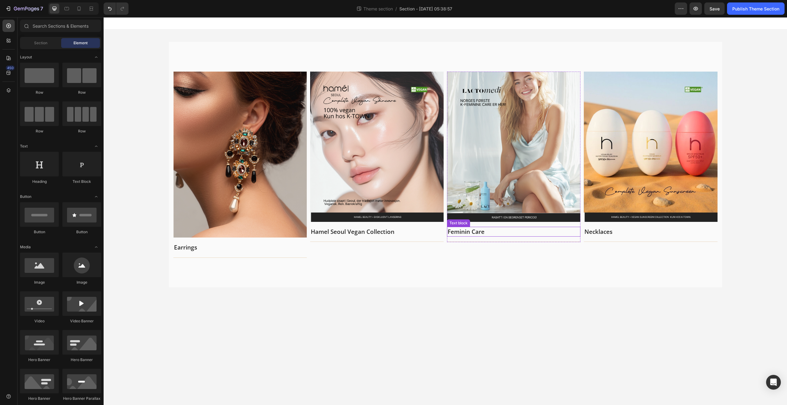
click at [473, 233] on p "Feminin Care" at bounding box center [514, 231] width 132 height 9
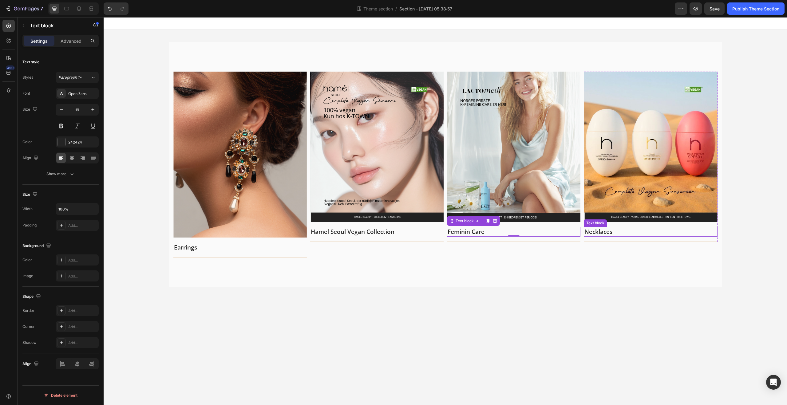
click at [641, 233] on p "Necklaces" at bounding box center [650, 231] width 132 height 9
click at [636, 233] on p "Necklaces" at bounding box center [650, 231] width 132 height 9
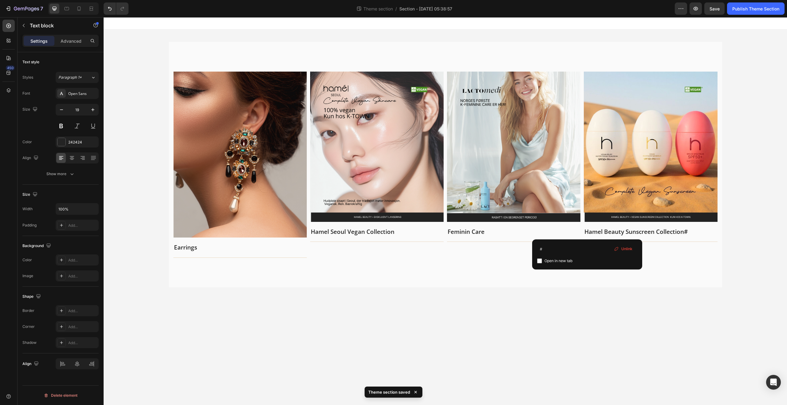
click at [763, 306] on body "Image Earrings Text block Title Line Row Image [PERSON_NAME] Seoul Vegan Collec…" at bounding box center [445, 211] width 683 height 388
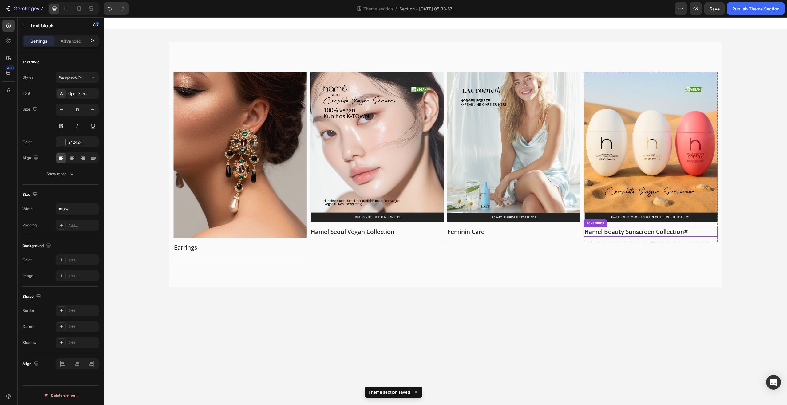
click at [687, 231] on link "#" at bounding box center [686, 232] width 4 height 8
click at [688, 230] on link "#" at bounding box center [686, 232] width 4 height 8
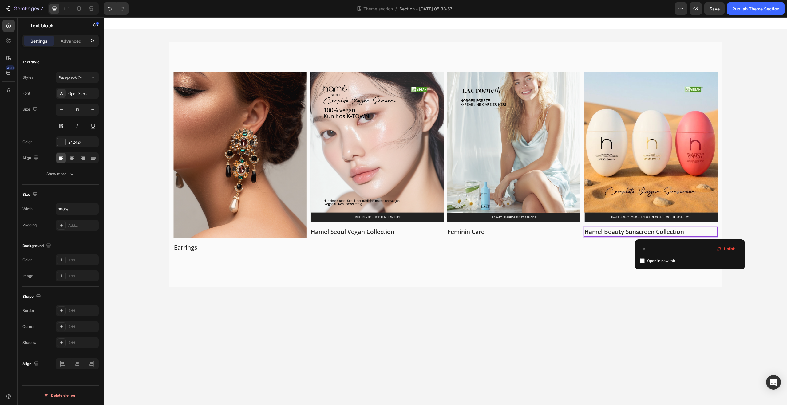
click at [746, 201] on div "Image Earrings Text block Title Line Row Image [PERSON_NAME] Seoul Vegan Collec…" at bounding box center [445, 165] width 683 height 270
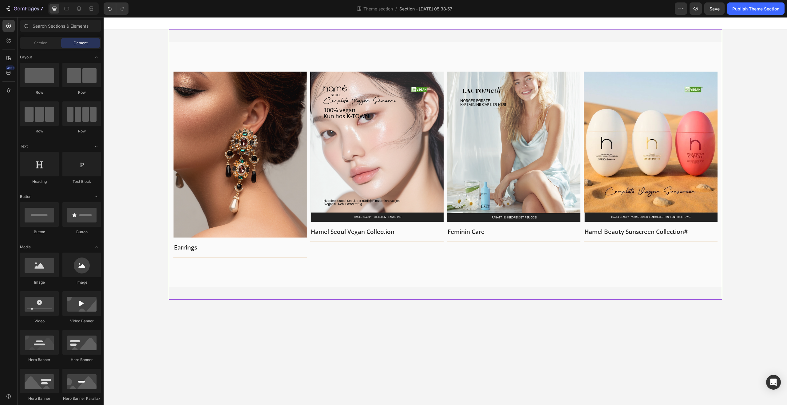
click at [663, 291] on div "Image Earrings Text block Title Line Row Image [PERSON_NAME] Seoul Vegan Collec…" at bounding box center [445, 164] width 553 height 261
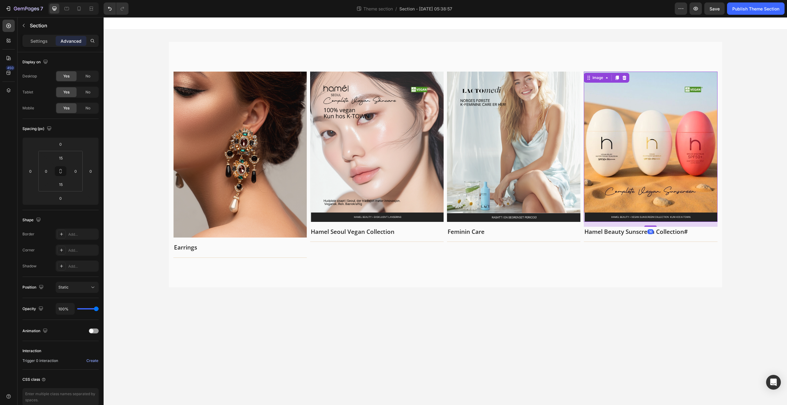
click at [703, 140] on img at bounding box center [650, 147] width 133 height 150
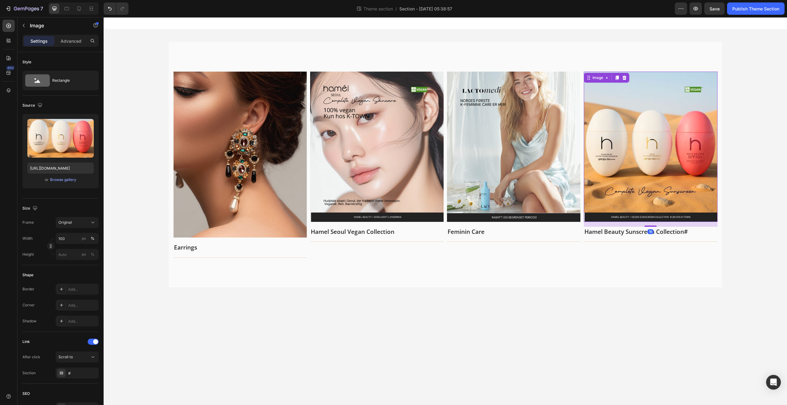
click at [427, 140] on img at bounding box center [376, 147] width 133 height 150
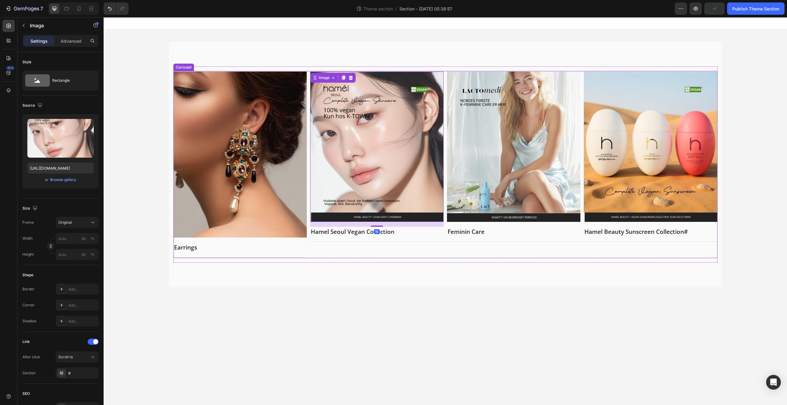
click at [308, 152] on div "Image Earrings Text block Title Line Row Image 16 [PERSON_NAME] Seoul Vegan Col…" at bounding box center [445, 165] width 544 height 187
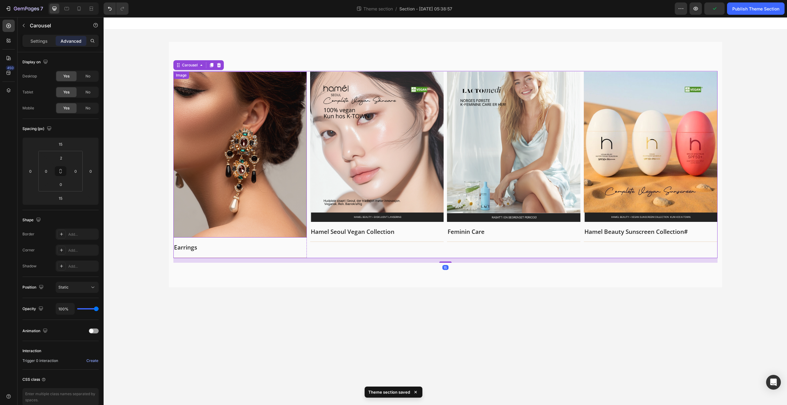
click at [197, 161] on img at bounding box center [239, 155] width 133 height 166
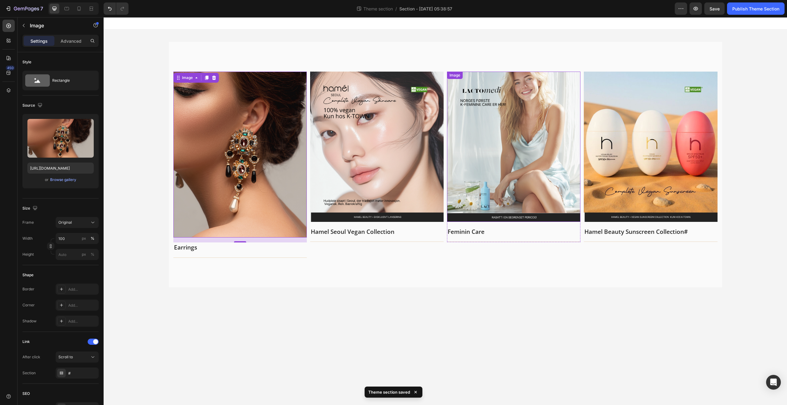
click at [553, 114] on img at bounding box center [513, 147] width 133 height 150
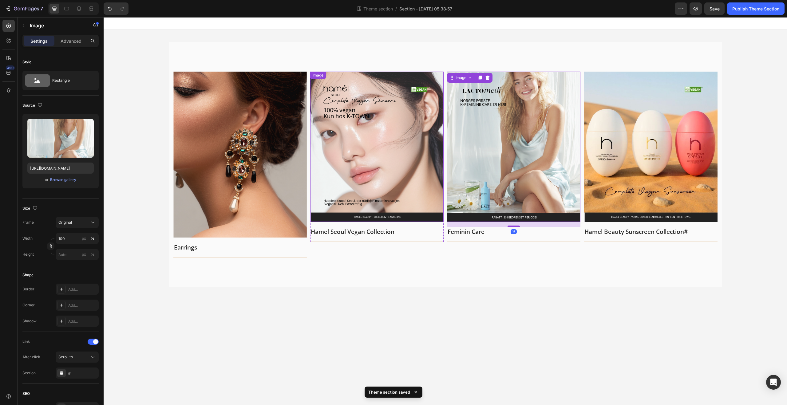
click at [393, 135] on img at bounding box center [376, 147] width 133 height 150
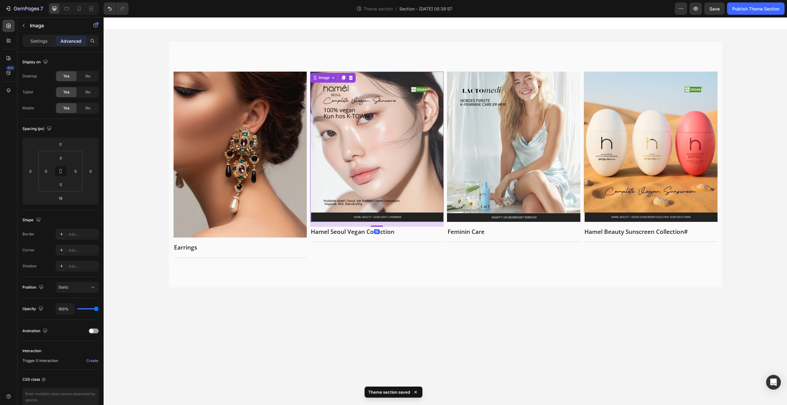
click at [224, 171] on img at bounding box center [239, 155] width 133 height 166
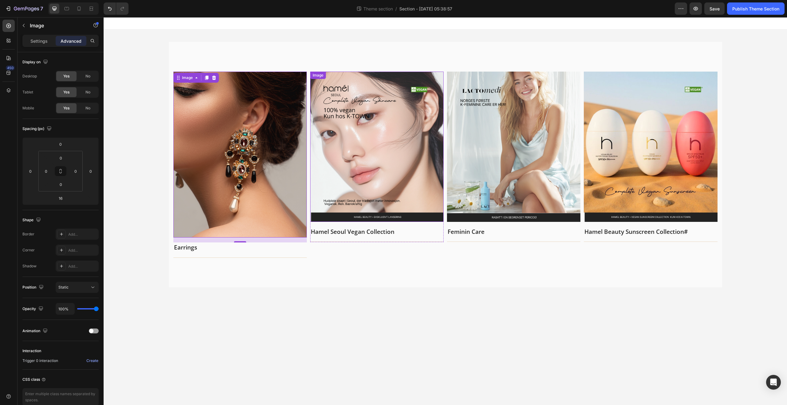
click at [208, 155] on img at bounding box center [239, 155] width 133 height 166
click at [245, 172] on img at bounding box center [239, 155] width 133 height 166
click at [45, 45] on div "Settings" at bounding box center [39, 41] width 31 height 10
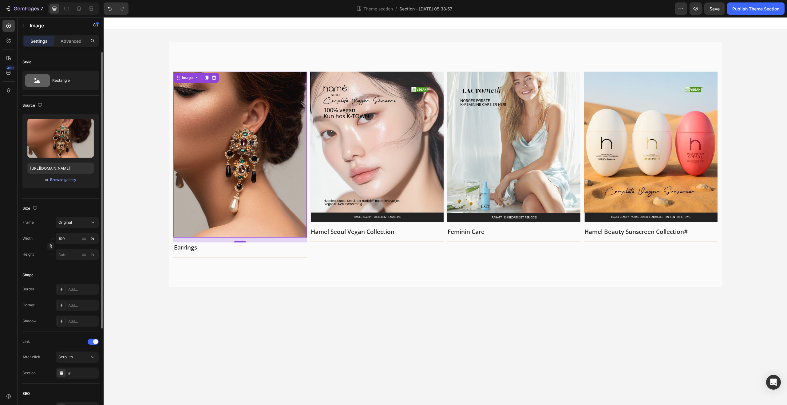
click at [67, 176] on div "Upload Image [URL][DOMAIN_NAME] or Browse gallery" at bounding box center [60, 151] width 76 height 74
click at [67, 178] on div "Browse gallery" at bounding box center [63, 180] width 26 height 6
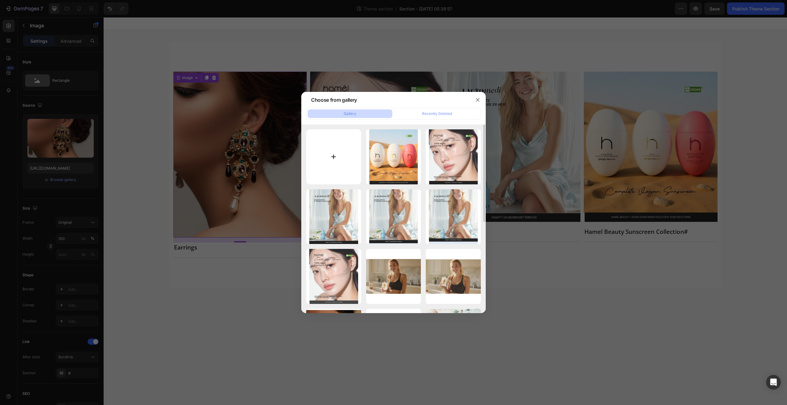
click at [319, 143] on input "file" at bounding box center [333, 156] width 55 height 55
type input "C:\fakepath\shopify banner 세로 (2).jpg"
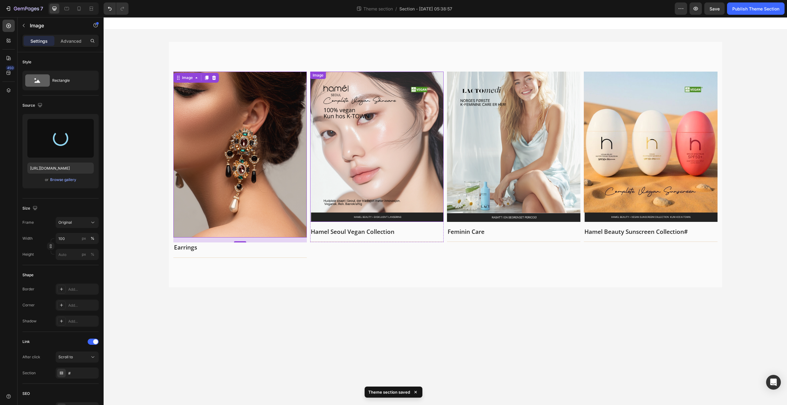
type input "[URL][DOMAIN_NAME]"
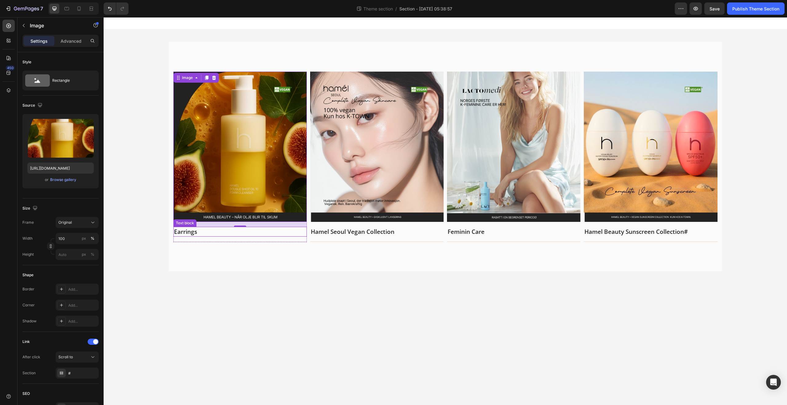
click at [204, 236] on div "Earrings" at bounding box center [239, 232] width 133 height 10
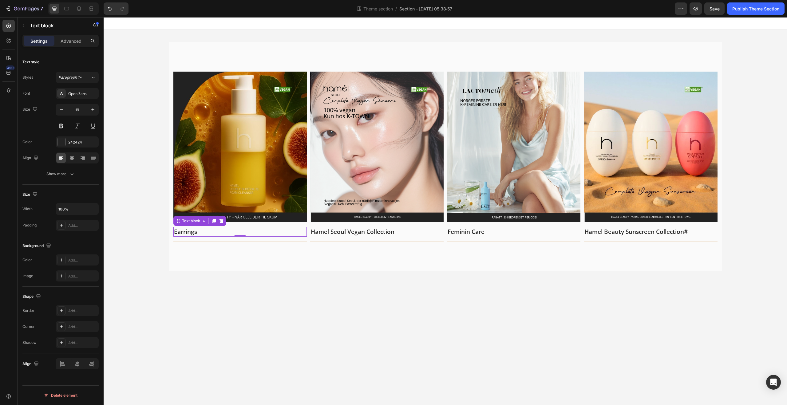
click at [204, 235] on p "Earrings" at bounding box center [240, 231] width 132 height 9
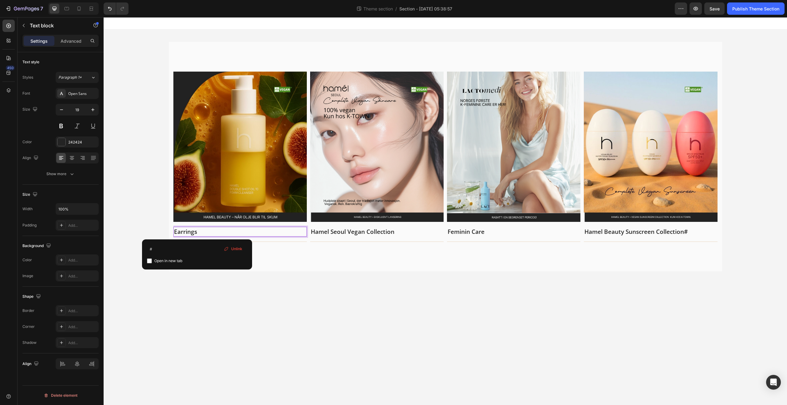
click at [204, 235] on p "Earrings" at bounding box center [240, 231] width 132 height 9
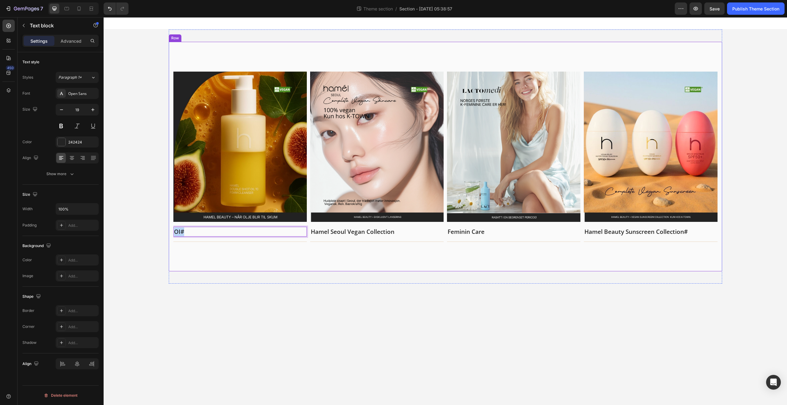
drag, startPoint x: 189, startPoint y: 232, endPoint x: 172, endPoint y: 232, distance: 16.6
click at [352, 305] on body "Image Når olje blir til skum – en komplett renseskum. Text block 0 Title Line R…" at bounding box center [445, 211] width 683 height 388
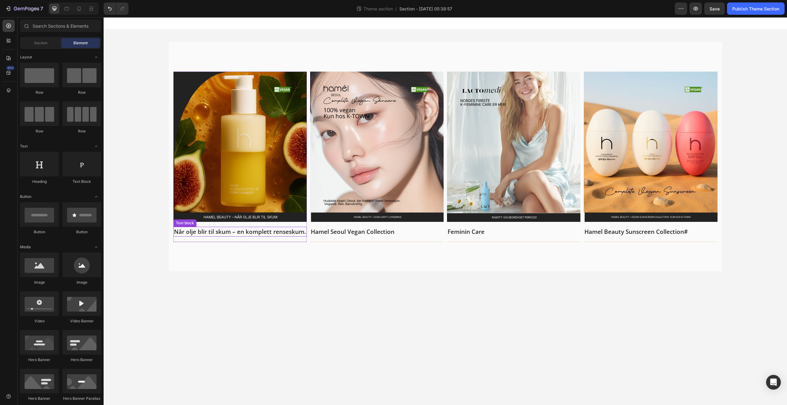
click at [247, 233] on p "Når olje blir til skum – en komplett renseskum." at bounding box center [240, 231] width 132 height 9
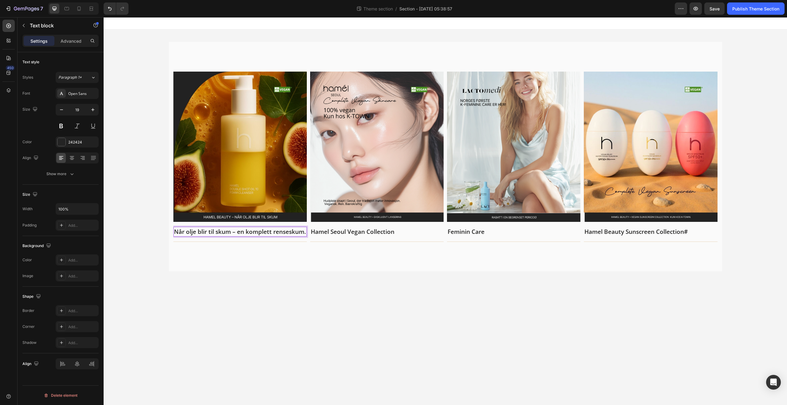
click at [244, 230] on p "Når olje blir til skum – en komplett renseskum." at bounding box center [240, 231] width 132 height 9
click at [246, 232] on p "Når olje blir til skum – en komplett renseskum." at bounding box center [240, 231] width 132 height 9
click at [272, 234] on p "Når olje blir til skum – en komplett renseskum." at bounding box center [240, 231] width 132 height 9
click at [172, 233] on div "Image Når olje blir til skum – en komplett renseskum. Text block 0 Title Line R…" at bounding box center [445, 157] width 553 height 230
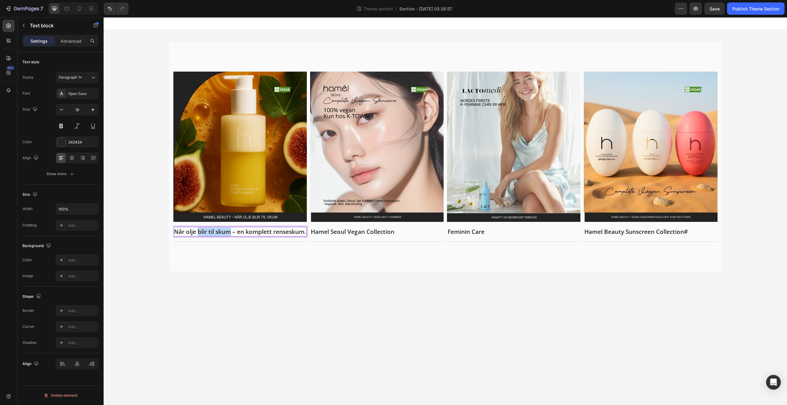
drag, startPoint x: 218, startPoint y: 234, endPoint x: 137, endPoint y: 236, distance: 80.9
click at [136, 237] on div "Image Når olje blir til skum – en komplett renseskum. Text block 0 Title Line R…" at bounding box center [445, 157] width 683 height 254
click at [155, 230] on div "Image Når olje blir til skum Text block 0 Title Line Row Image [PERSON_NAME] Se…" at bounding box center [445, 157] width 683 height 254
click at [270, 254] on div "Image Olje og skum – samlet i ett trinn Text block 0 Title Line Row Image [PERS…" at bounding box center [445, 157] width 553 height 230
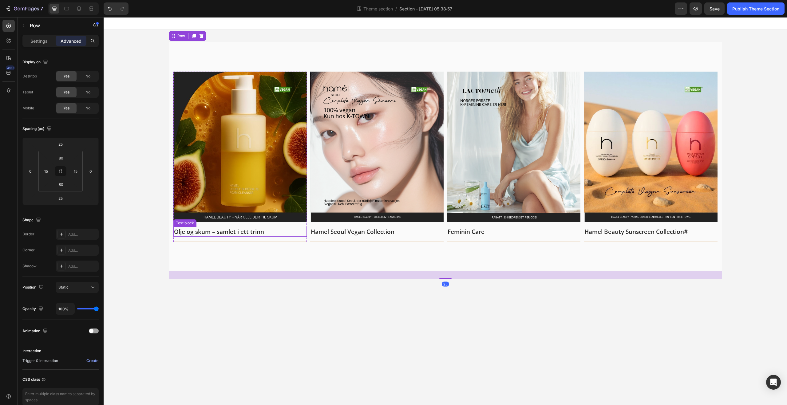
click at [270, 229] on p "Olje og skum – samlet i ett trinn" at bounding box center [240, 231] width 132 height 9
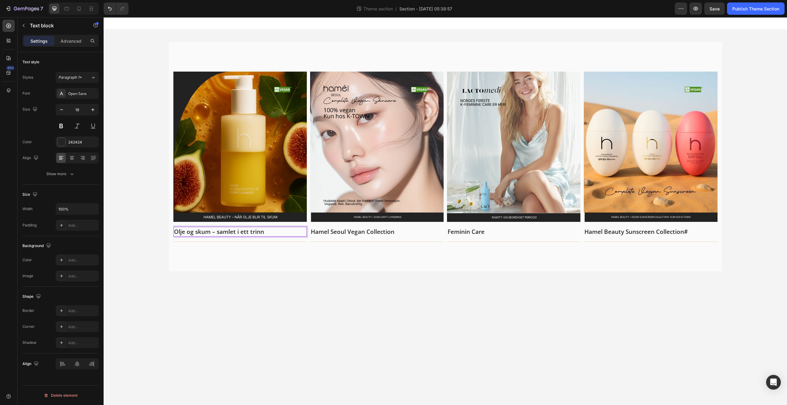
click at [274, 230] on p "Olje og skum – samlet i ett trinn" at bounding box center [240, 231] width 132 height 9
click at [438, 365] on body "Image Olje og skum – samlet i ett trinn Text block 0 Title Line Row Image [PERS…" at bounding box center [445, 211] width 683 height 388
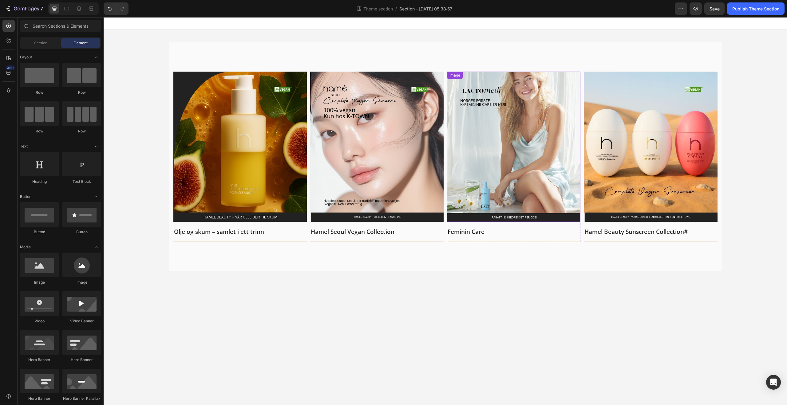
click at [489, 232] on p "Feminin Care" at bounding box center [514, 231] width 132 height 9
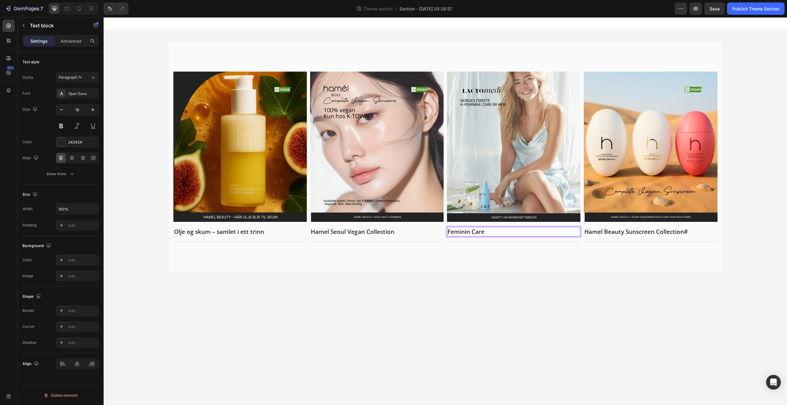
click at [495, 231] on p "Feminin Care" at bounding box center [514, 231] width 132 height 9
click at [684, 232] on p "[PERSON_NAME] Beauty Sunscreen Collection # ⁠⁠⁠⁠⁠⁠⁠" at bounding box center [650, 231] width 132 height 9
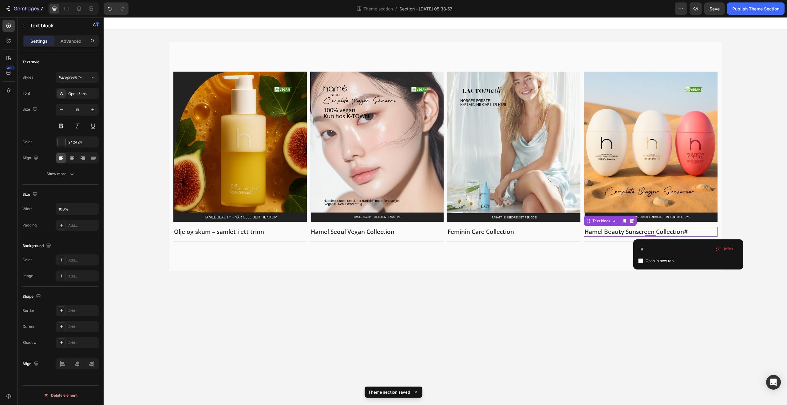
click at [688, 232] on p "[PERSON_NAME] Beauty Sunscreen Collection #" at bounding box center [650, 231] width 132 height 9
click at [552, 305] on body "Image Olje og skum – samlet i ett trinn Text block Title Line Row Image [PERSON…" at bounding box center [445, 211] width 683 height 388
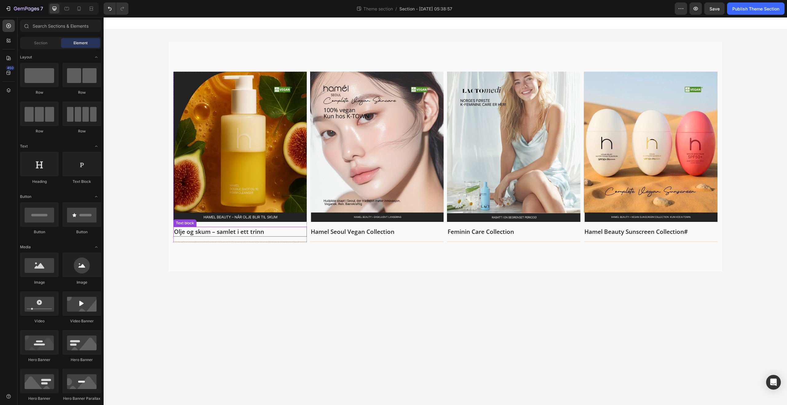
click at [268, 234] on p "Olje og skum – samlet i ett trinn" at bounding box center [240, 231] width 132 height 9
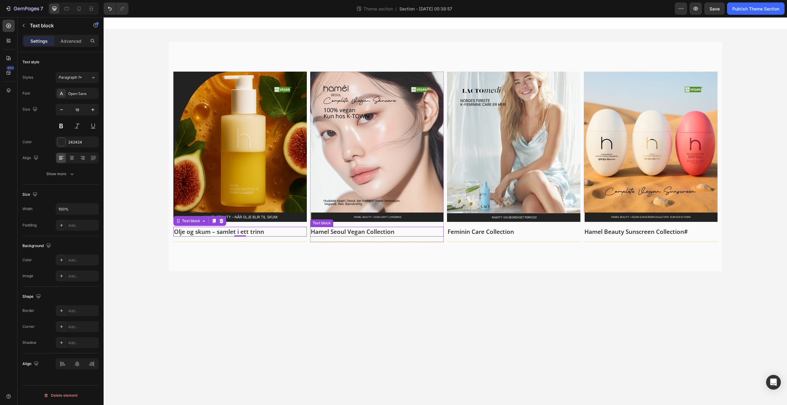
click at [368, 231] on p "Hamel Seoul Vegan Collection" at bounding box center [377, 231] width 132 height 9
click at [503, 230] on p "Feminin Care Collection" at bounding box center [514, 231] width 132 height 9
click at [646, 228] on p "[PERSON_NAME] Beauty Sunscreen Collection # ⁠⁠⁠⁠⁠⁠⁠" at bounding box center [650, 231] width 132 height 9
click at [672, 279] on div "Image Olje og skum – samlet i ett trinn Text block Title Line Row Image [PERSON…" at bounding box center [445, 156] width 553 height 245
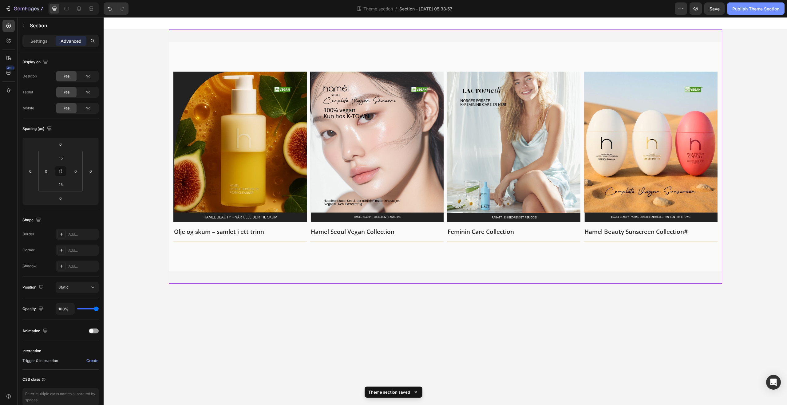
click at [749, 13] on button "Publish Theme Section" at bounding box center [755, 8] width 57 height 12
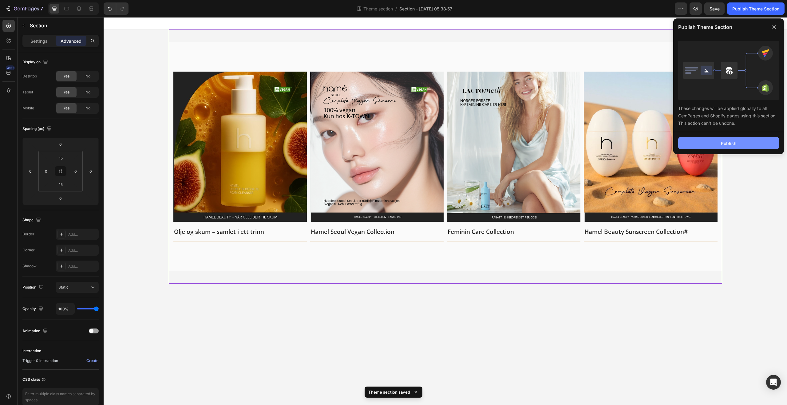
click at [720, 149] on button "Publish" at bounding box center [728, 143] width 101 height 12
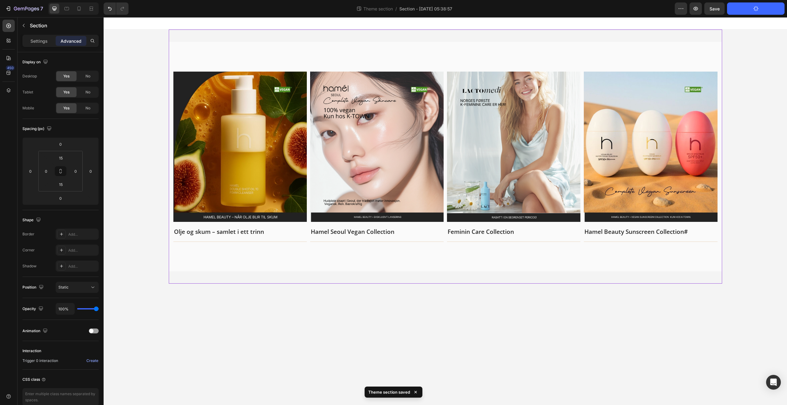
click at [450, 14] on div "Theme section / Section - [DATE] 05:38:57" at bounding box center [403, 8] width 541 height 12
click at [447, 10] on span "Section - [DATE] 05:38:57" at bounding box center [425, 9] width 53 height 6
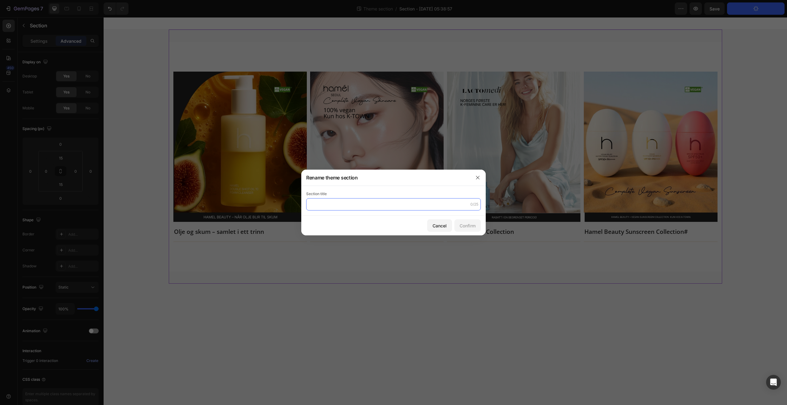
click at [380, 207] on input "text" at bounding box center [393, 204] width 175 height 12
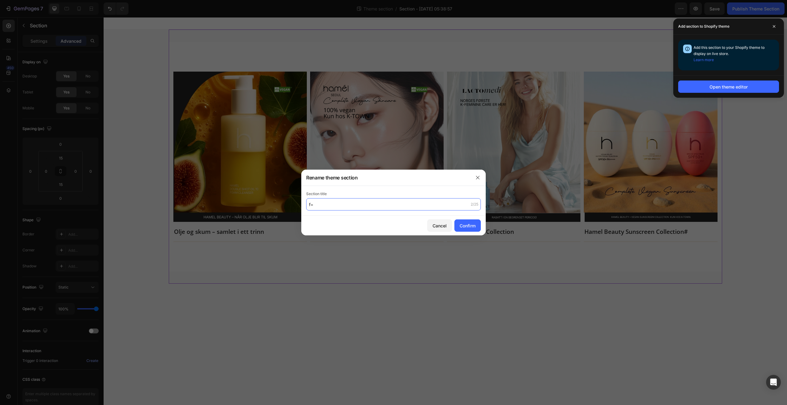
type input "f"
type input "banner_2"
click at [472, 233] on div "Cancel Confirm" at bounding box center [393, 226] width 184 height 20
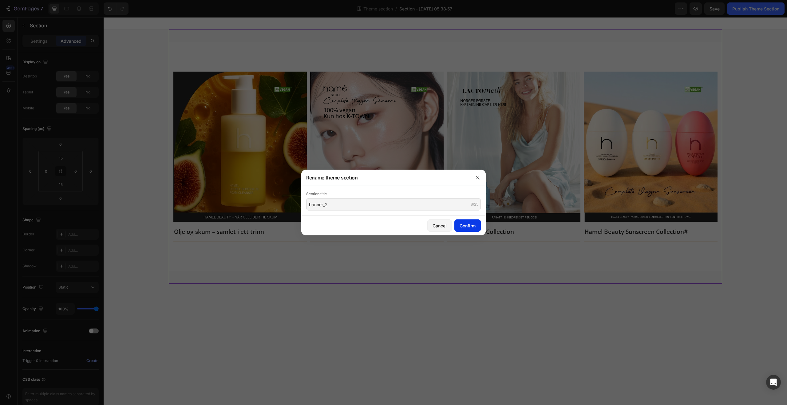
click at [471, 226] on div "Confirm" at bounding box center [468, 226] width 16 height 6
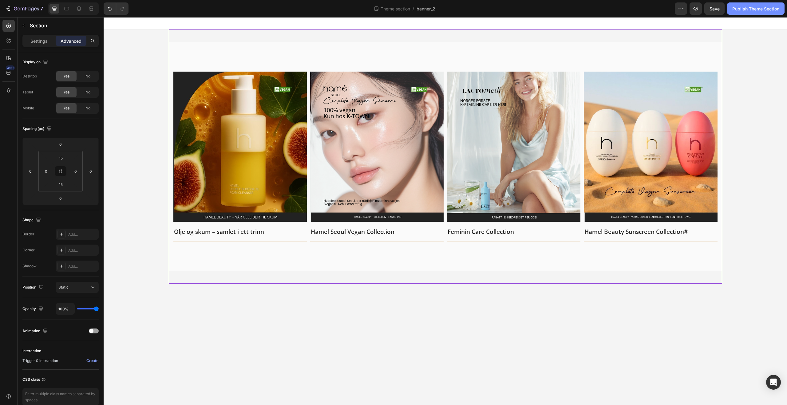
click at [754, 6] on div "Publish Theme Section" at bounding box center [755, 9] width 47 height 6
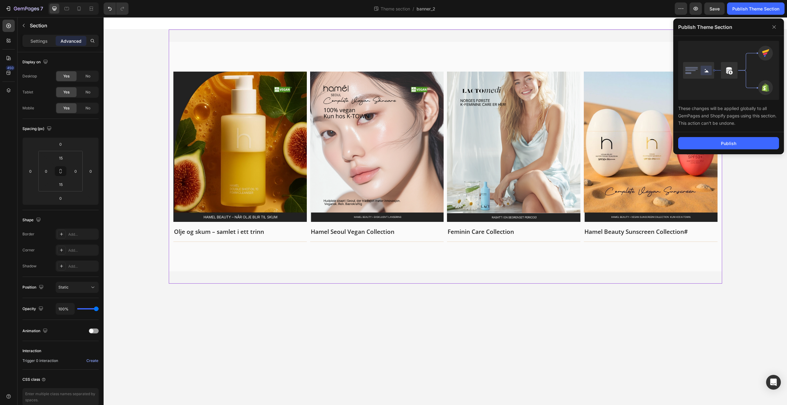
click at [736, 136] on div "Publish" at bounding box center [728, 143] width 111 height 22
click at [736, 141] on div "Publish" at bounding box center [728, 143] width 15 height 6
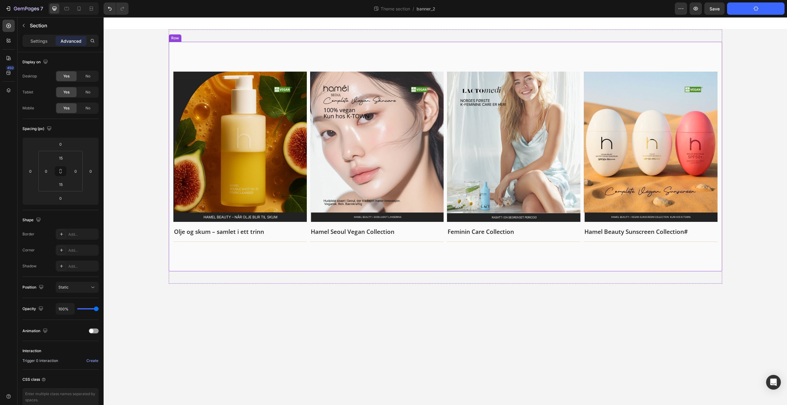
click at [517, 59] on div "Image Olje og skum – samlet i ett trinn Text block Title Line Row Image [PERSON…" at bounding box center [445, 157] width 553 height 230
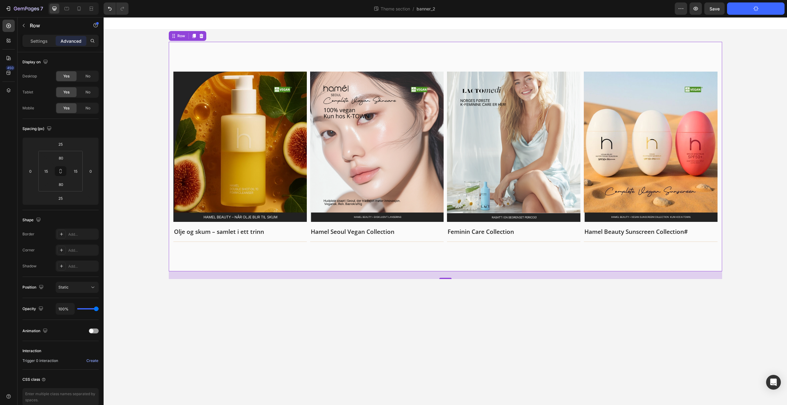
click at [172, 81] on div "Image Olje og skum – samlet i ett trinn Text block Title Line Row Image [PERSON…" at bounding box center [445, 157] width 553 height 230
click at [309, 78] on div "Image Olje og skum – samlet i ett trinn Text block Title Line Row Image [PERSON…" at bounding box center [445, 157] width 544 height 171
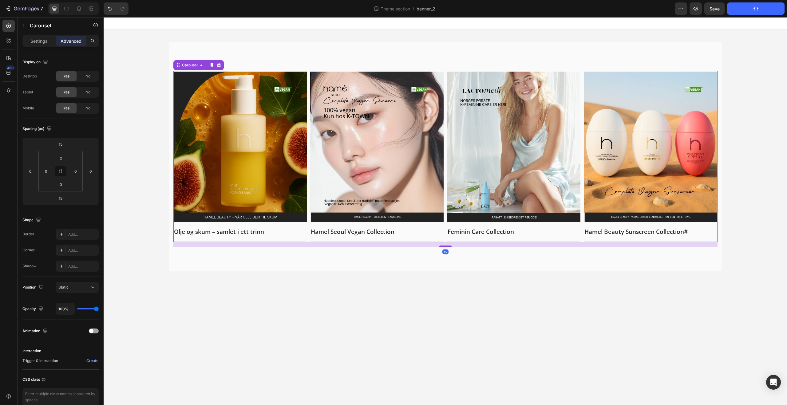
click at [68, 41] on p "Advanced" at bounding box center [71, 41] width 21 height 6
click at [0, 0] on div "Spacing (px) 15 0 15 0 2 0 0 0" at bounding box center [0, 0] width 0 height 0
click at [66, 142] on input "15" at bounding box center [60, 144] width 12 height 9
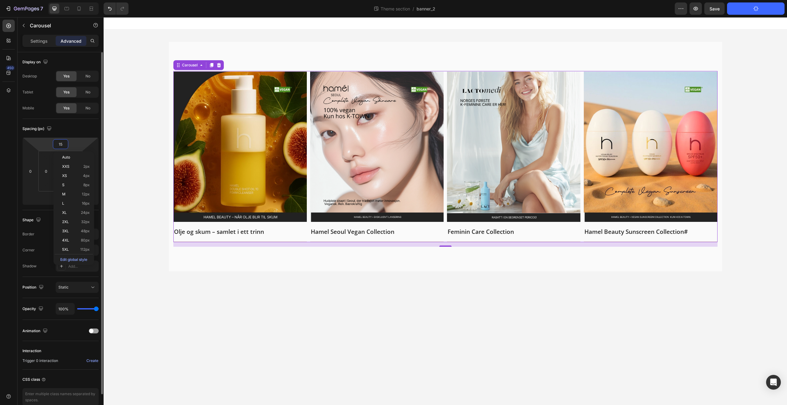
type input "0"
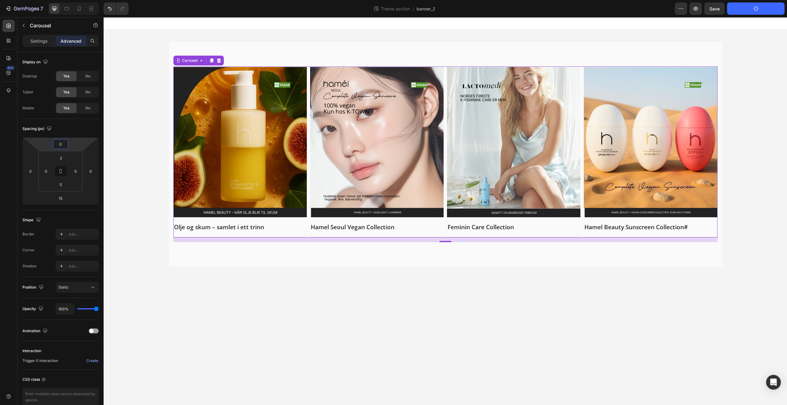
click at [289, 46] on div "Image Olje og skum – samlet i ett trinn Text block Title Line Row Image [PERSON…" at bounding box center [445, 154] width 553 height 225
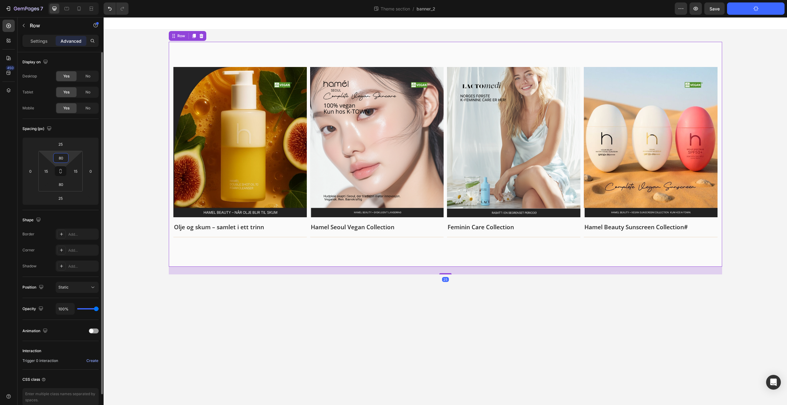
click at [64, 158] on input "80" at bounding box center [61, 157] width 12 height 9
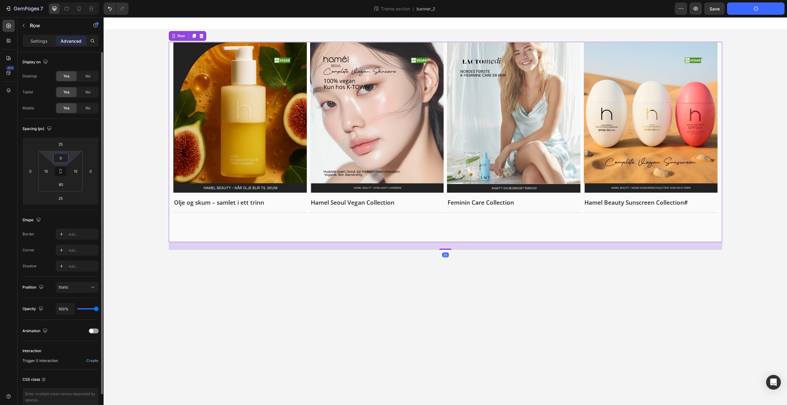
drag, startPoint x: 64, startPoint y: 158, endPoint x: 57, endPoint y: 156, distance: 7.5
click at [57, 156] on input "0" at bounding box center [61, 157] width 12 height 9
type input "0"
type input "r"
type input "80"
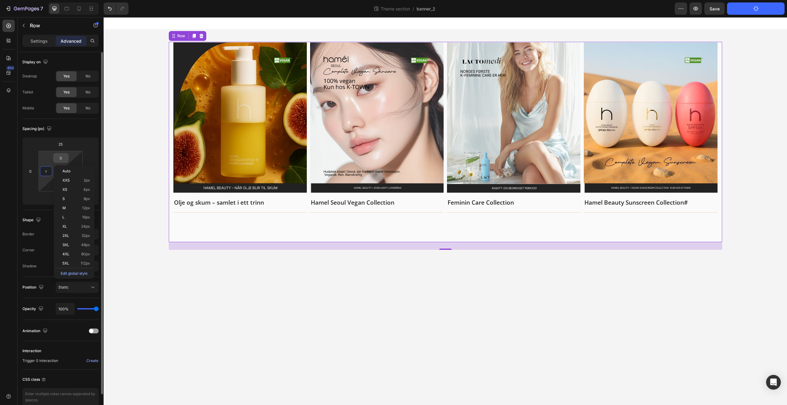
type input "15"
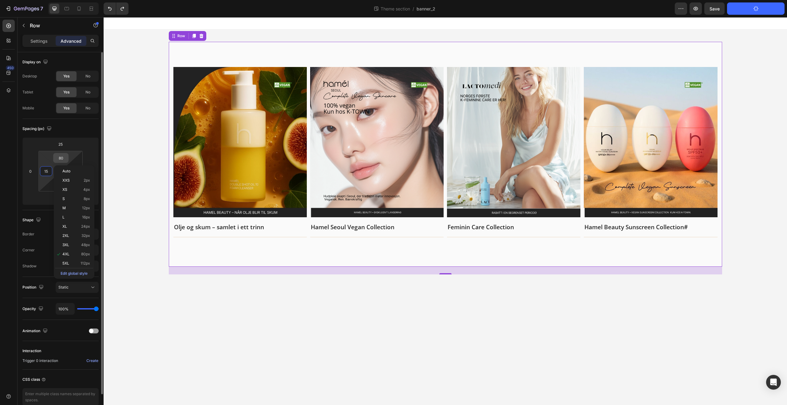
click at [63, 158] on input "80" at bounding box center [61, 157] width 12 height 9
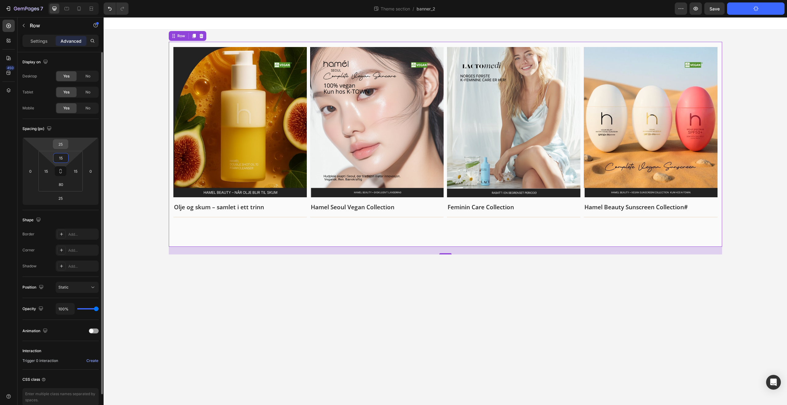
type input "15"
click at [64, 146] on input "25" at bounding box center [60, 144] width 12 height 9
click at [74, 132] on div "Spacing (px)" at bounding box center [60, 129] width 76 height 10
click at [65, 202] on input "25" at bounding box center [60, 198] width 12 height 9
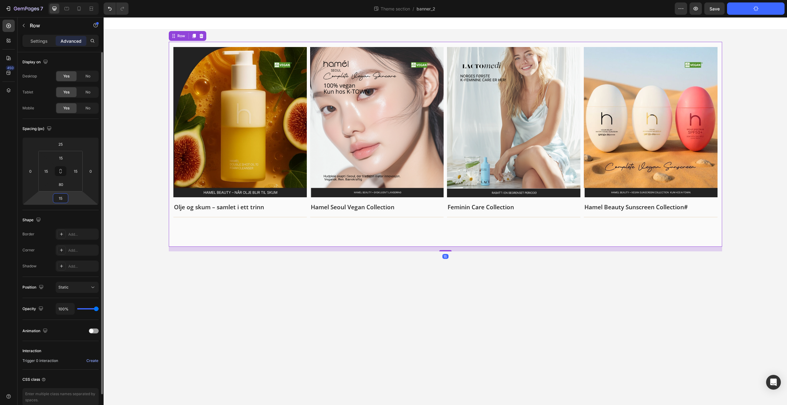
drag, startPoint x: 65, startPoint y: 199, endPoint x: 49, endPoint y: 197, distance: 16.5
click at [49, 197] on div "25 0 15 0" at bounding box center [60, 171] width 76 height 68
type input "15"
click at [61, 189] on input "80" at bounding box center [61, 184] width 12 height 9
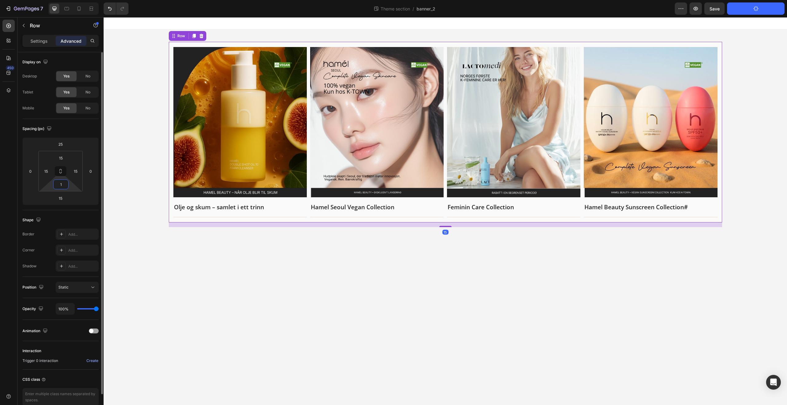
type input "15"
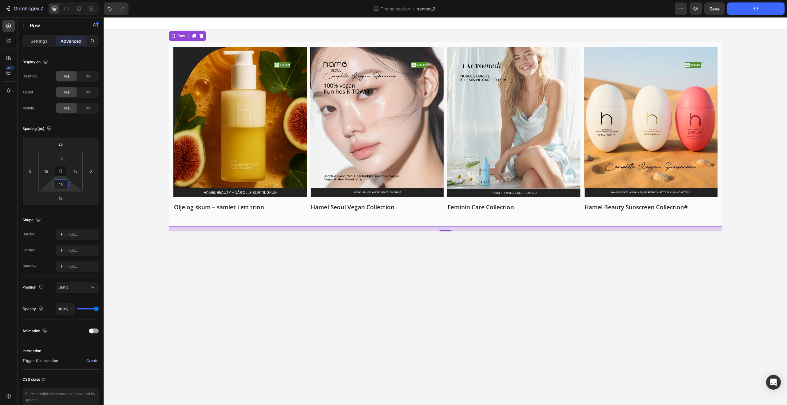
click at [372, 277] on body "Image Olje og skum – samlet i ett trinn Text block Title Line Row Image [PERSON…" at bounding box center [445, 211] width 683 height 388
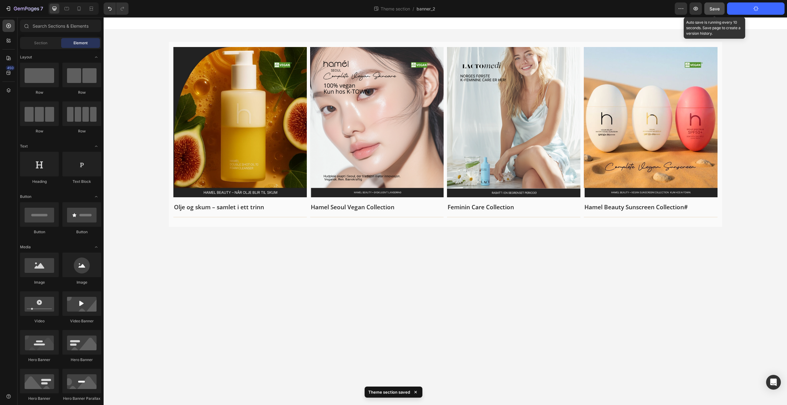
click at [712, 14] on button "Save" at bounding box center [714, 8] width 20 height 12
click at [706, 13] on button "Save" at bounding box center [714, 8] width 20 height 12
click at [750, 10] on button "Publish Theme Section" at bounding box center [755, 8] width 57 height 12
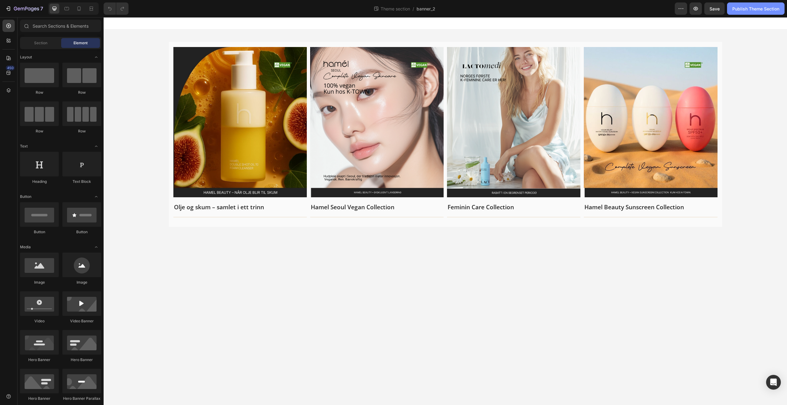
click at [744, 10] on div "Publish Theme Section" at bounding box center [755, 9] width 47 height 6
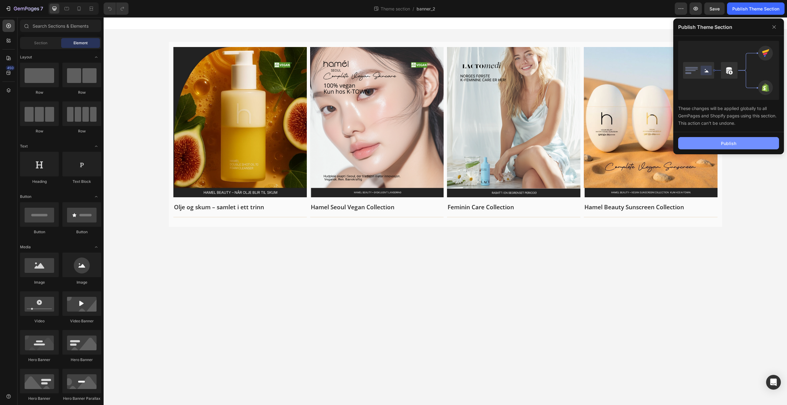
click at [726, 136] on div "Publish" at bounding box center [728, 143] width 111 height 22
click at [726, 138] on button "Publish" at bounding box center [728, 143] width 101 height 12
